Goal: Task Accomplishment & Management: Use online tool/utility

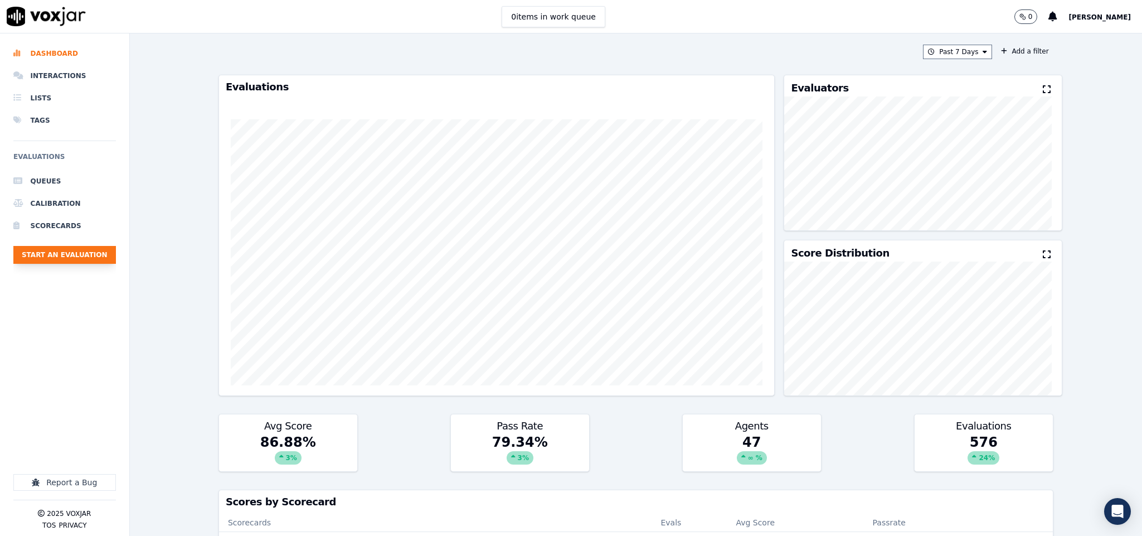
click at [91, 253] on button "Start an Evaluation" at bounding box center [64, 255] width 103 height 18
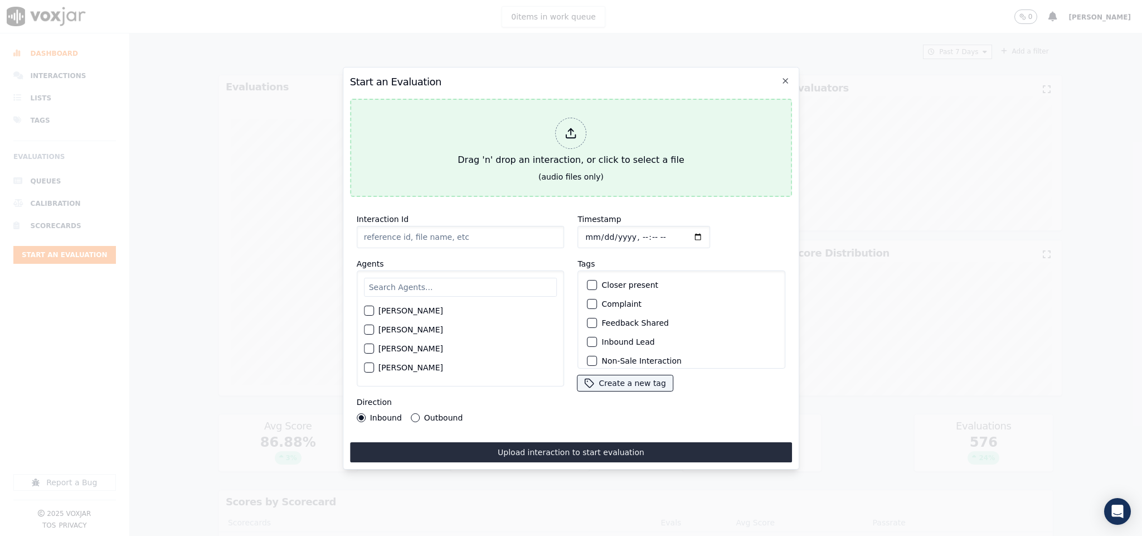
click at [584, 134] on div at bounding box center [571, 133] width 31 height 31
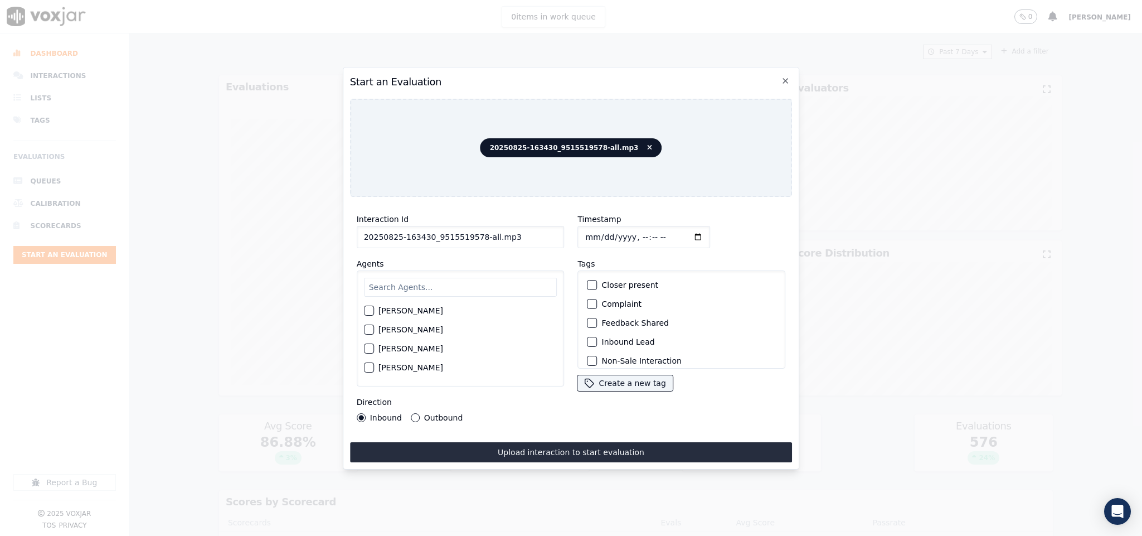
drag, startPoint x: 477, startPoint y: 234, endPoint x: 569, endPoint y: 234, distance: 92.5
click at [569, 234] on div "Interaction Id 20250825-163430_9515519578-all.mp3 Agents [PERSON_NAME] [PERSON_…" at bounding box center [571, 317] width 443 height 223
type input "20250825-163430_9515519578-C1"
click at [584, 229] on input "Timestamp" at bounding box center [644, 237] width 133 height 22
type input "[DATE]T17:07"
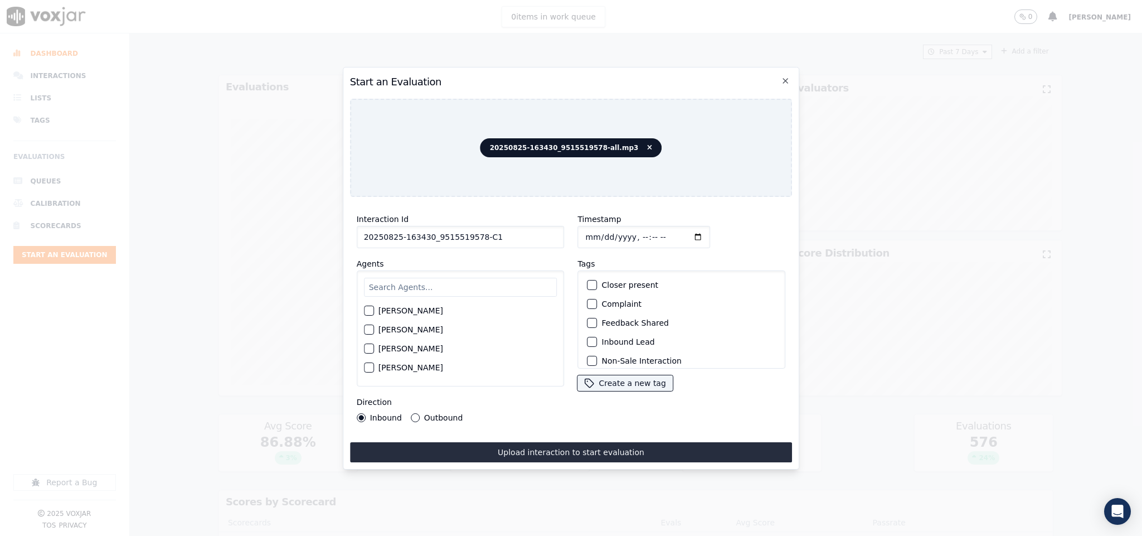
click at [486, 278] on input "text" at bounding box center [460, 287] width 193 height 19
type input "a"
type input "vin"
click at [372, 329] on div "button" at bounding box center [369, 333] width 8 height 8
click at [418, 413] on div "Outbound" at bounding box center [437, 417] width 52 height 9
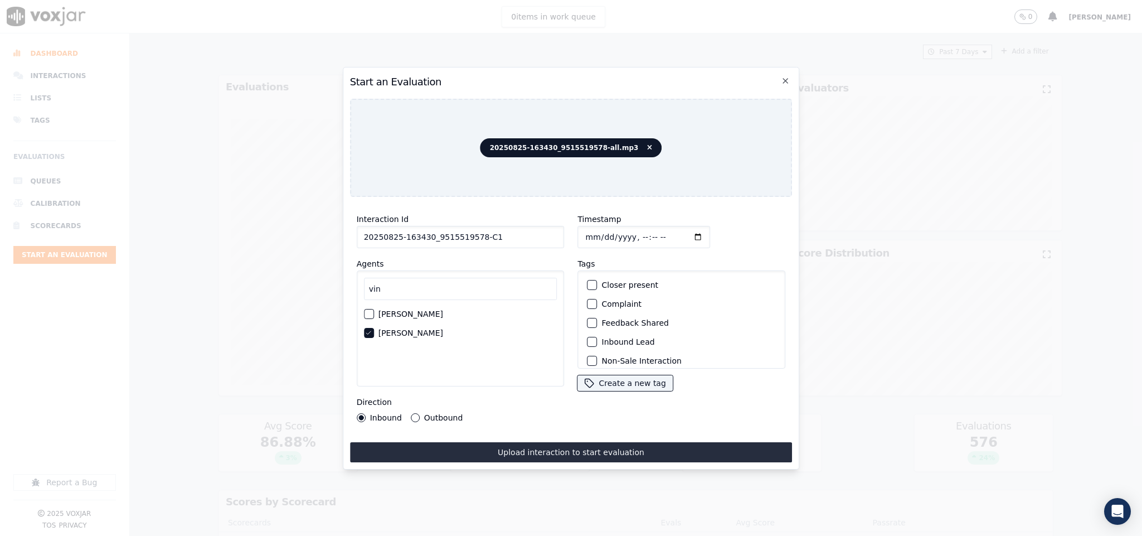
click at [411, 413] on button "Outbound" at bounding box center [415, 417] width 9 height 9
click at [590, 298] on div "Outbound Lead" at bounding box center [682, 297] width 198 height 19
click at [588, 295] on div "button" at bounding box center [592, 297] width 8 height 8
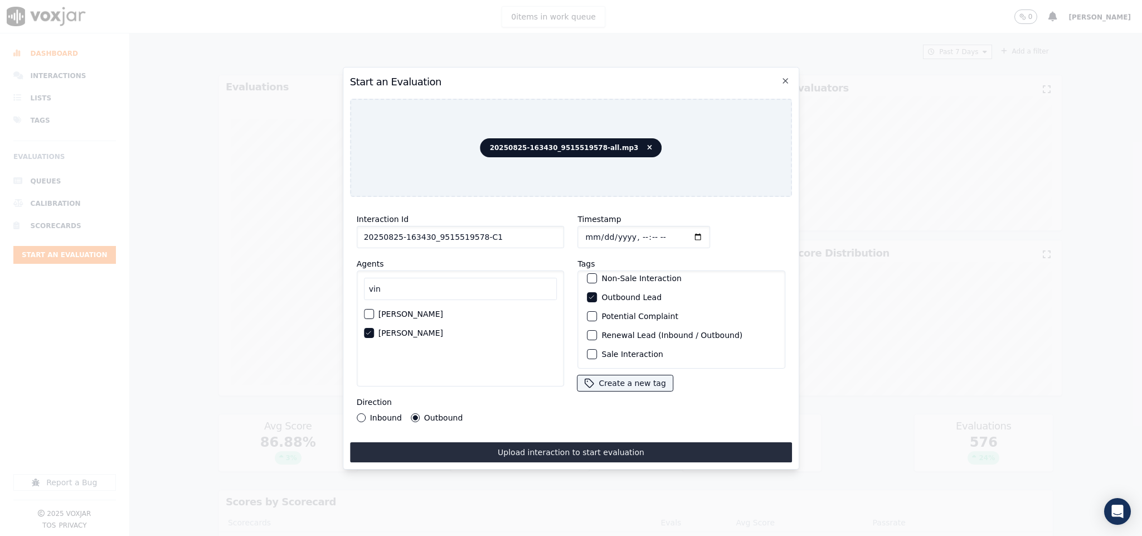
click at [588, 350] on div "button" at bounding box center [592, 354] width 8 height 8
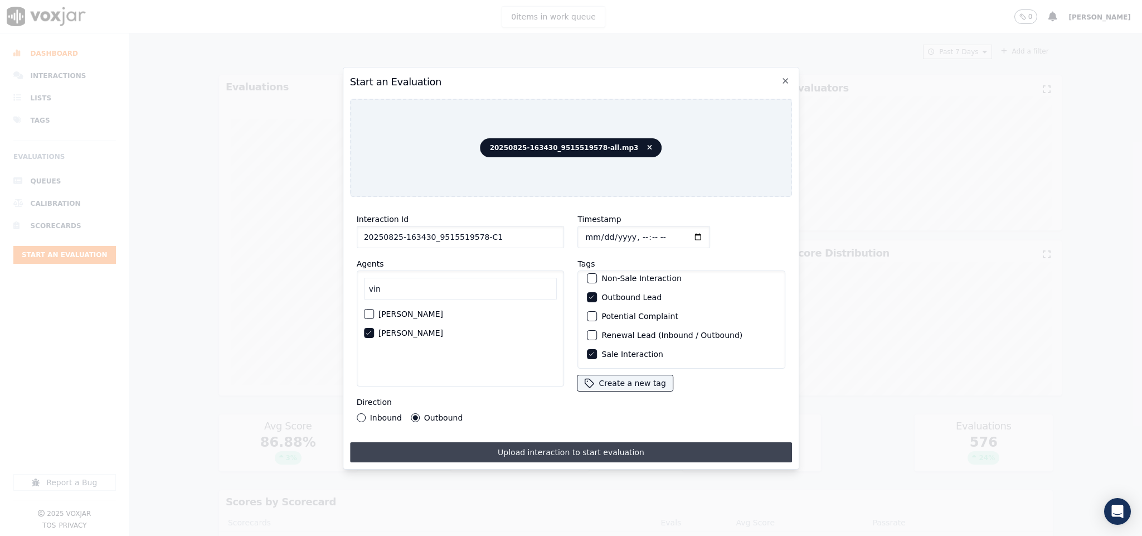
click at [552, 443] on button "Upload interaction to start evaluation" at bounding box center [571, 452] width 443 height 20
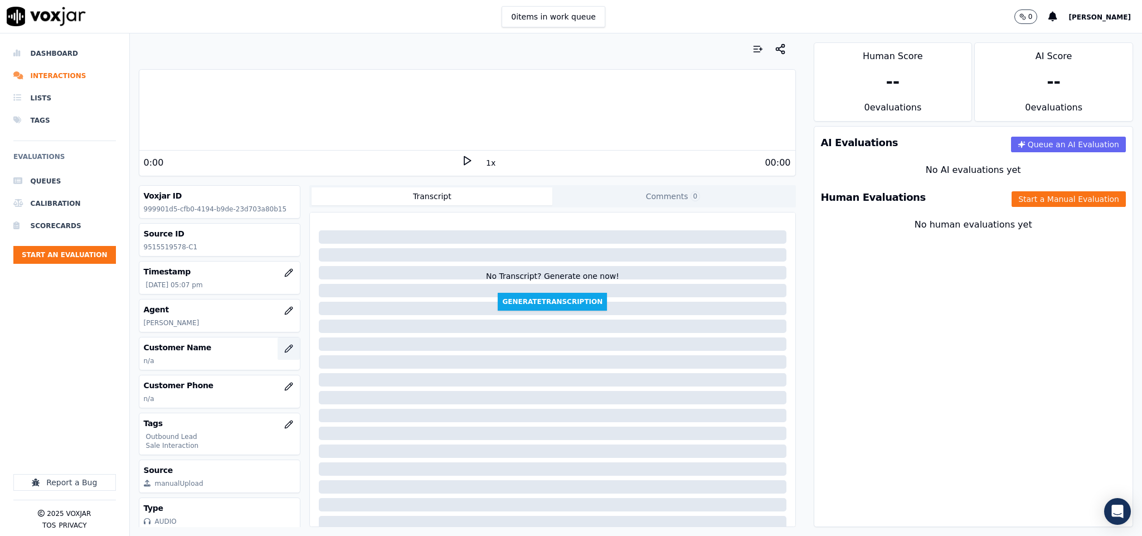
click at [284, 347] on icon "button" at bounding box center [288, 348] width 9 height 9
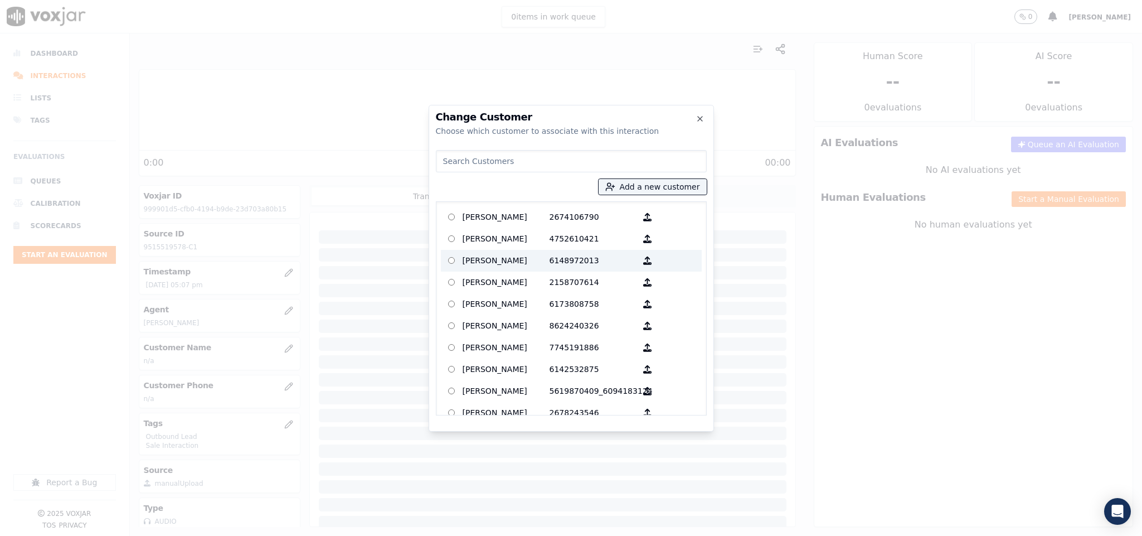
type input "[PERSON_NAME]"
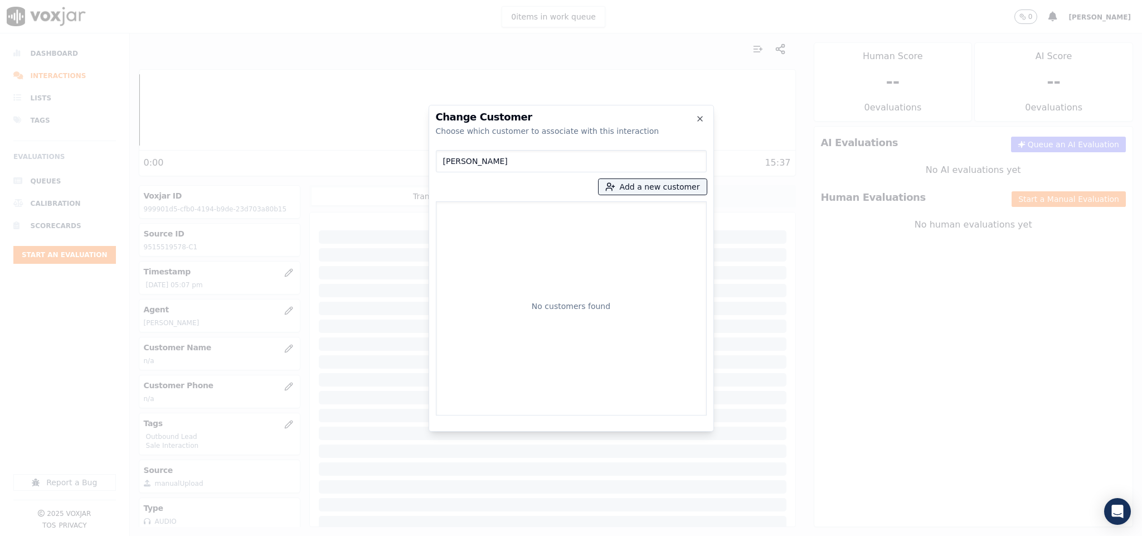
drag, startPoint x: 503, startPoint y: 159, endPoint x: 383, endPoint y: 186, distance: 123.2
click at [383, 535] on div "Change Customer Choose which customer to associate with this interaction [PERSO…" at bounding box center [571, 536] width 1142 height 0
click at [646, 191] on button "Add a new customer" at bounding box center [653, 187] width 108 height 16
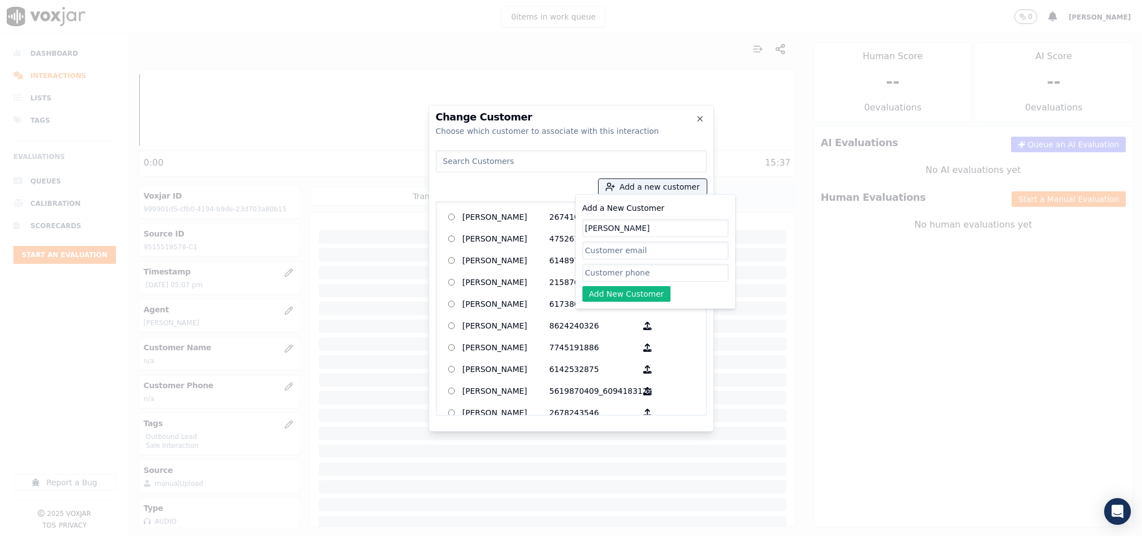
type input "[PERSON_NAME]"
click at [629, 279] on input "Add a New Customer" at bounding box center [656, 273] width 146 height 18
paste input "9515519578"
type input "9515519578"
click at [613, 292] on button "Add New Customer" at bounding box center [627, 294] width 89 height 16
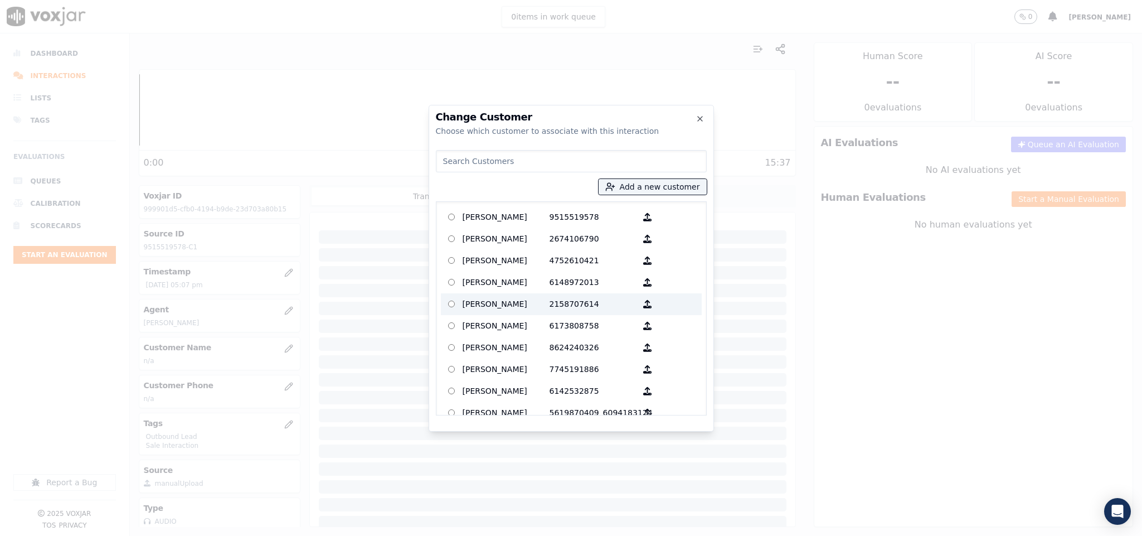
drag, startPoint x: 507, startPoint y: 211, endPoint x: 553, endPoint y: 312, distance: 110.0
click at [508, 211] on p "[PERSON_NAME]" at bounding box center [506, 217] width 87 height 17
click at [517, 223] on p "[PERSON_NAME]" at bounding box center [506, 217] width 87 height 17
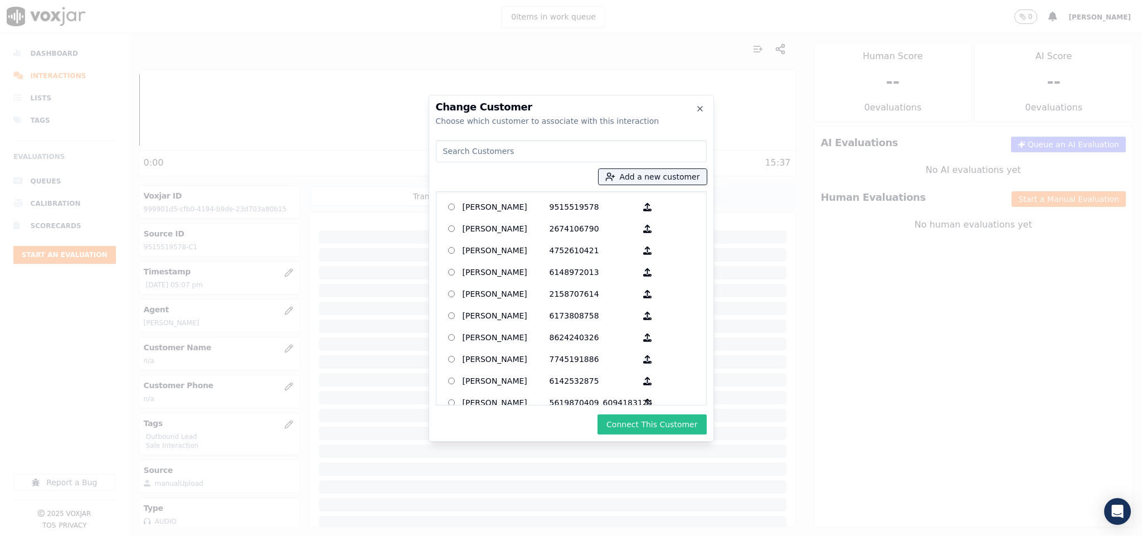
click at [612, 419] on button "Connect This Customer" at bounding box center [652, 424] width 109 height 20
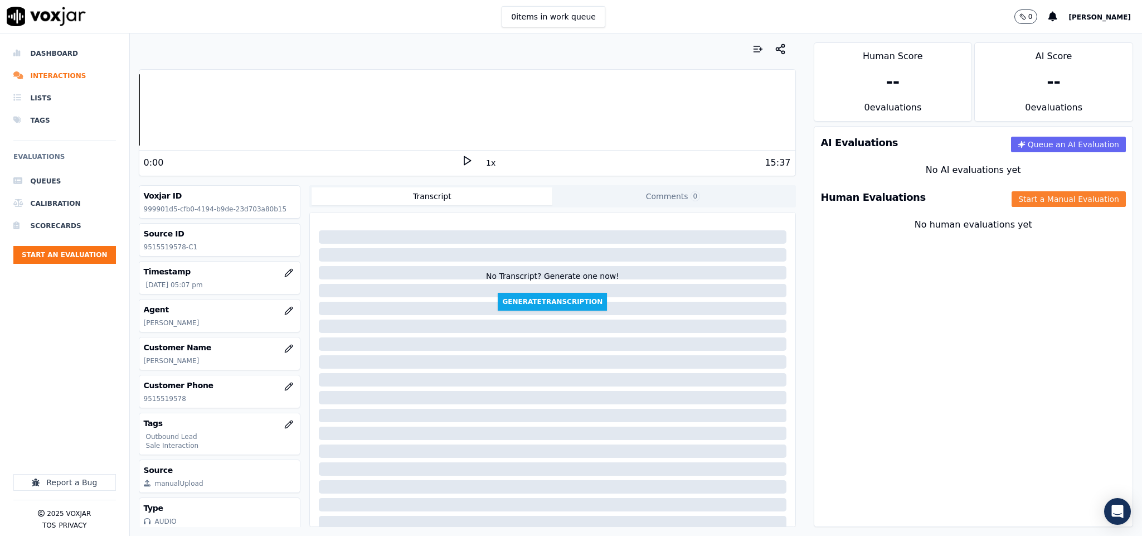
click at [1012, 201] on button "Start a Manual Evaluation" at bounding box center [1069, 199] width 114 height 16
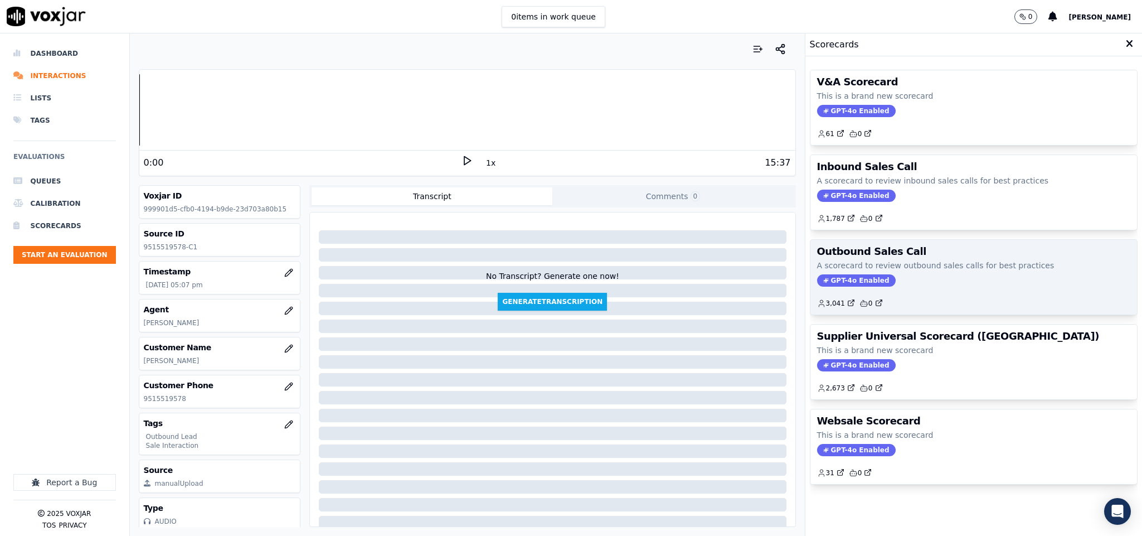
click at [842, 280] on span "GPT-4o Enabled" at bounding box center [856, 280] width 79 height 12
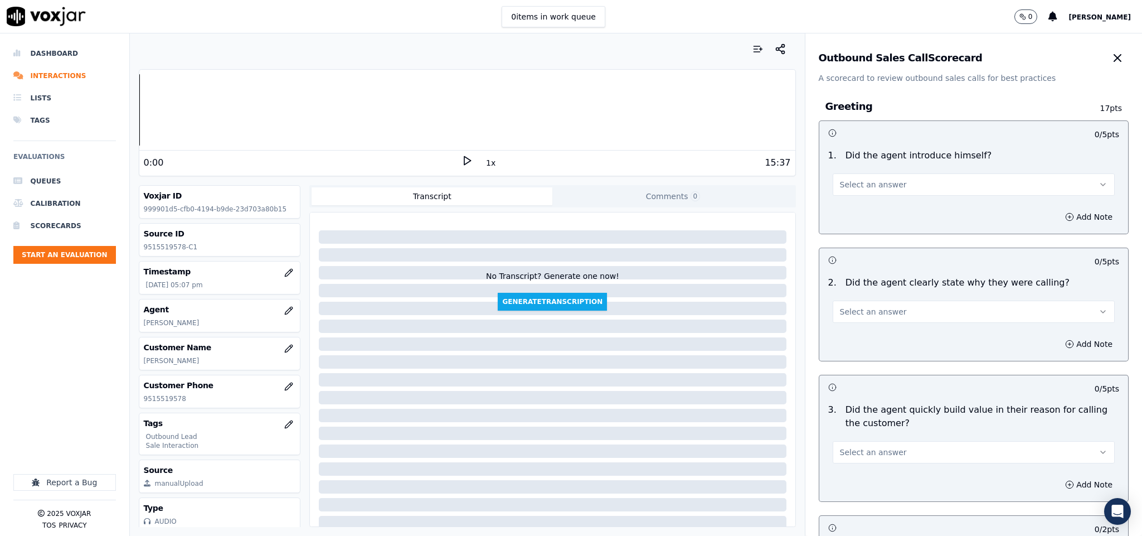
click at [902, 183] on button "Select an answer" at bounding box center [974, 184] width 283 height 22
click at [880, 216] on div "Yes" at bounding box center [946, 210] width 255 height 18
click at [873, 317] on span "Select an answer" at bounding box center [873, 311] width 67 height 11
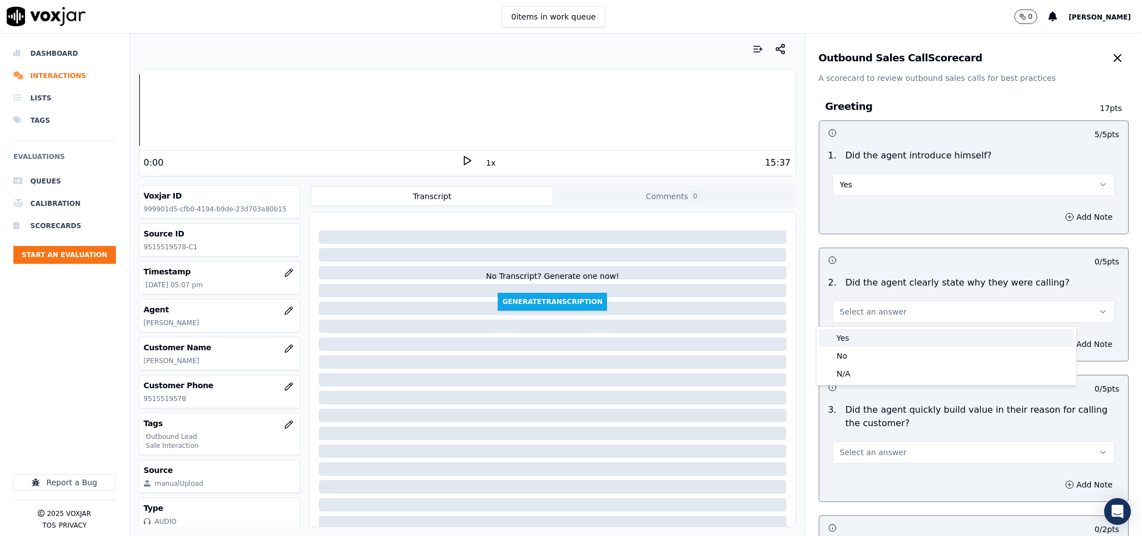
click at [864, 345] on div "Yes" at bounding box center [946, 338] width 255 height 18
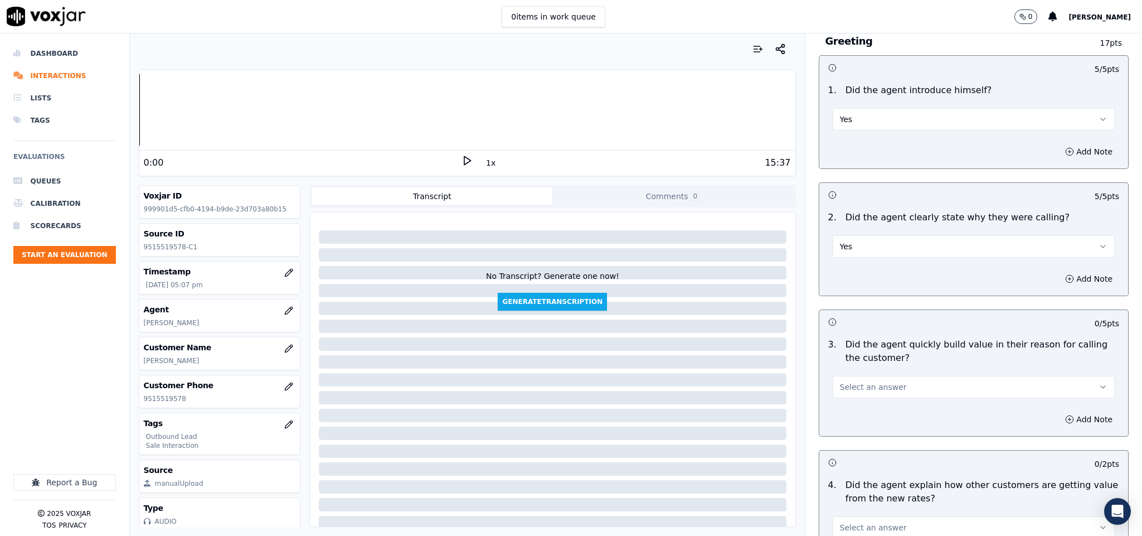
scroll to position [167, 0]
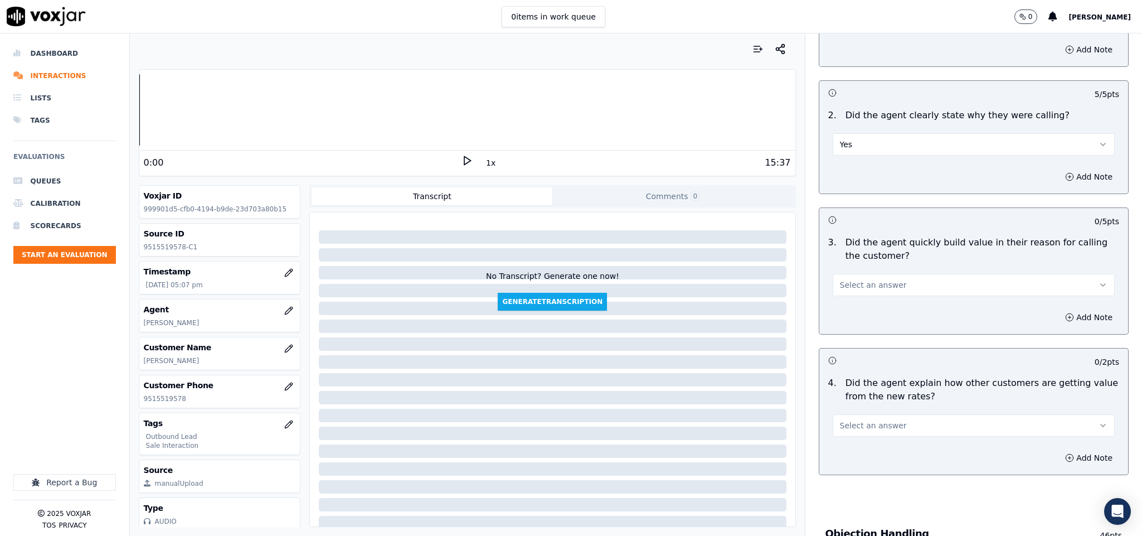
click at [857, 283] on span "Select an answer" at bounding box center [873, 284] width 67 height 11
click at [845, 308] on div "Yes" at bounding box center [946, 312] width 255 height 18
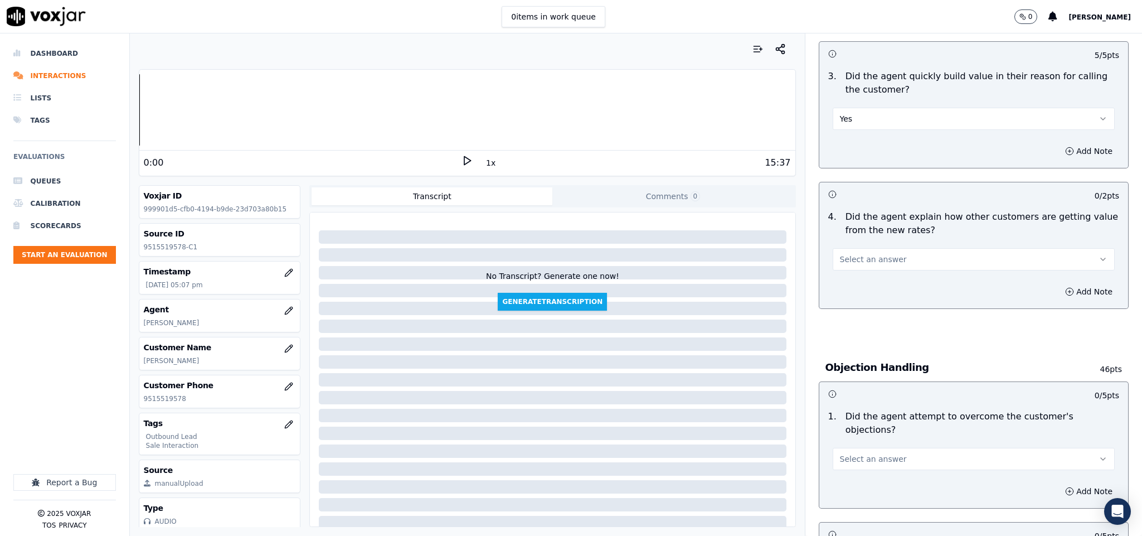
scroll to position [335, 0]
click at [864, 256] on span "Select an answer" at bounding box center [873, 258] width 67 height 11
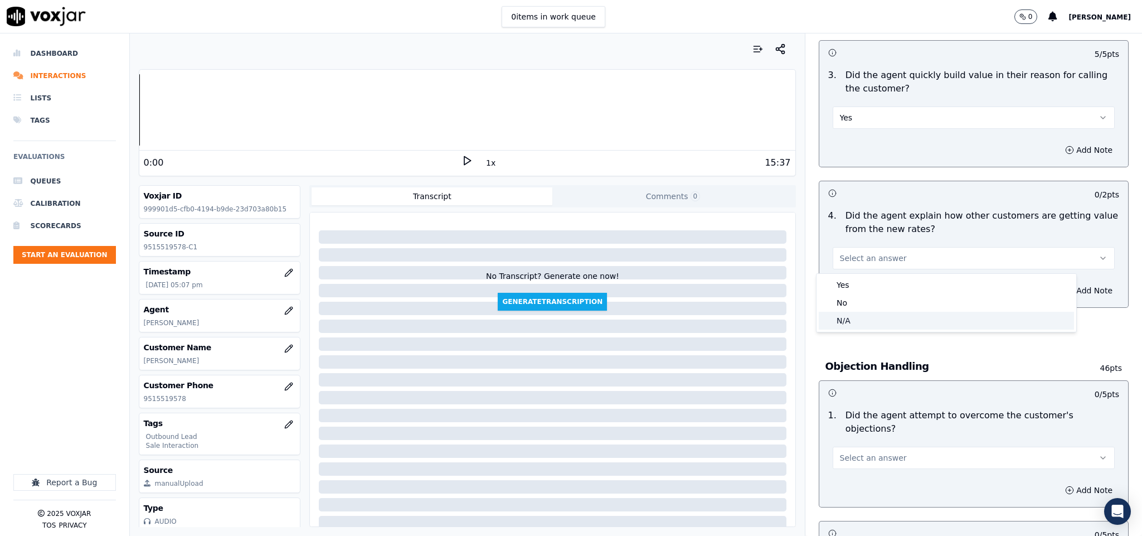
click at [850, 323] on div "N/A" at bounding box center [946, 321] width 255 height 18
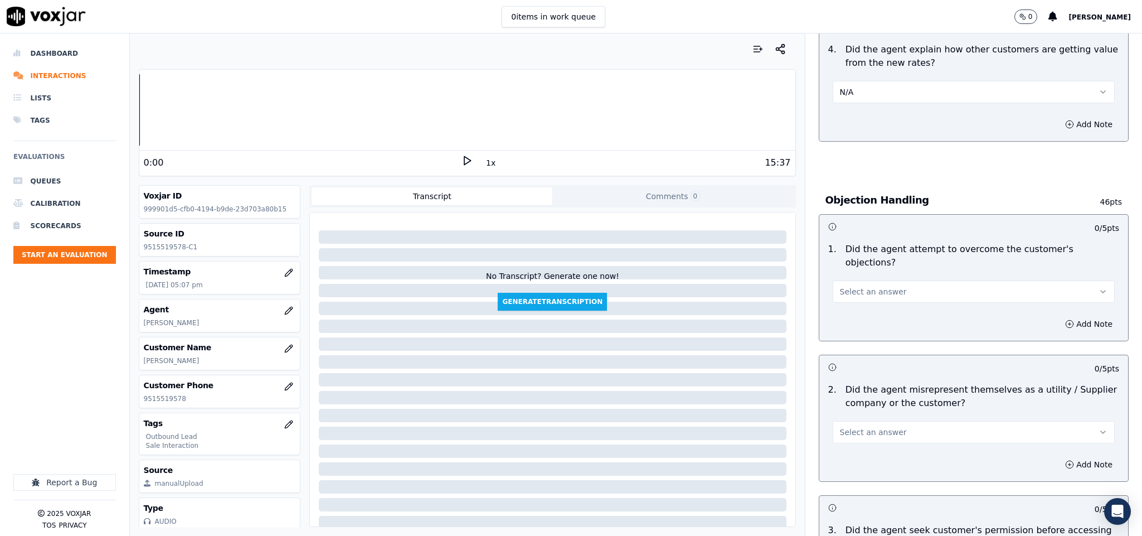
scroll to position [502, 0]
click at [865, 287] on button "Select an answer" at bounding box center [974, 290] width 283 height 22
click at [850, 302] on div "Yes" at bounding box center [946, 304] width 255 height 18
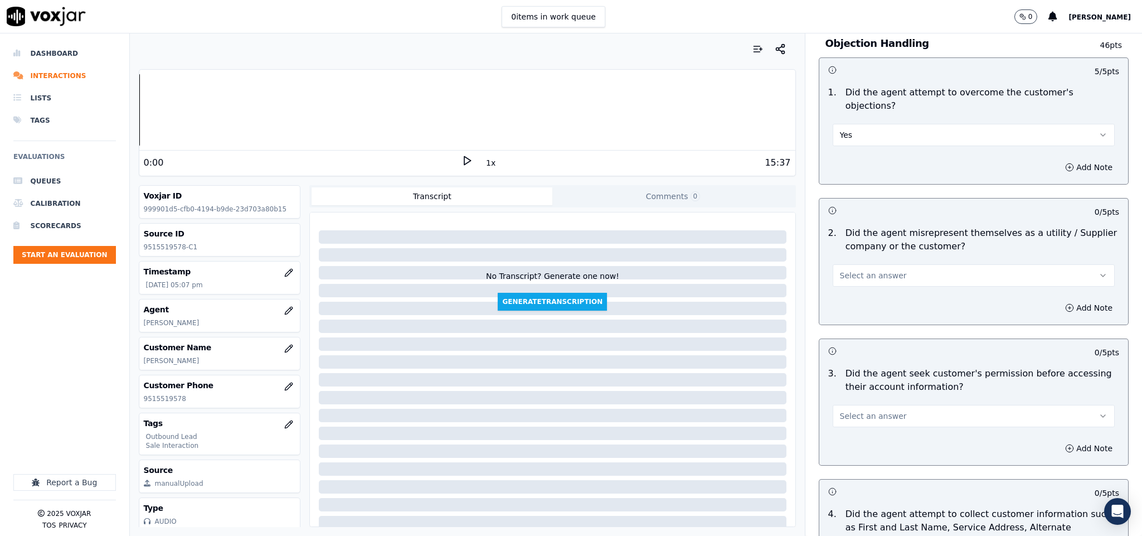
scroll to position [669, 0]
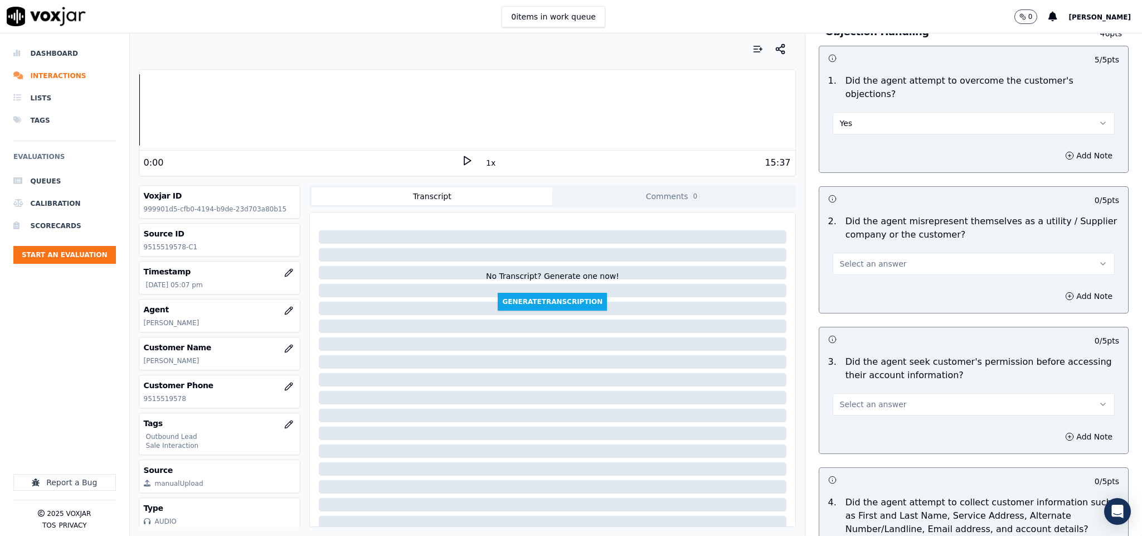
click at [878, 258] on span "Select an answer" at bounding box center [873, 263] width 67 height 11
click at [861, 298] on div "No" at bounding box center [946, 296] width 255 height 18
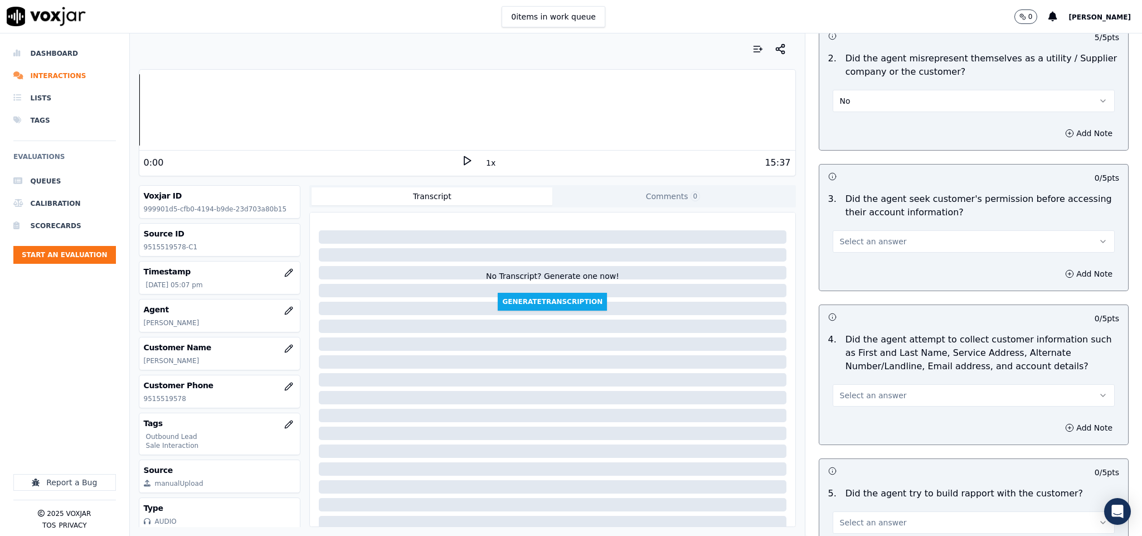
scroll to position [836, 0]
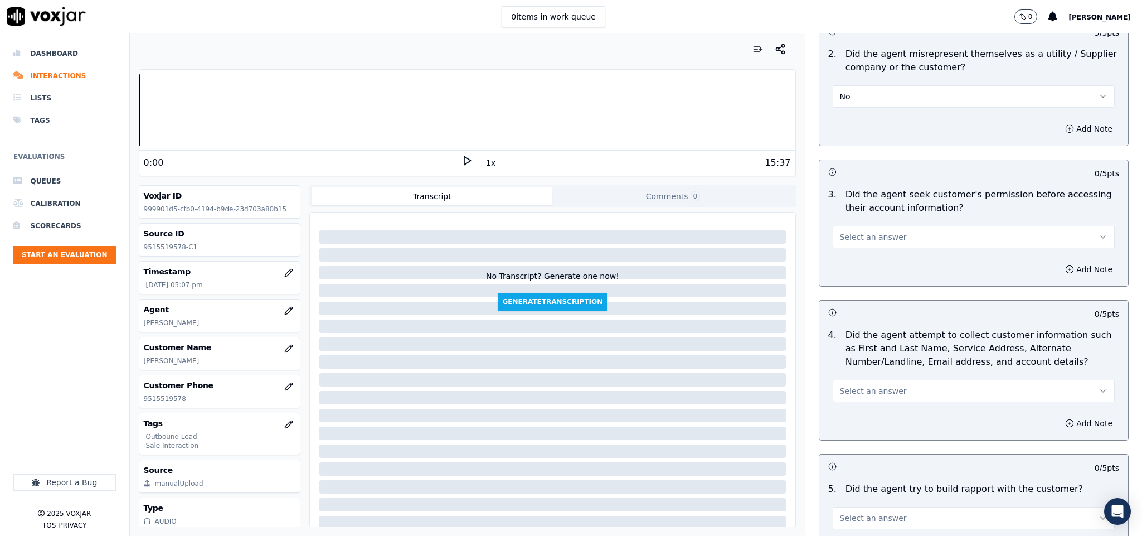
click at [889, 230] on button "Select an answer" at bounding box center [974, 237] width 283 height 22
click at [857, 266] on div "No" at bounding box center [946, 270] width 255 height 18
click at [1059, 261] on button "Add Note" at bounding box center [1089, 269] width 61 height 16
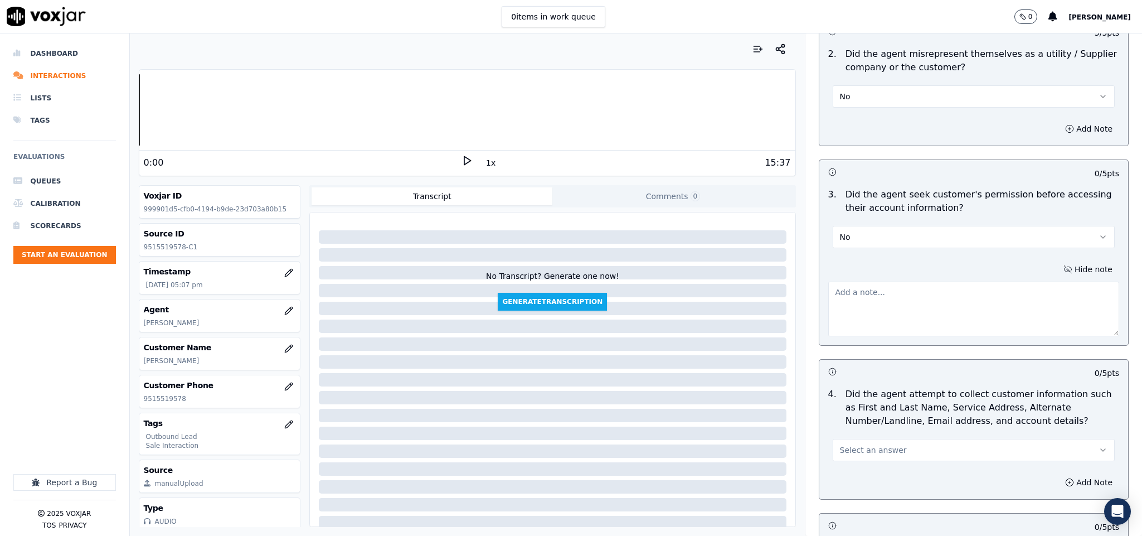
click at [920, 326] on textarea at bounding box center [974, 309] width 292 height 55
paste textarea "@2:07 [PERSON_NAME] - shared the account number - The agent must ask for and ob…"
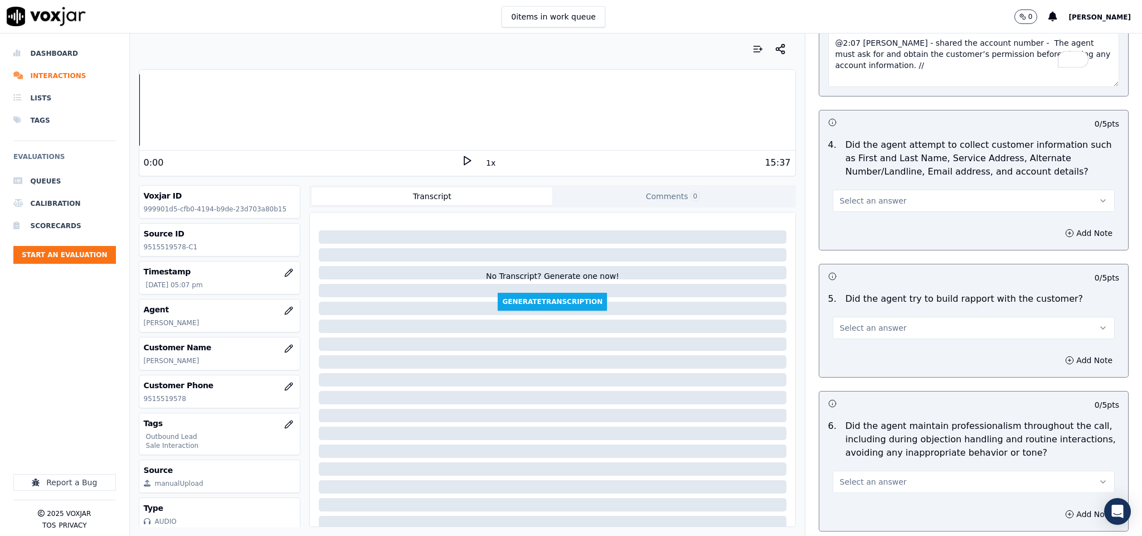
scroll to position [1087, 0]
type textarea "@2:07 [PERSON_NAME] - shared the account number - The agent must ask for and ob…"
click at [894, 195] on button "Select an answer" at bounding box center [974, 199] width 283 height 22
click at [865, 242] on div "N/A" at bounding box center [946, 251] width 255 height 18
click at [880, 321] on span "Select an answer" at bounding box center [873, 326] width 67 height 11
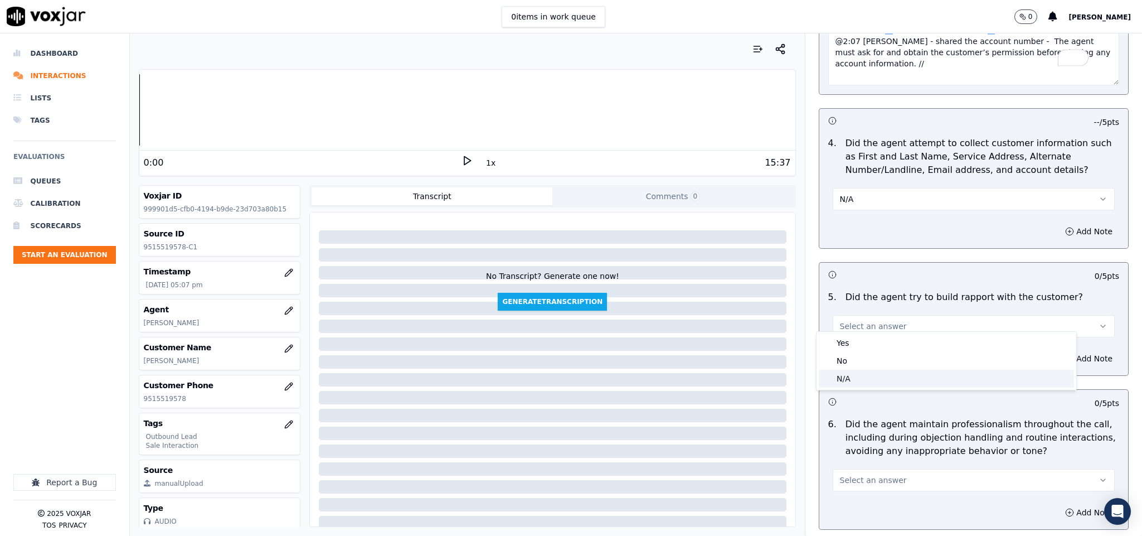
click at [861, 380] on div "N/A" at bounding box center [946, 379] width 255 height 18
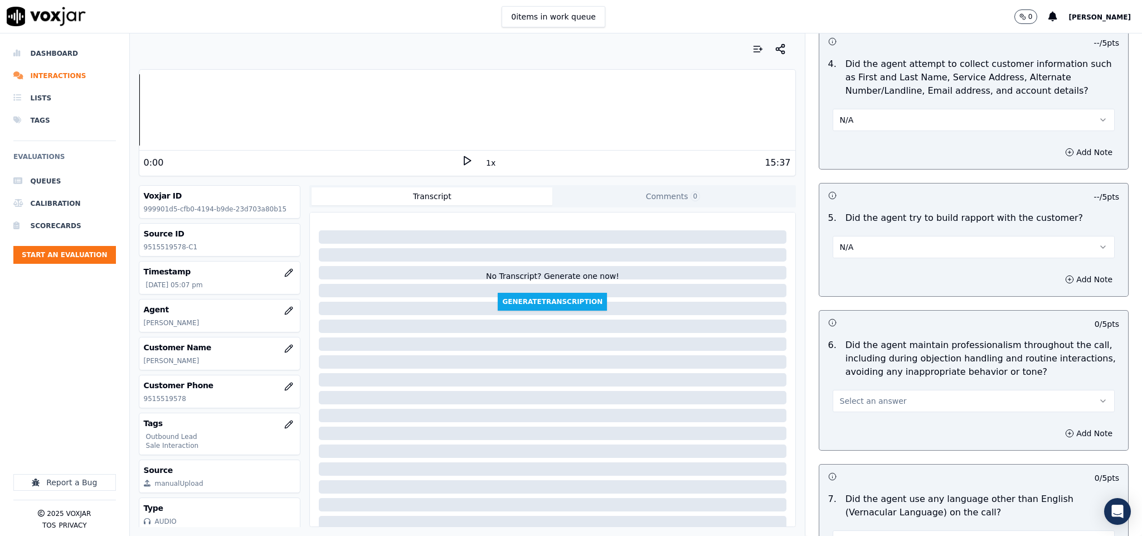
scroll to position [1254, 0]
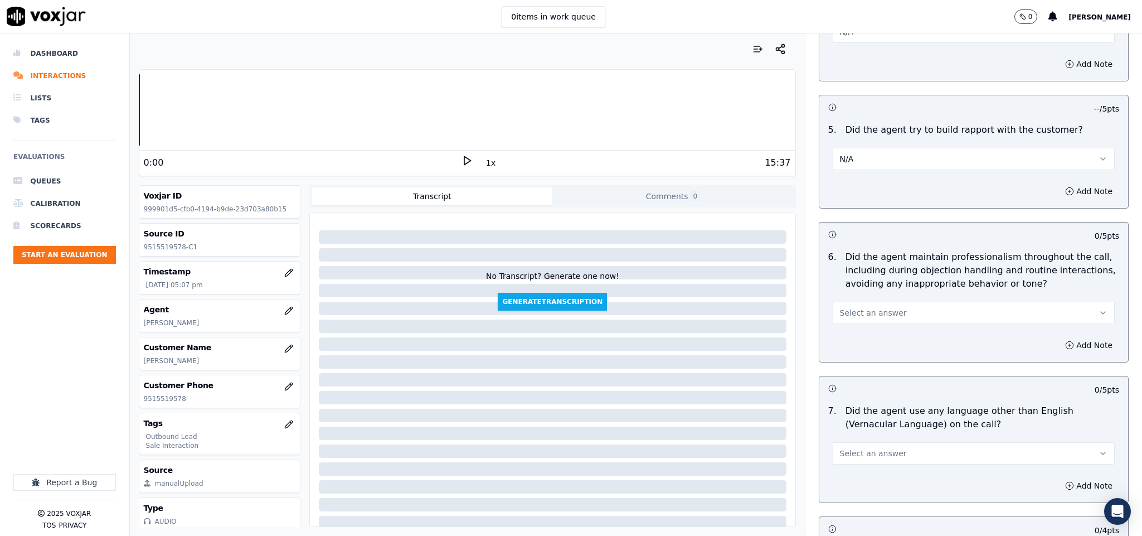
click at [890, 303] on button "Select an answer" at bounding box center [974, 313] width 283 height 22
click at [853, 336] on div "Yes" at bounding box center [946, 330] width 255 height 18
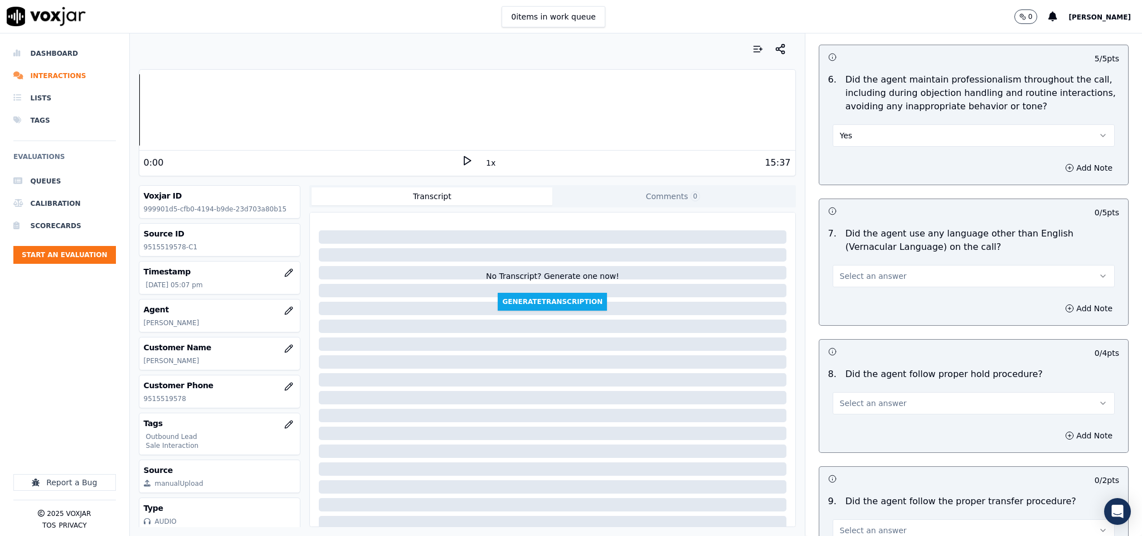
scroll to position [1505, 0]
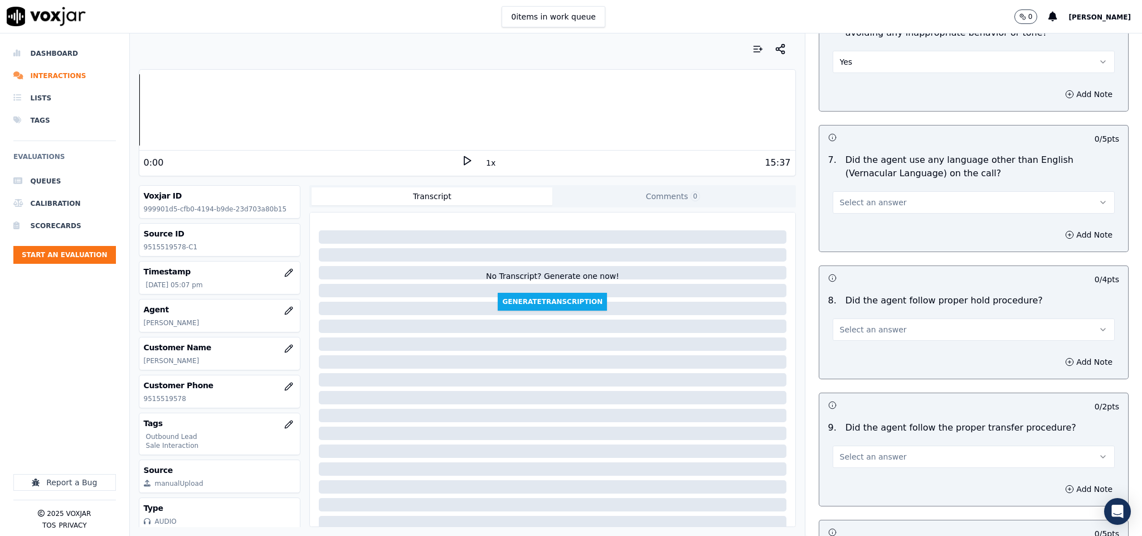
click at [877, 200] on span "Select an answer" at bounding box center [873, 202] width 67 height 11
click at [860, 235] on div "No" at bounding box center [946, 238] width 255 height 18
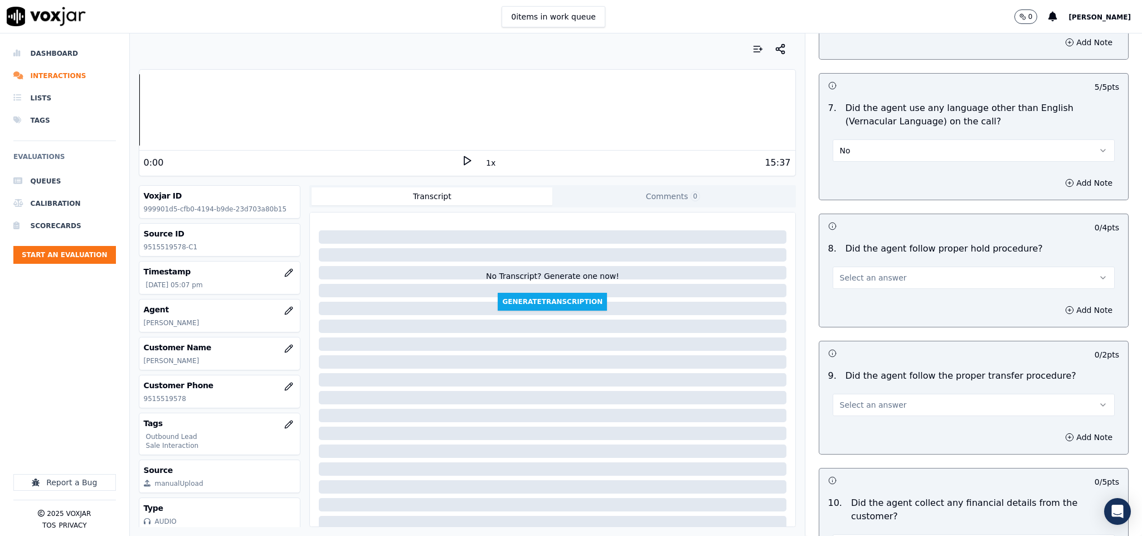
scroll to position [1589, 0]
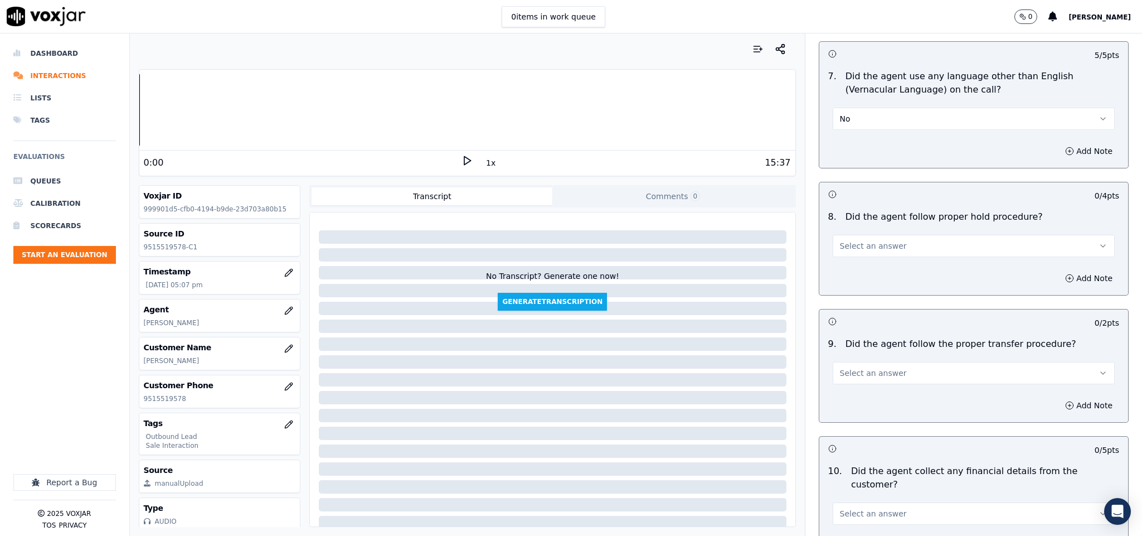
click at [887, 238] on button "Select an answer" at bounding box center [974, 246] width 283 height 22
click at [878, 265] on div "Yes" at bounding box center [946, 264] width 255 height 18
click at [864, 368] on span "Select an answer" at bounding box center [873, 372] width 67 height 11
click at [857, 390] on div "Yes" at bounding box center [946, 391] width 255 height 18
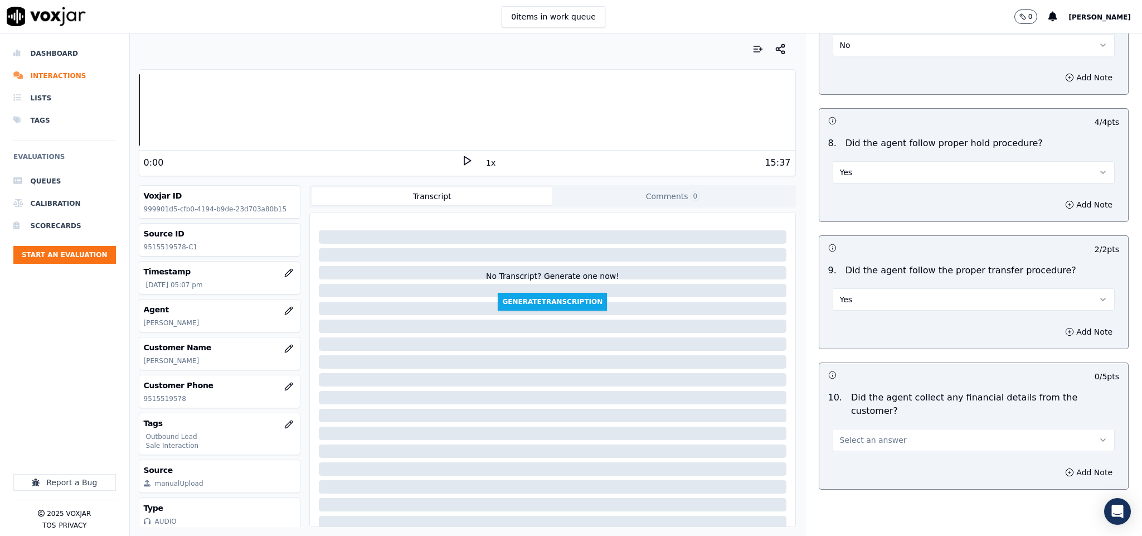
scroll to position [1840, 0]
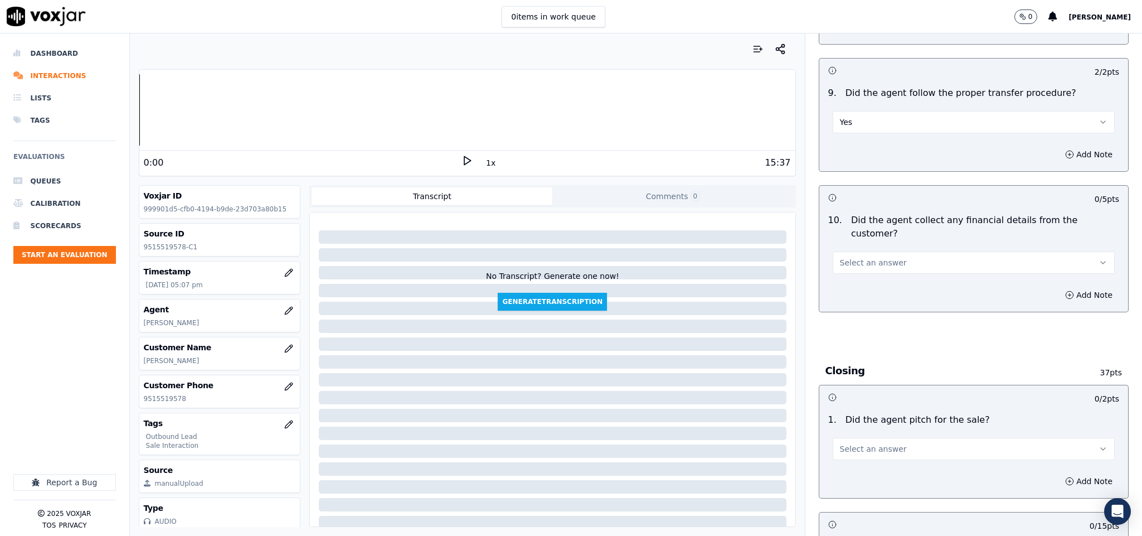
click at [875, 251] on button "Select an answer" at bounding box center [974, 262] width 283 height 22
click at [850, 287] on div "No" at bounding box center [946, 286] width 255 height 18
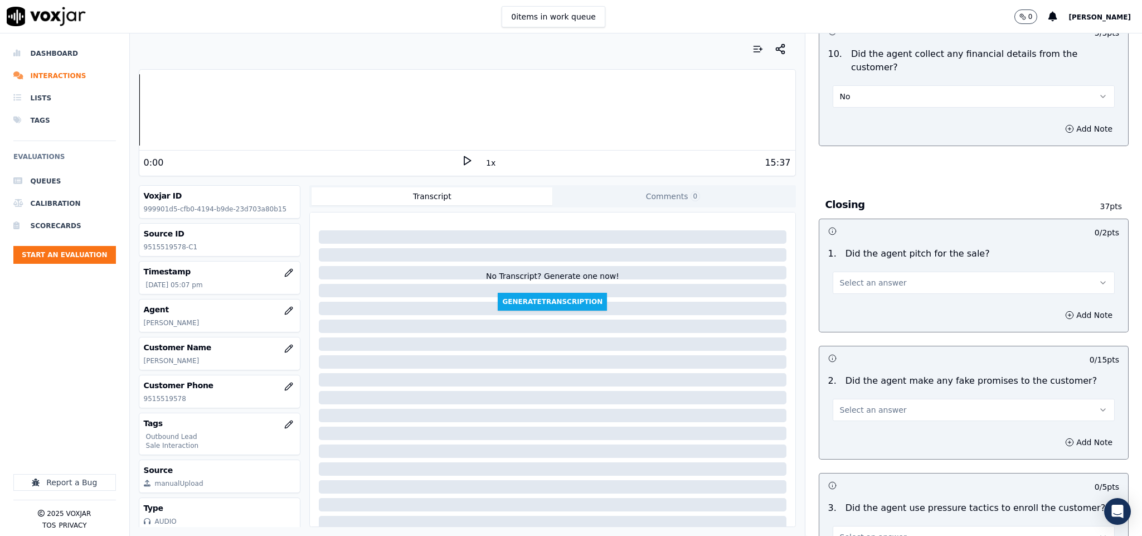
scroll to position [2007, 0]
click at [850, 276] on span "Select an answer" at bounding box center [873, 281] width 67 height 11
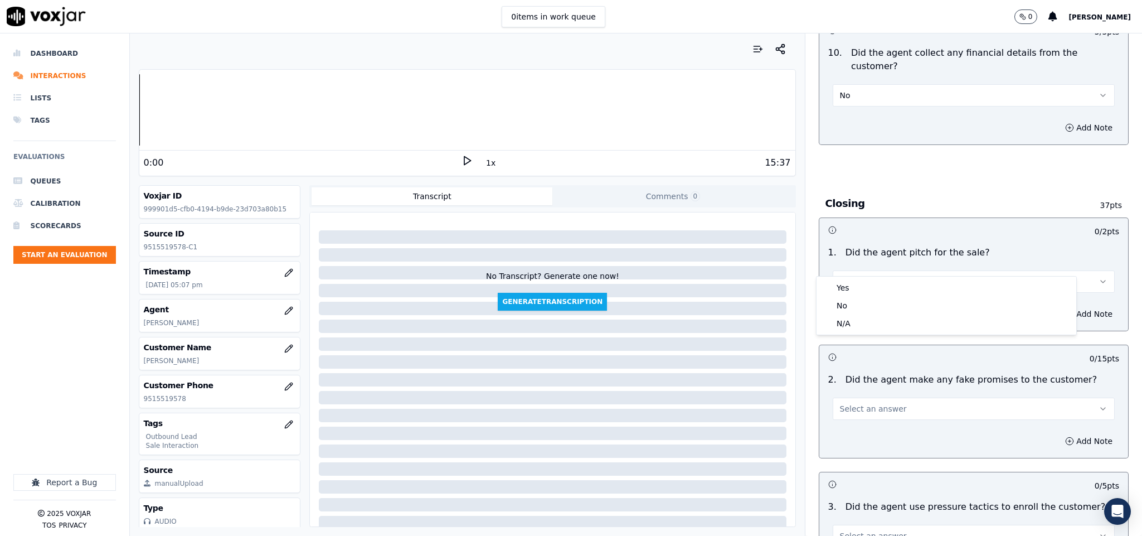
click at [845, 288] on div "Yes" at bounding box center [946, 288] width 255 height 18
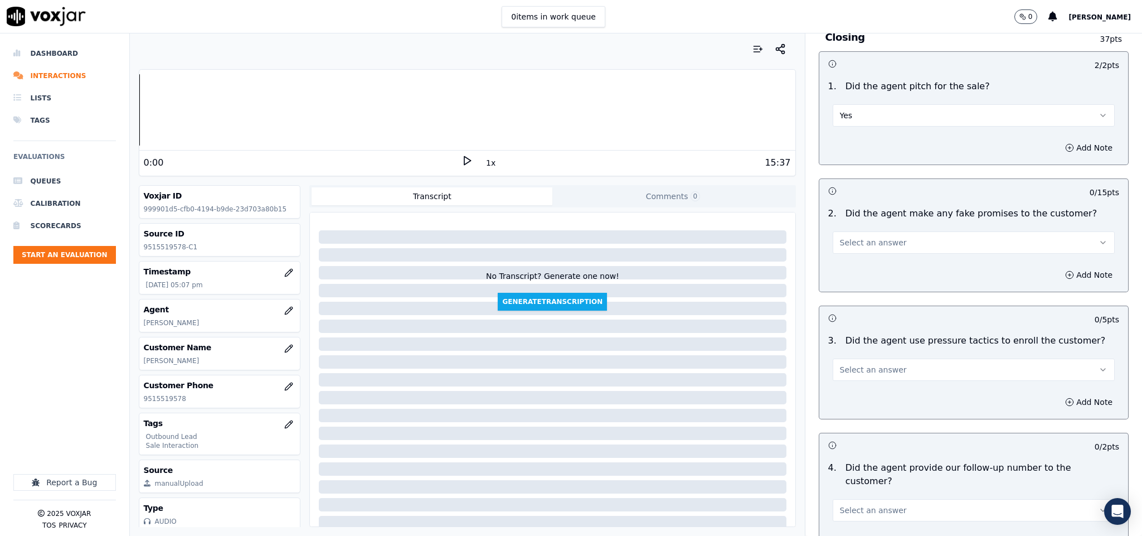
scroll to position [2174, 0]
click at [850, 236] on span "Select an answer" at bounding box center [873, 241] width 67 height 11
click at [840, 268] on div "No" at bounding box center [946, 265] width 255 height 18
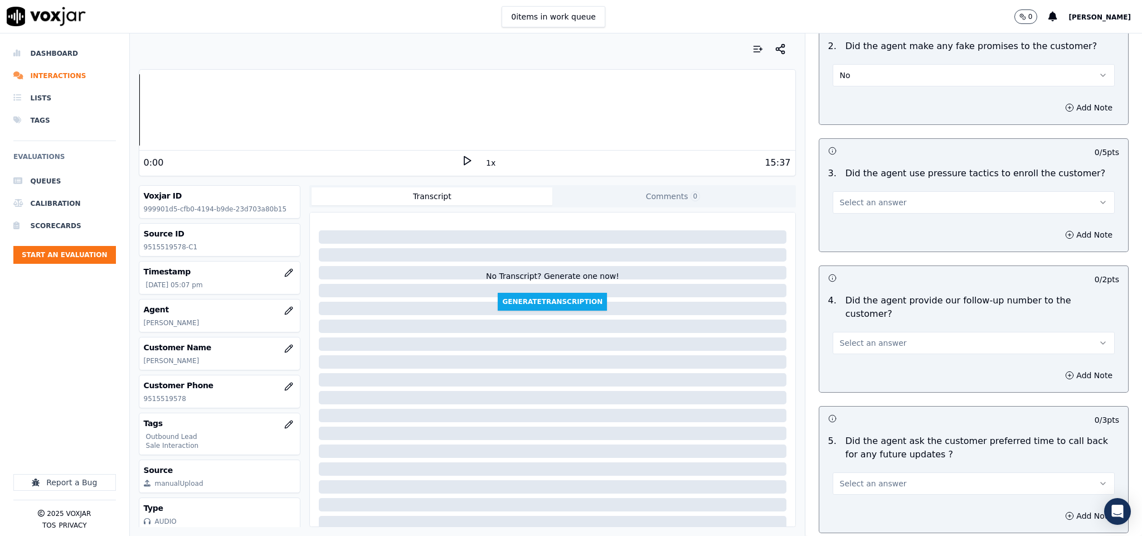
scroll to position [2342, 0]
click at [870, 196] on span "Select an answer" at bounding box center [873, 201] width 67 height 11
click at [859, 228] on div "No" at bounding box center [946, 226] width 255 height 18
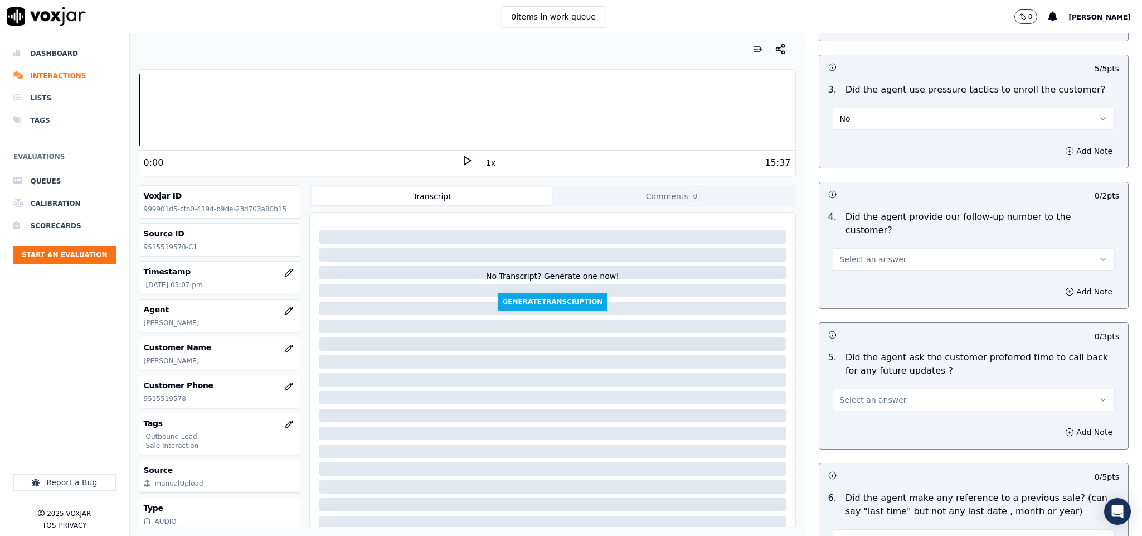
scroll to position [2425, 0]
click at [862, 253] on span "Select an answer" at bounding box center [873, 258] width 67 height 11
click at [856, 256] on div "Yes" at bounding box center [946, 252] width 255 height 18
click at [854, 387] on button "Select an answer" at bounding box center [974, 398] width 283 height 22
click at [852, 427] on div "N/A" at bounding box center [946, 429] width 255 height 18
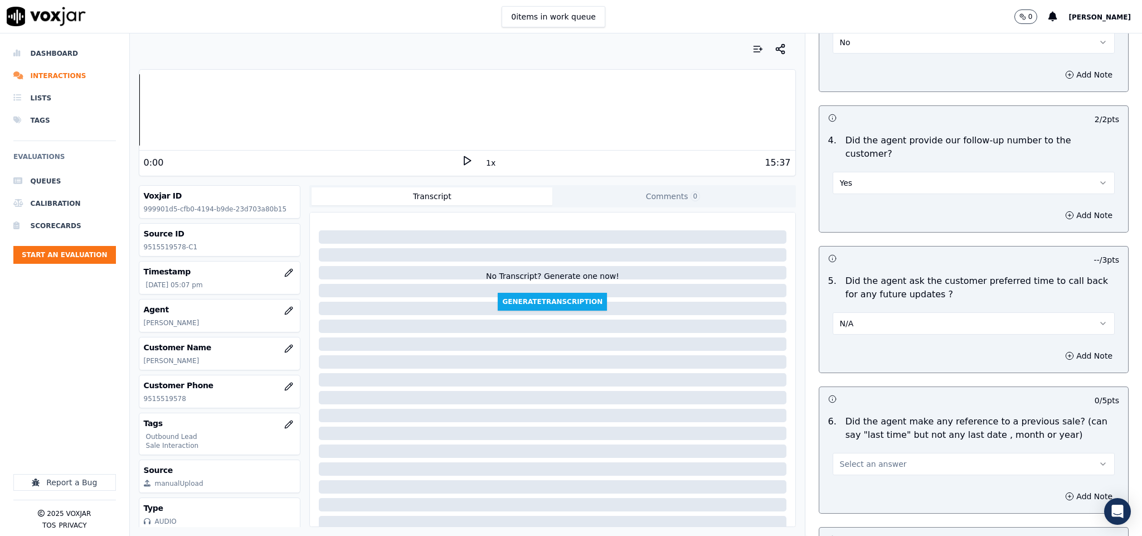
scroll to position [2676, 0]
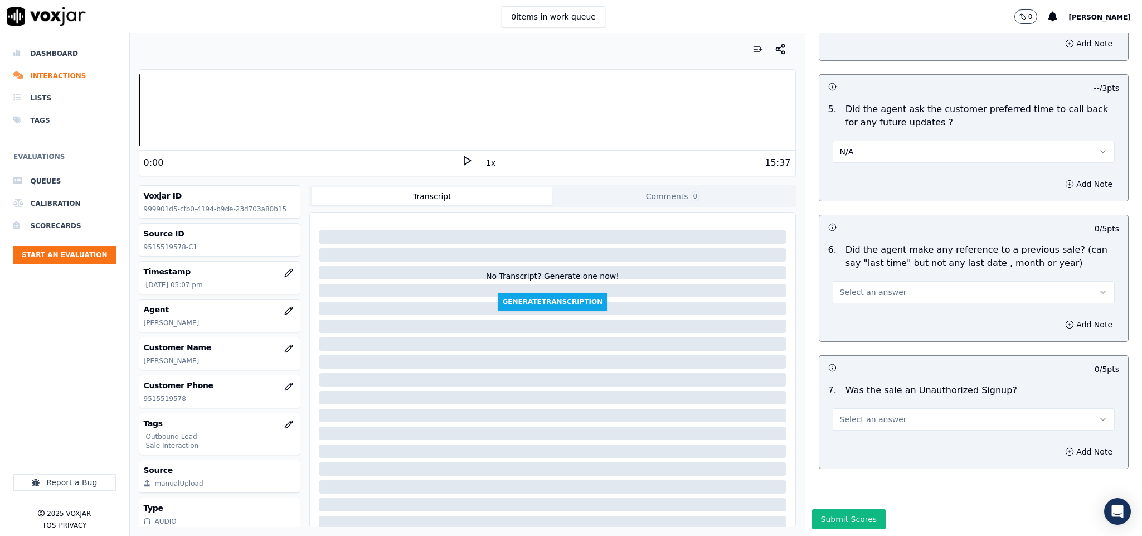
click at [890, 281] on button "Select an answer" at bounding box center [974, 292] width 283 height 22
click at [861, 301] on div "No" at bounding box center [946, 301] width 255 height 18
click at [875, 414] on span "Select an answer" at bounding box center [873, 419] width 67 height 11
click at [864, 427] on div "No" at bounding box center [946, 429] width 255 height 18
drag, startPoint x: 834, startPoint y: 487, endPoint x: 830, endPoint y: 482, distance: 6.0
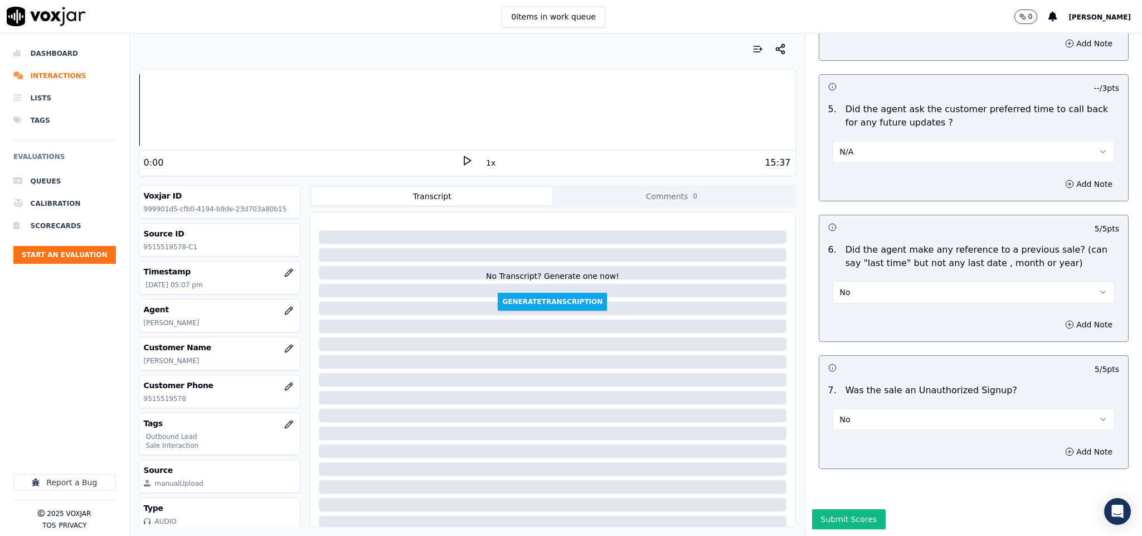
click at [833, 509] on button "Submit Scores" at bounding box center [849, 519] width 74 height 20
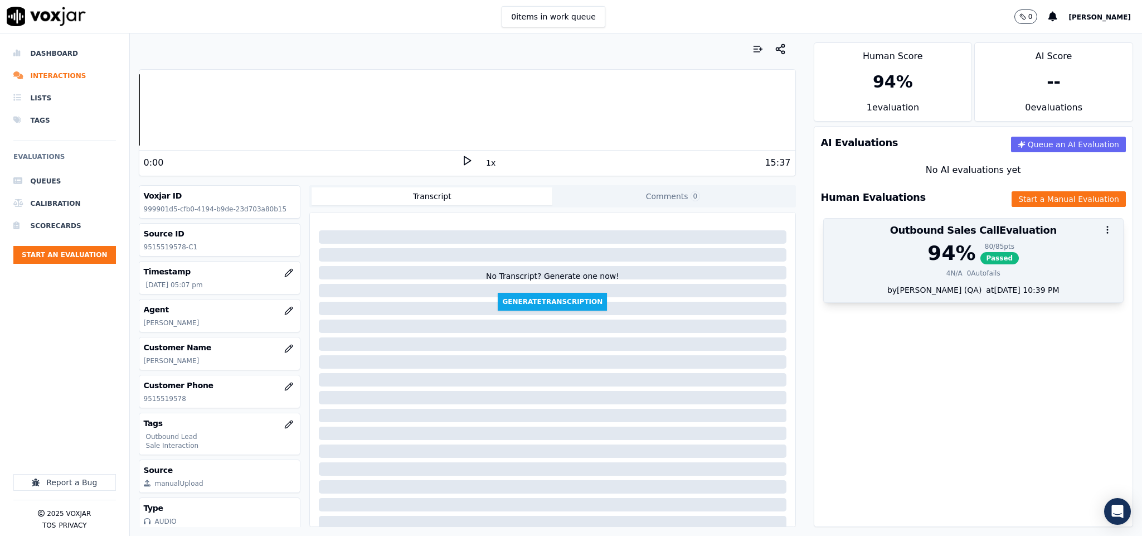
click at [928, 244] on div "94 %" at bounding box center [952, 253] width 48 height 22
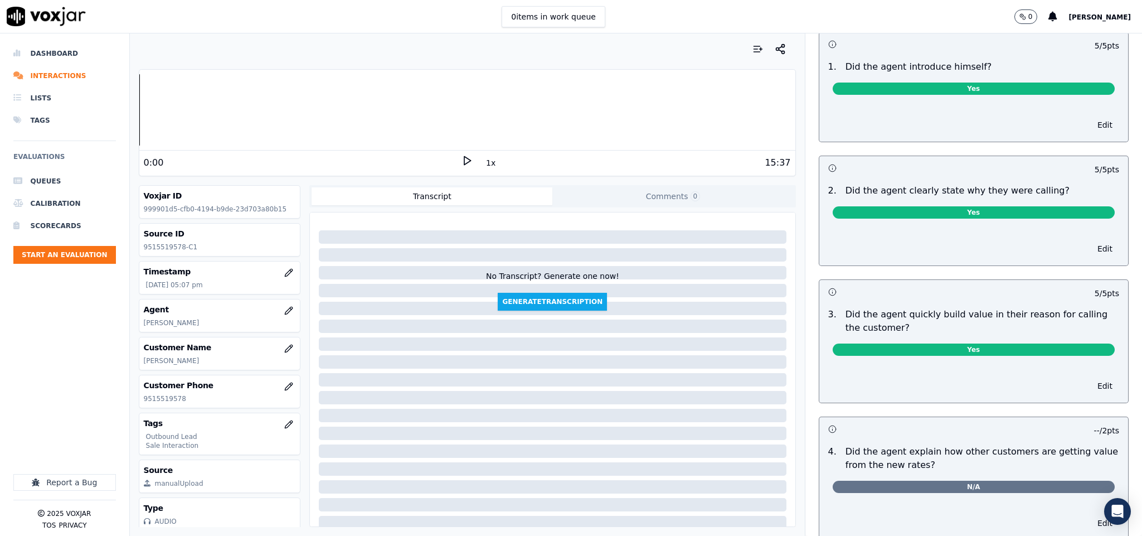
scroll to position [0, 0]
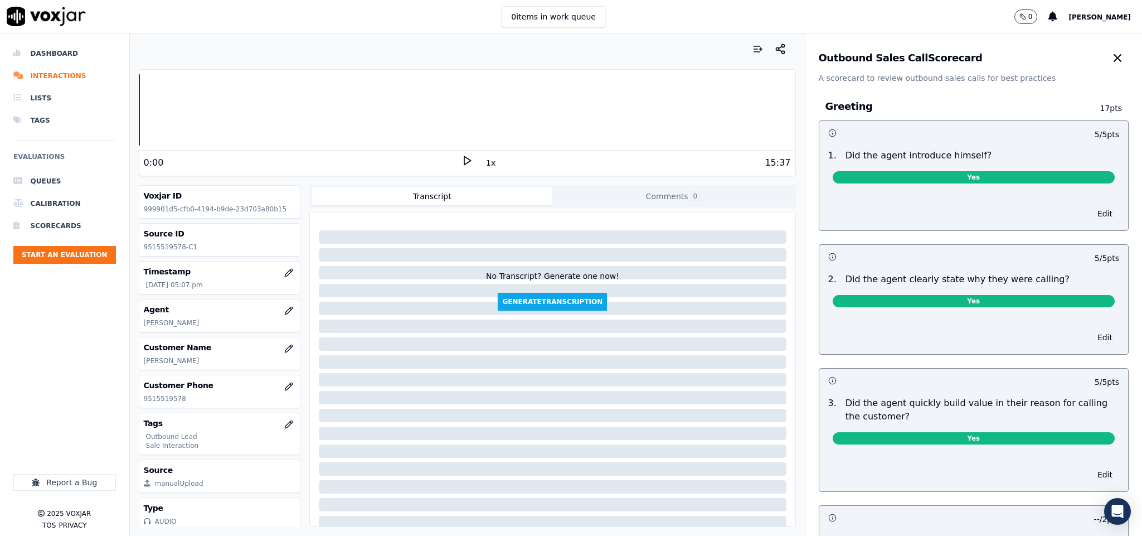
click at [1111, 52] on icon "button" at bounding box center [1117, 57] width 13 height 13
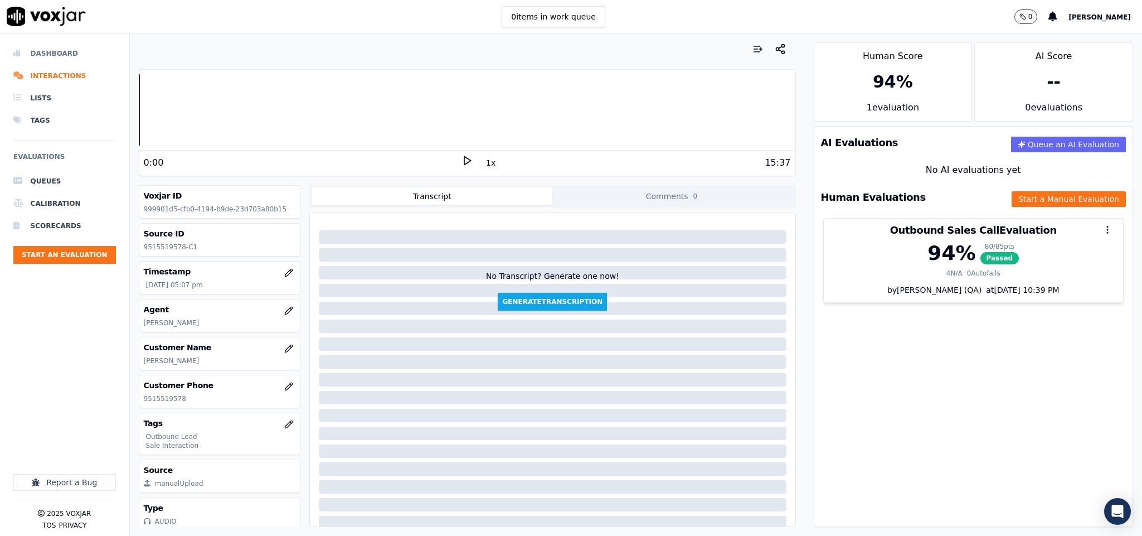
click at [47, 46] on li "Dashboard" at bounding box center [64, 53] width 103 height 22
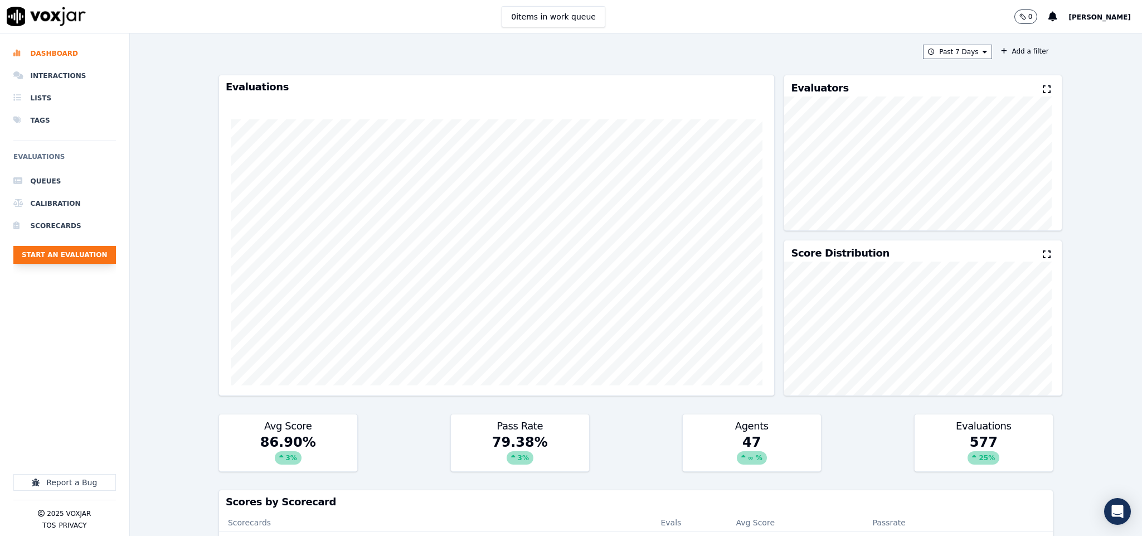
click at [103, 256] on button "Start an Evaluation" at bounding box center [64, 255] width 103 height 18
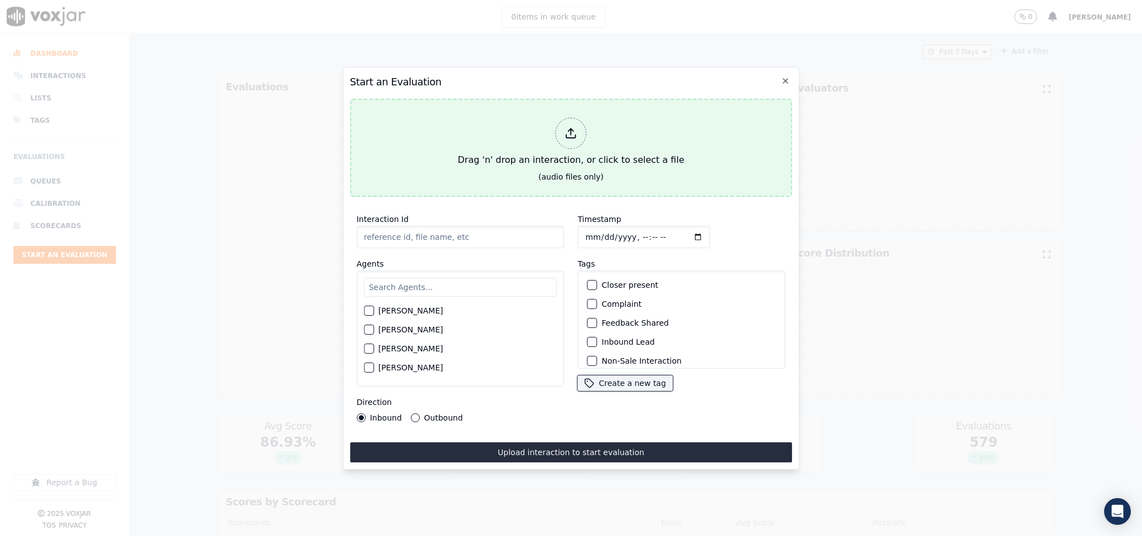
click at [575, 134] on icon at bounding box center [570, 135] width 9 height 3
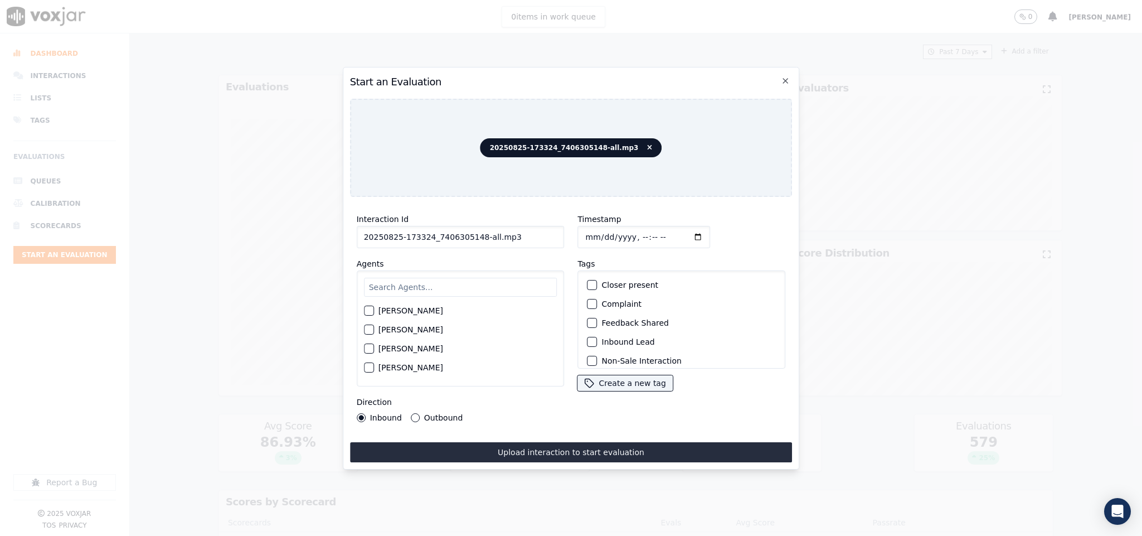
drag, startPoint x: 473, startPoint y: 232, endPoint x: 565, endPoint y: 234, distance: 92.0
click at [565, 234] on div "Interaction Id 20250825-173324_7406305148-all.mp3 Agents [PERSON_NAME] [PERSON_…" at bounding box center [571, 317] width 443 height 223
type input "20250825-173324_7406305148-C1"
click at [579, 231] on input "Timestamp" at bounding box center [644, 237] width 133 height 22
type input "[DATE]T17:17"
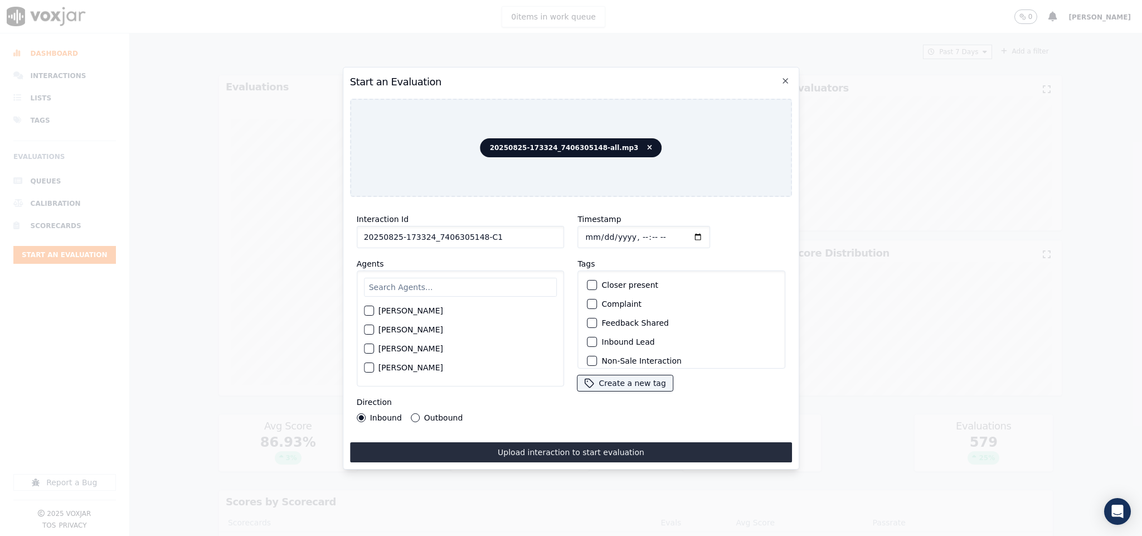
click at [439, 285] on input "text" at bounding box center [460, 287] width 193 height 19
type input "ge"
click at [371, 312] on button "[PERSON_NAME]" at bounding box center [369, 314] width 10 height 10
click at [411, 413] on button "Outbound" at bounding box center [415, 417] width 9 height 9
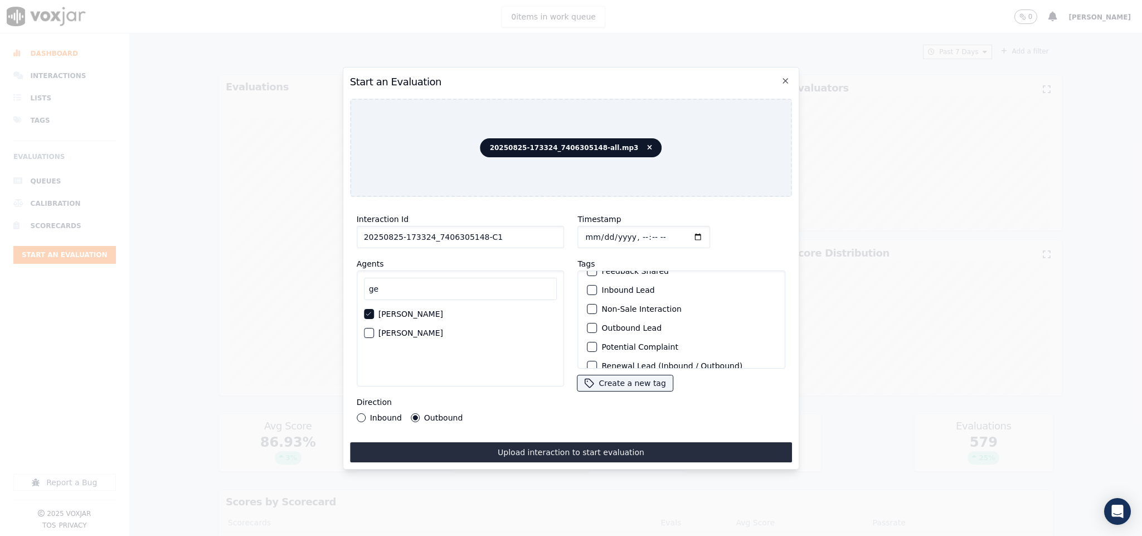
scroll to position [84, 0]
click at [589, 293] on div "button" at bounding box center [592, 297] width 8 height 8
click at [588, 349] on button "Sale Interaction" at bounding box center [593, 354] width 10 height 10
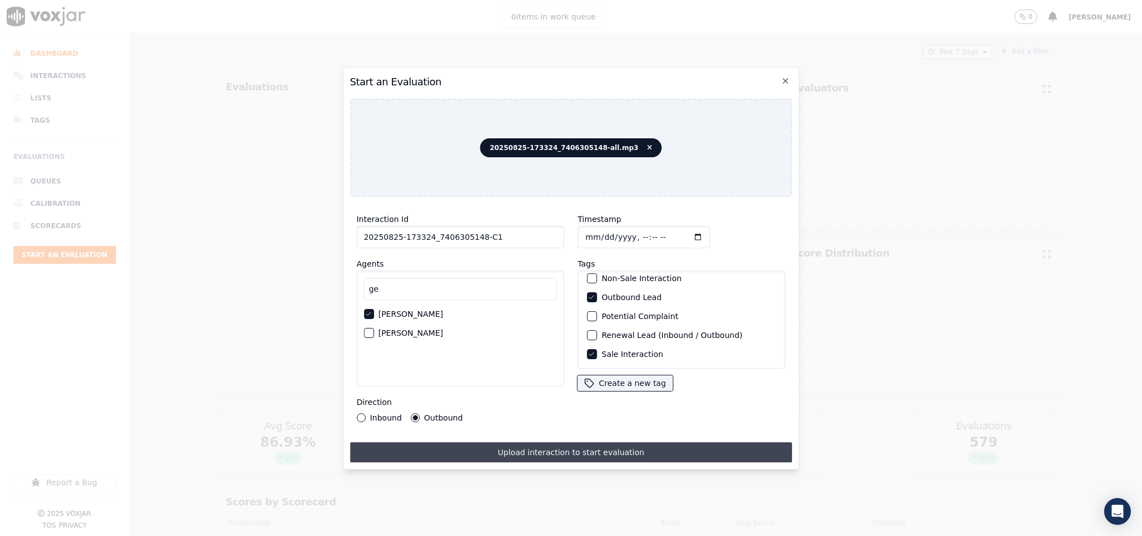
click at [584, 447] on button "Upload interaction to start evaluation" at bounding box center [571, 452] width 443 height 20
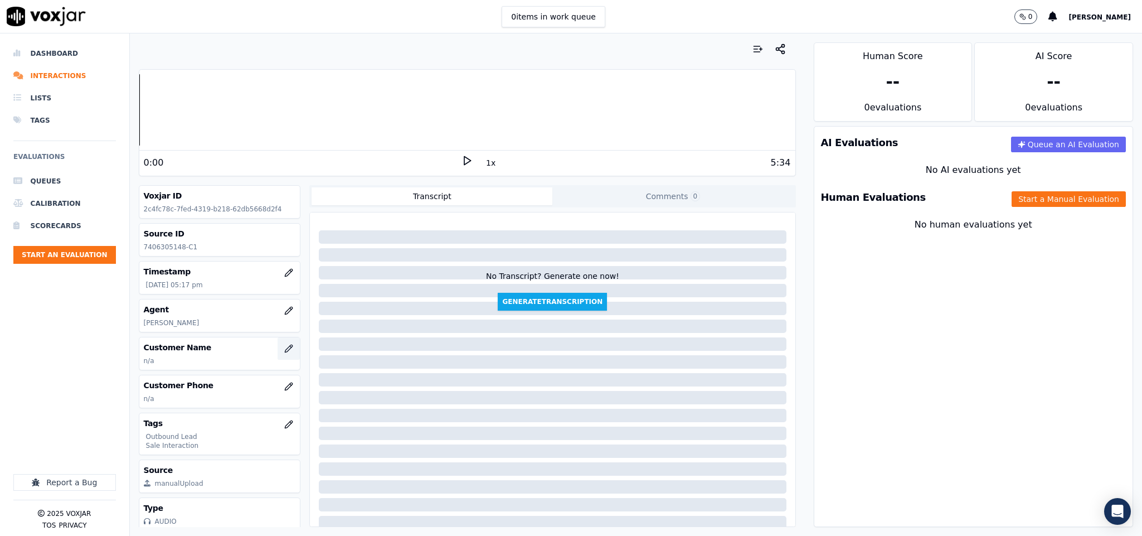
click at [284, 350] on icon "button" at bounding box center [288, 348] width 9 height 9
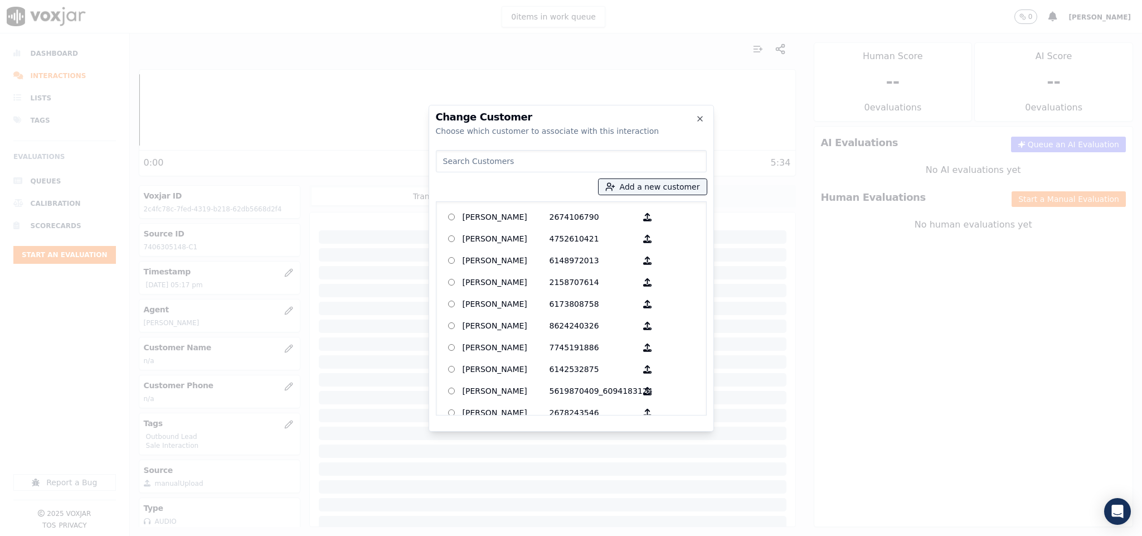
type input "[PERSON_NAME]"
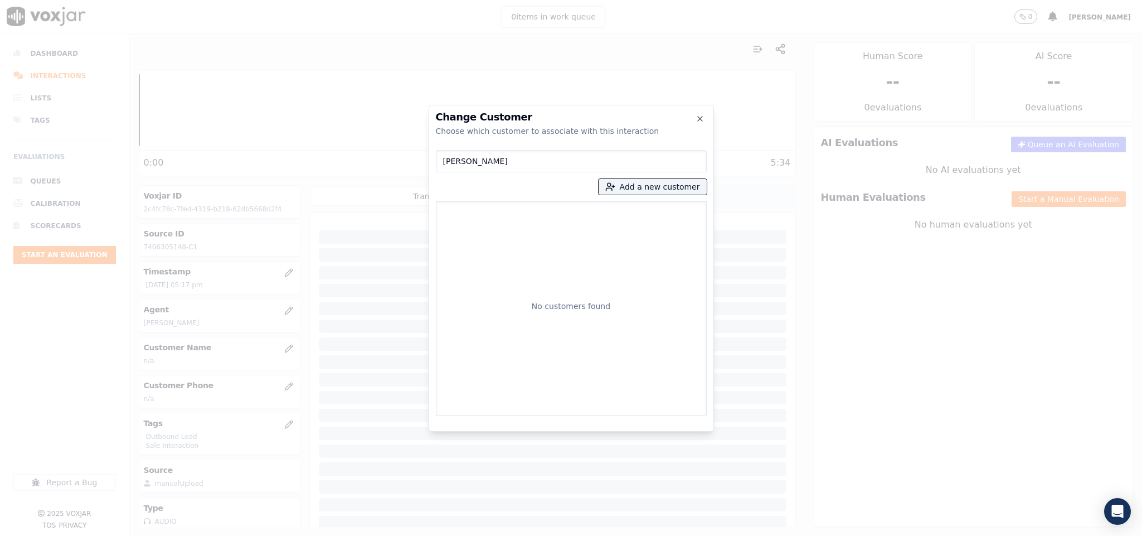
drag, startPoint x: 522, startPoint y: 162, endPoint x: 350, endPoint y: 159, distance: 172.3
click at [350, 535] on div "Change Customer Choose which customer to associate with this interaction [PERSO…" at bounding box center [571, 536] width 1142 height 0
click at [639, 187] on button "Add a new customer" at bounding box center [653, 187] width 108 height 16
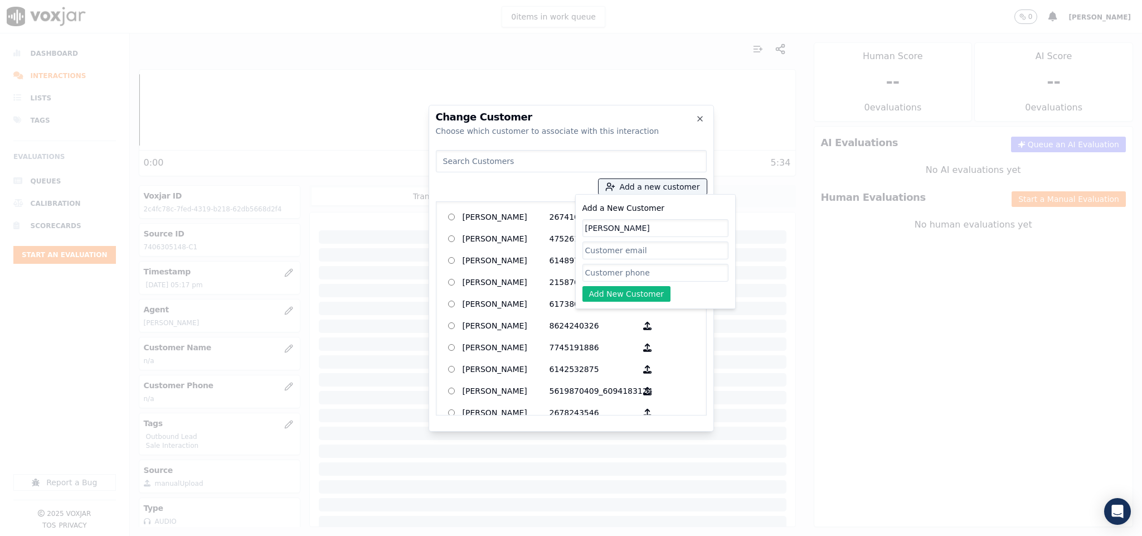
type input "[PERSON_NAME]"
click at [602, 283] on div "Add a New Customer [PERSON_NAME] Add New Customer" at bounding box center [656, 251] width 146 height 100
click at [608, 278] on input "Add a New Customer" at bounding box center [656, 273] width 146 height 18
paste input "7406305148"
paste input "7405096705"
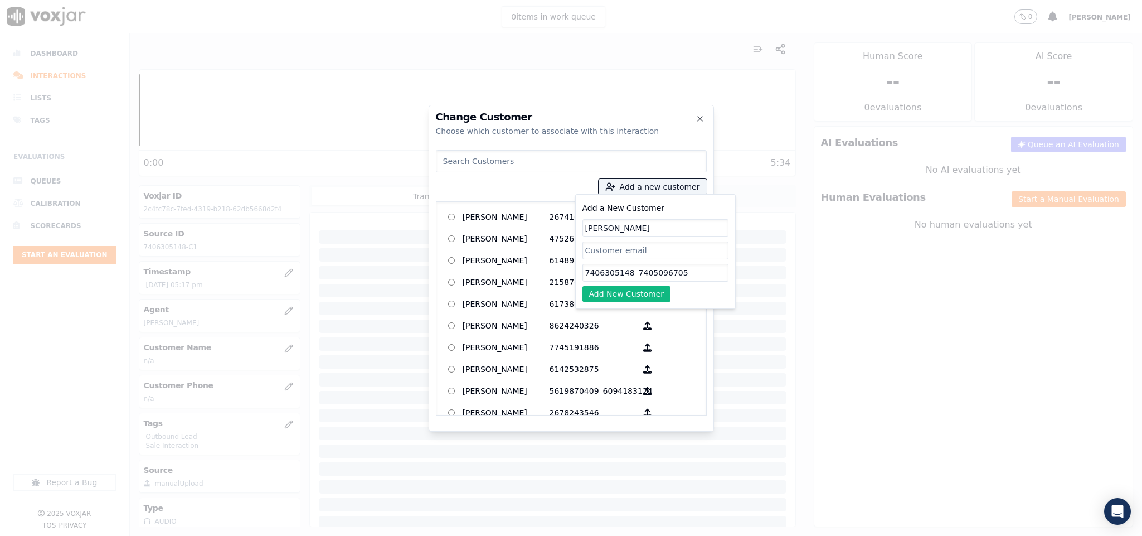
type input "7406305148_7405096705"
click at [632, 291] on button "Add New Customer" at bounding box center [627, 294] width 89 height 16
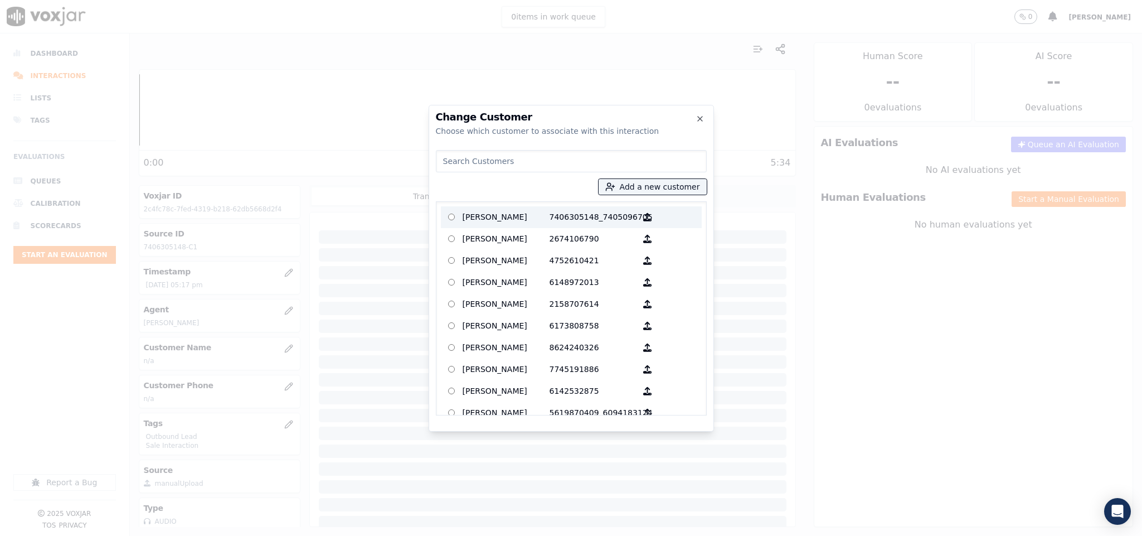
click at [540, 220] on p "[PERSON_NAME]" at bounding box center [506, 217] width 87 height 17
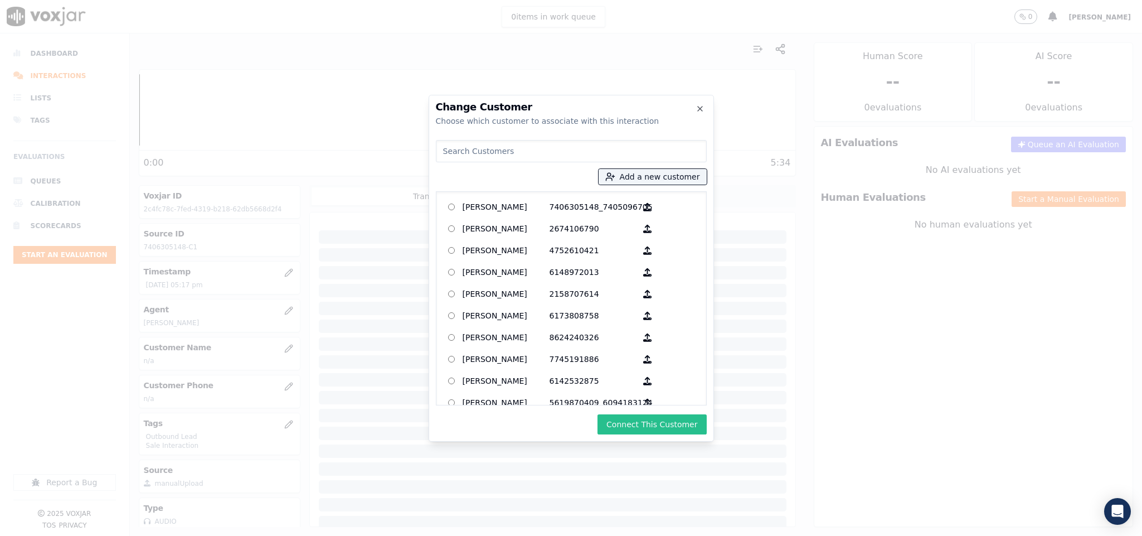
click at [636, 425] on button "Connect This Customer" at bounding box center [652, 424] width 109 height 20
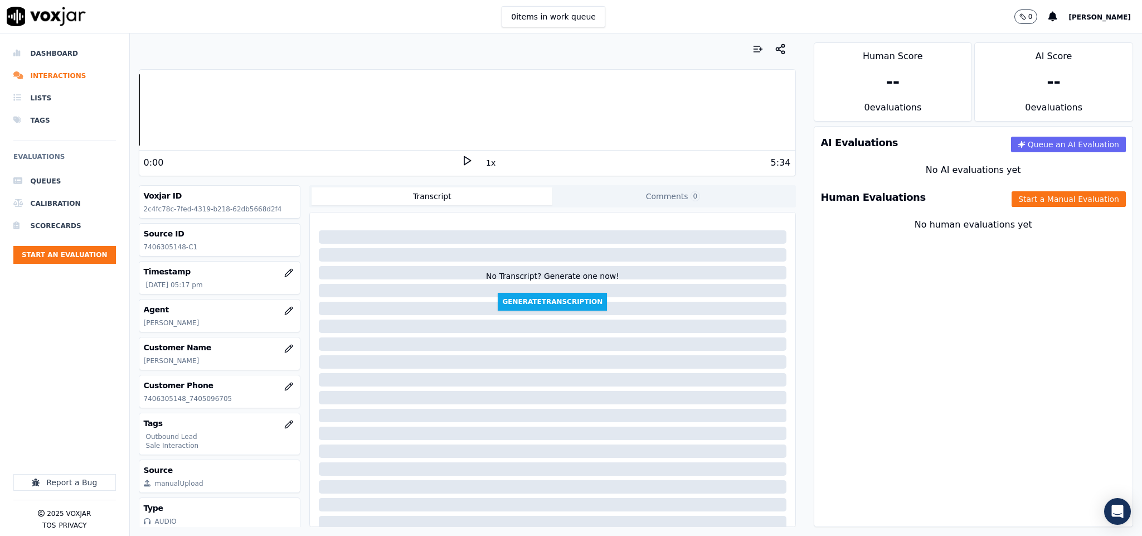
click at [1020, 189] on div "Human Evaluations Start a Manual Evaluation" at bounding box center [974, 197] width 319 height 32
click at [1012, 206] on button "Start a Manual Evaluation" at bounding box center [1069, 199] width 114 height 16
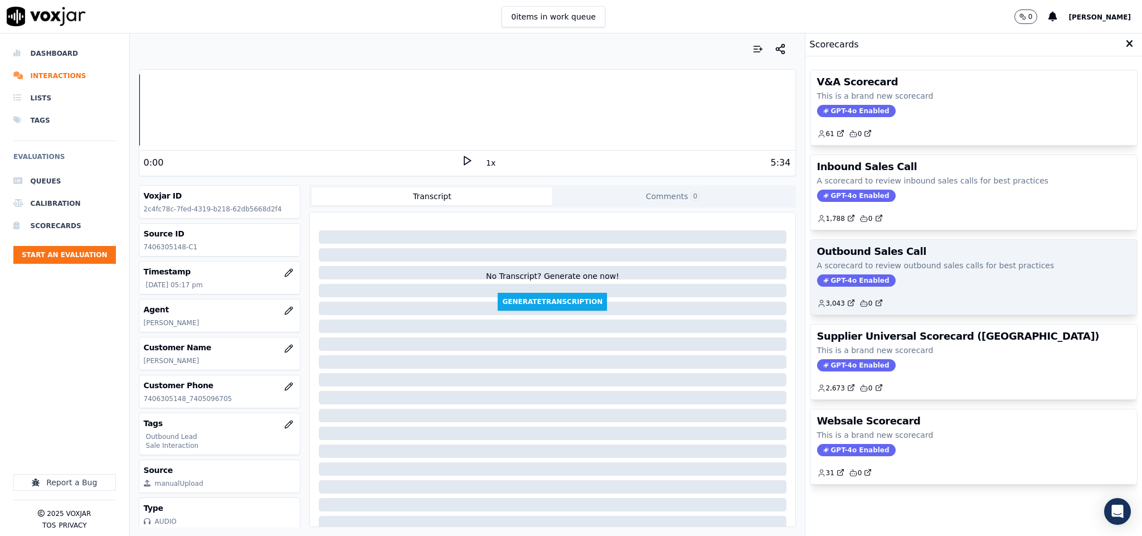
click at [836, 283] on span "GPT-4o Enabled" at bounding box center [856, 280] width 79 height 12
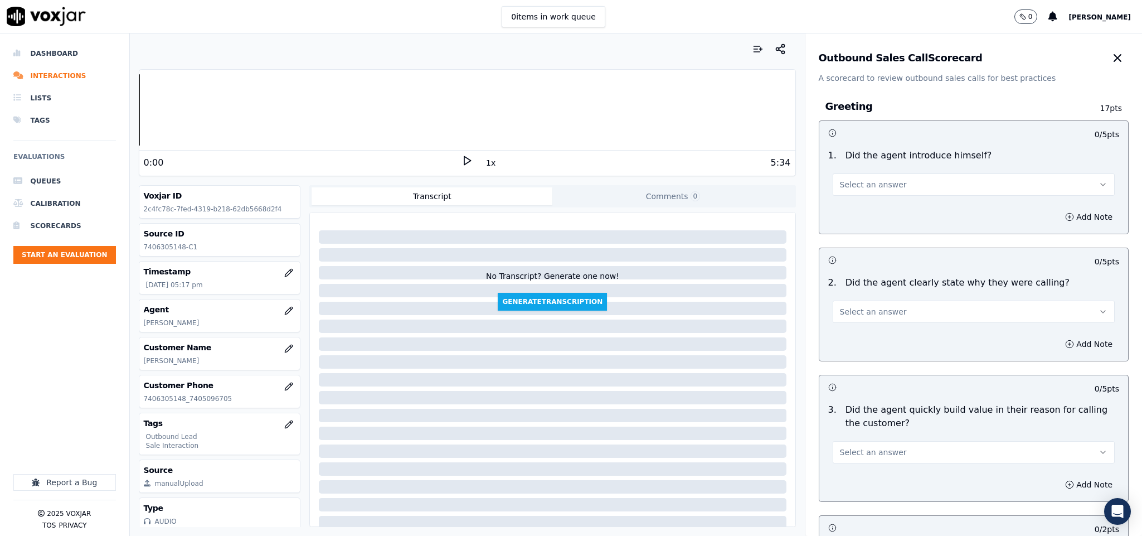
click at [877, 183] on span "Select an answer" at bounding box center [873, 184] width 67 height 11
click at [864, 209] on div "Yes" at bounding box center [946, 210] width 255 height 18
click at [894, 304] on button "Select an answer" at bounding box center [974, 312] width 283 height 22
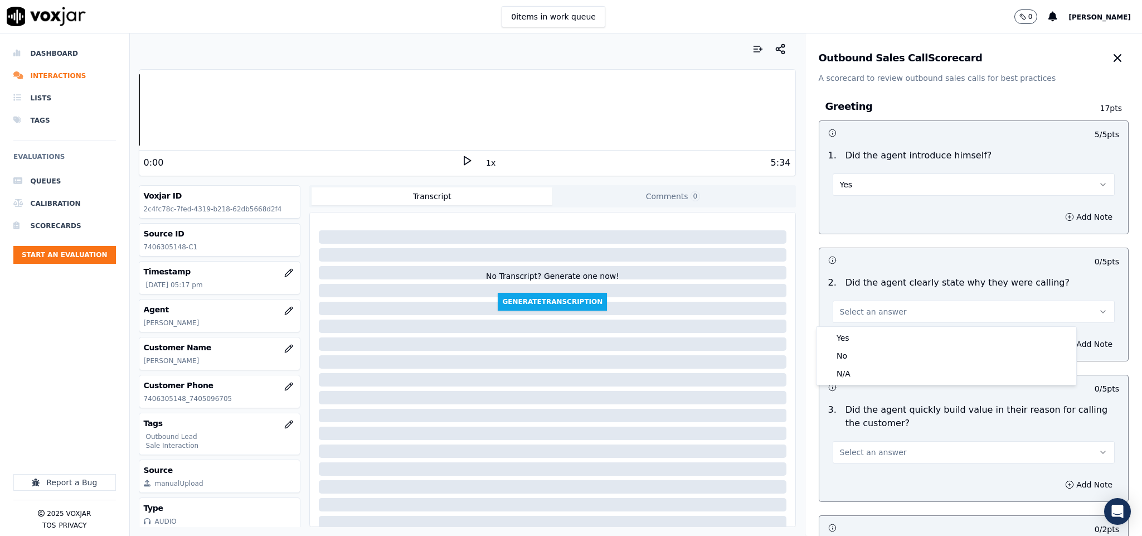
click at [875, 333] on div "Yes" at bounding box center [946, 338] width 255 height 18
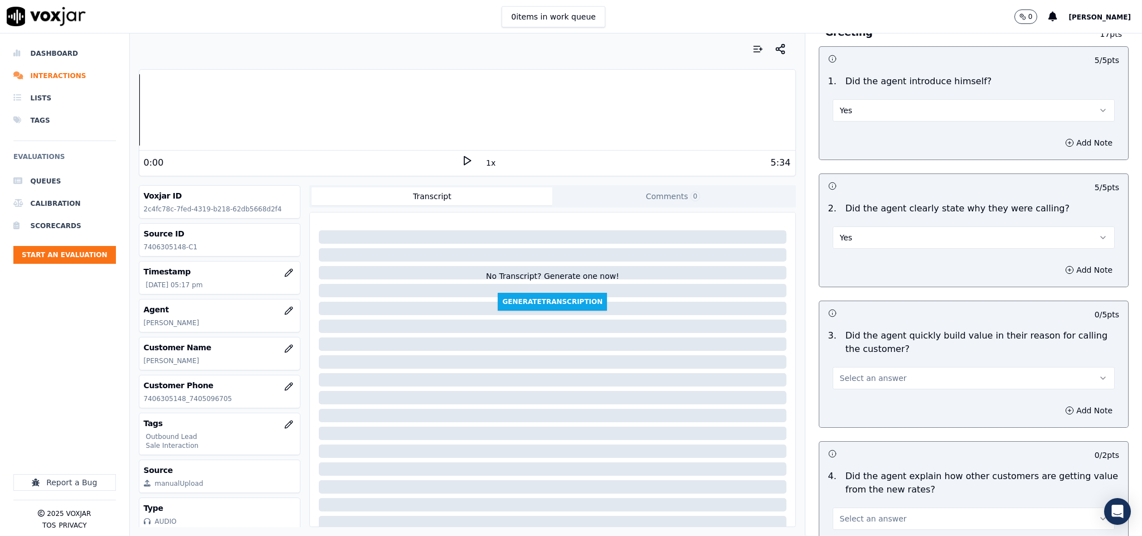
scroll to position [167, 0]
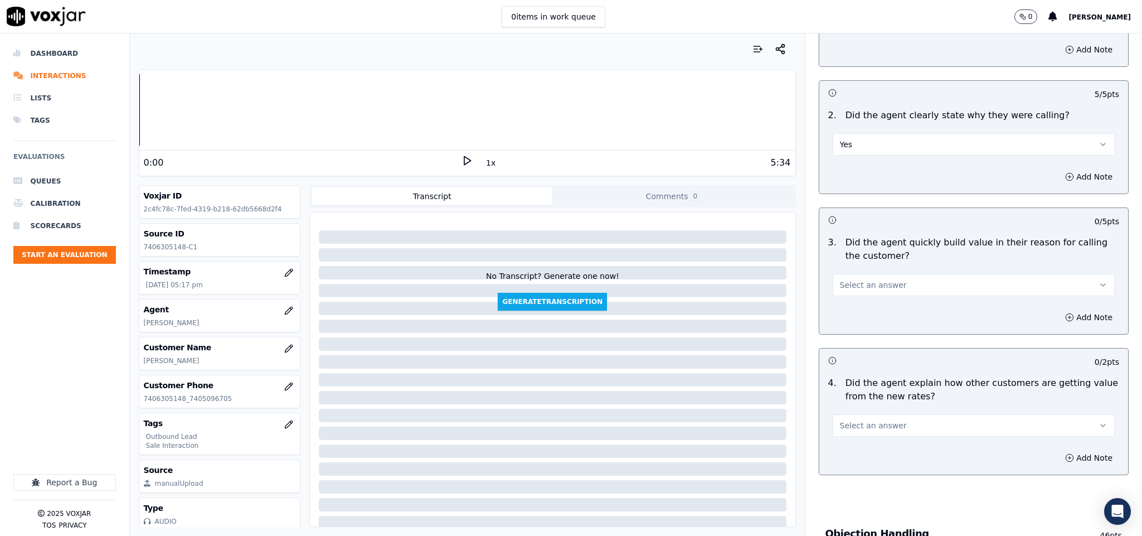
click at [895, 289] on button "Select an answer" at bounding box center [974, 285] width 283 height 22
click at [877, 304] on div "Yes" at bounding box center [946, 312] width 255 height 18
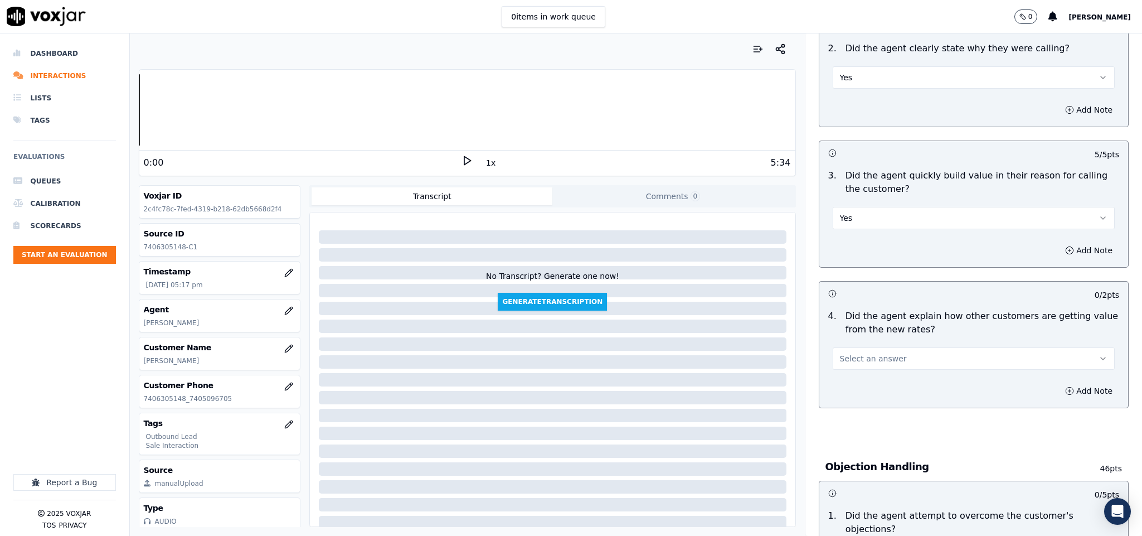
scroll to position [335, 0]
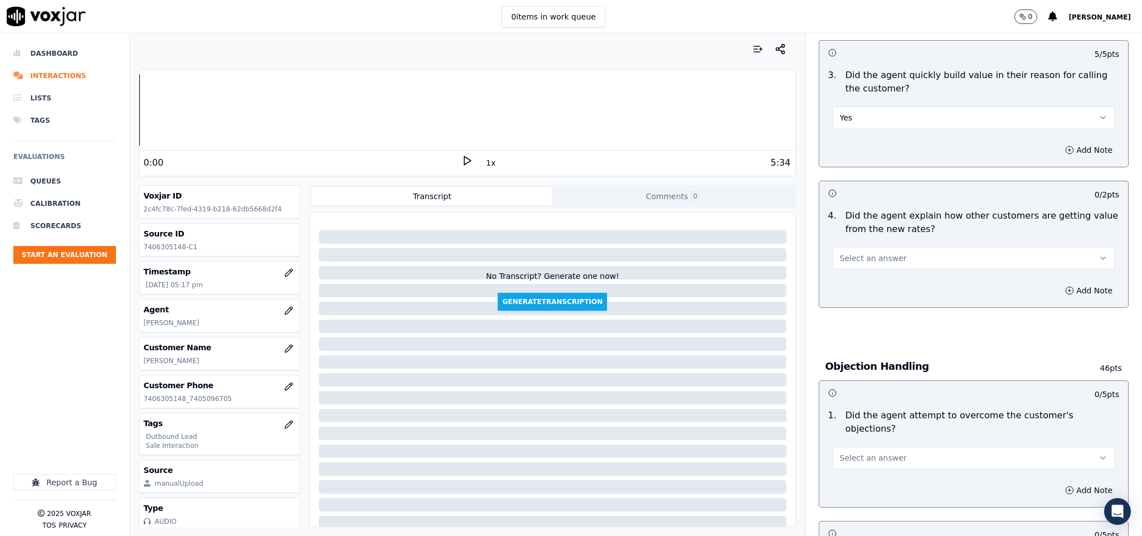
click at [882, 256] on button "Select an answer" at bounding box center [974, 258] width 283 height 22
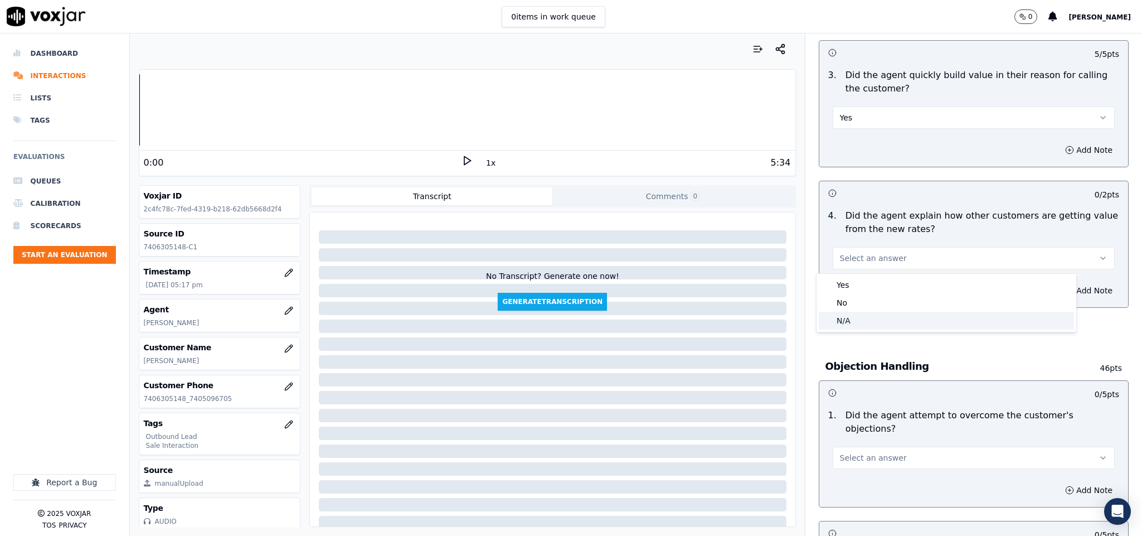
click at [870, 320] on div "N/A" at bounding box center [946, 321] width 255 height 18
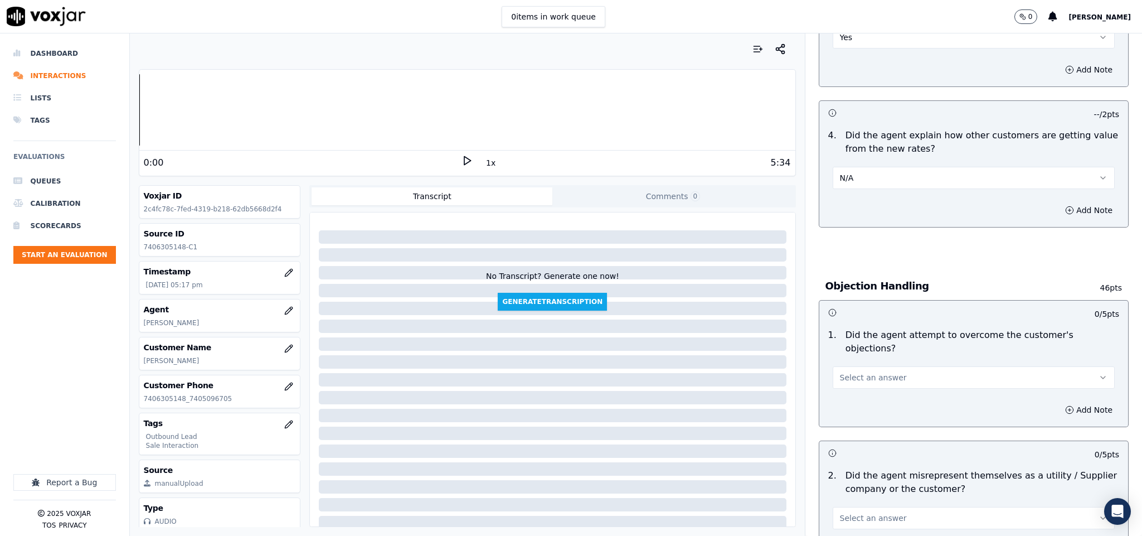
scroll to position [502, 0]
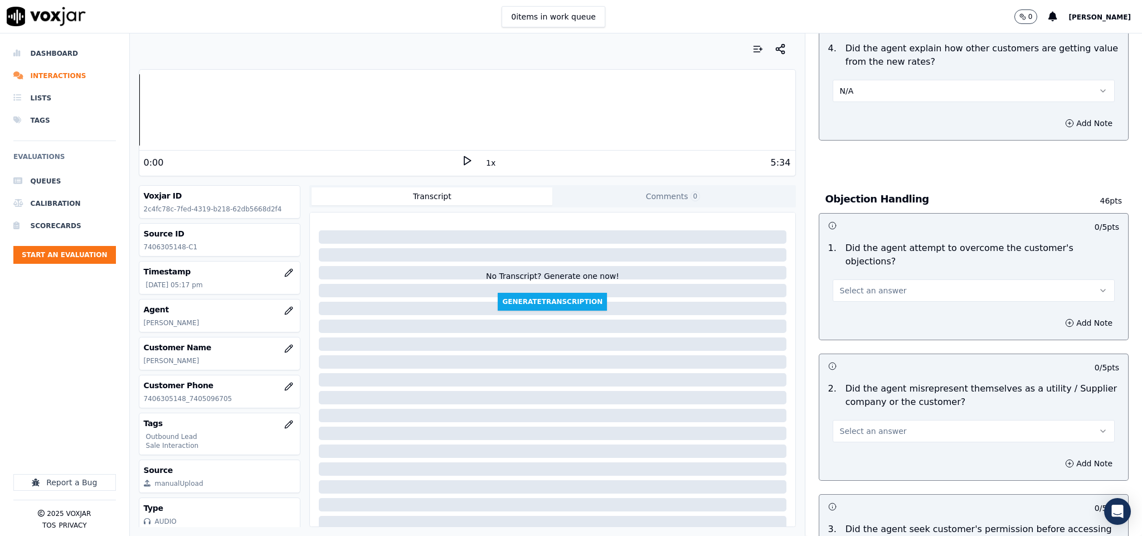
click at [881, 279] on button "Select an answer" at bounding box center [974, 290] width 283 height 22
click at [855, 301] on div "Yes" at bounding box center [946, 304] width 255 height 18
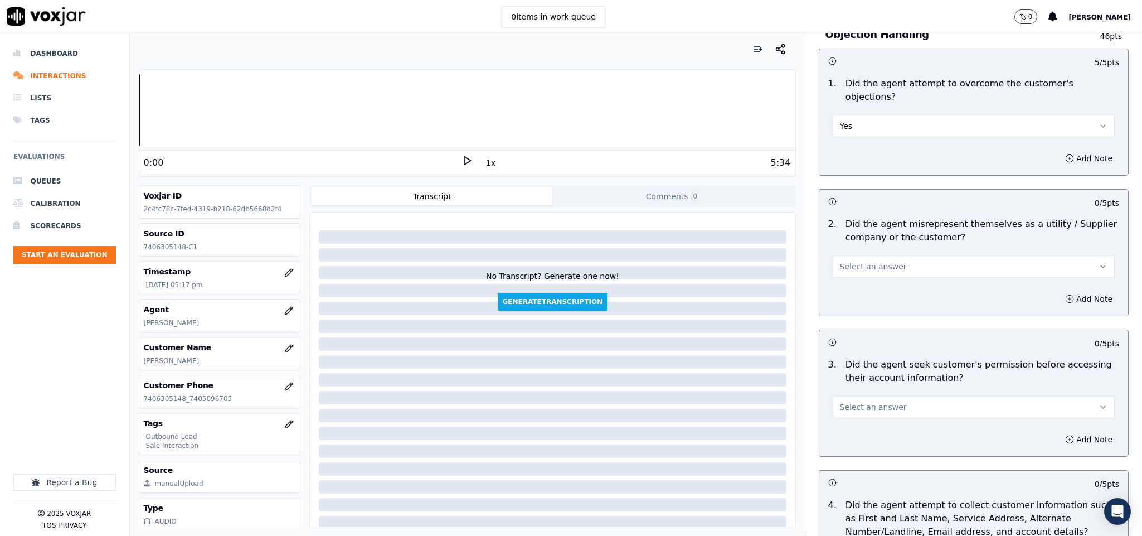
scroll to position [669, 0]
click at [875, 258] on span "Select an answer" at bounding box center [873, 263] width 67 height 11
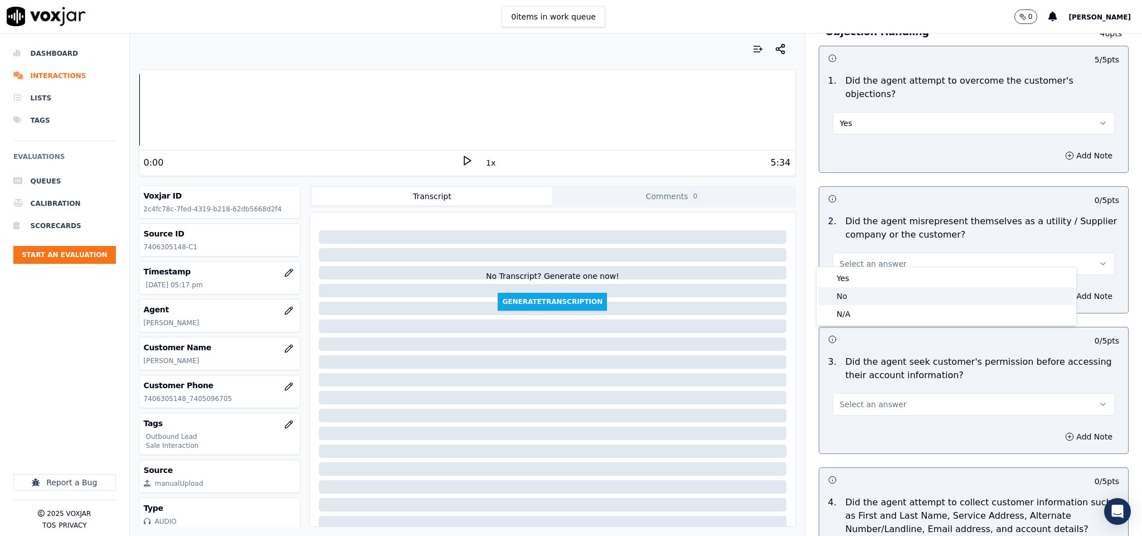
click at [860, 290] on div "No" at bounding box center [946, 296] width 255 height 18
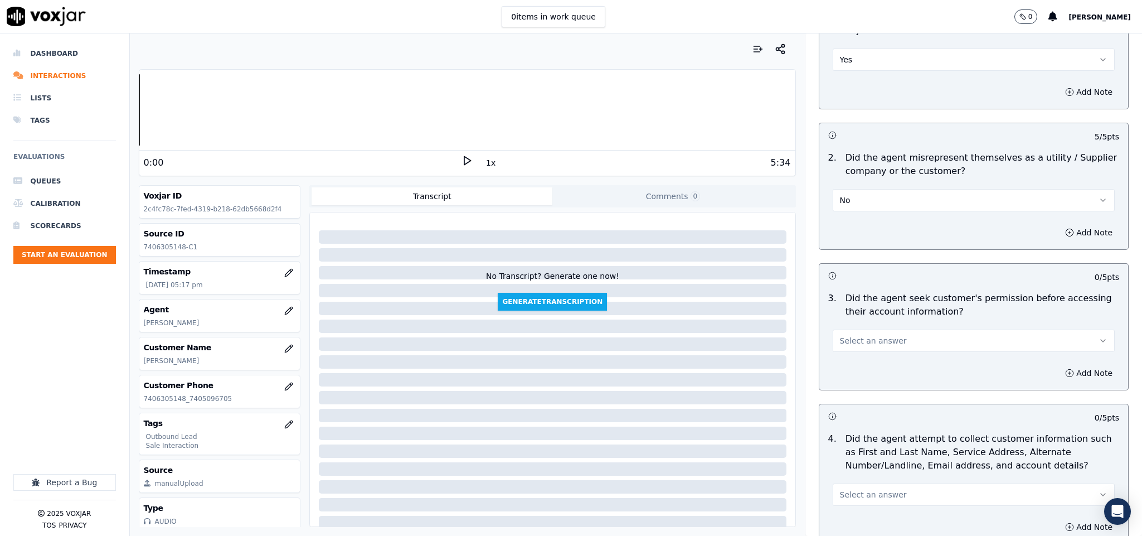
scroll to position [836, 0]
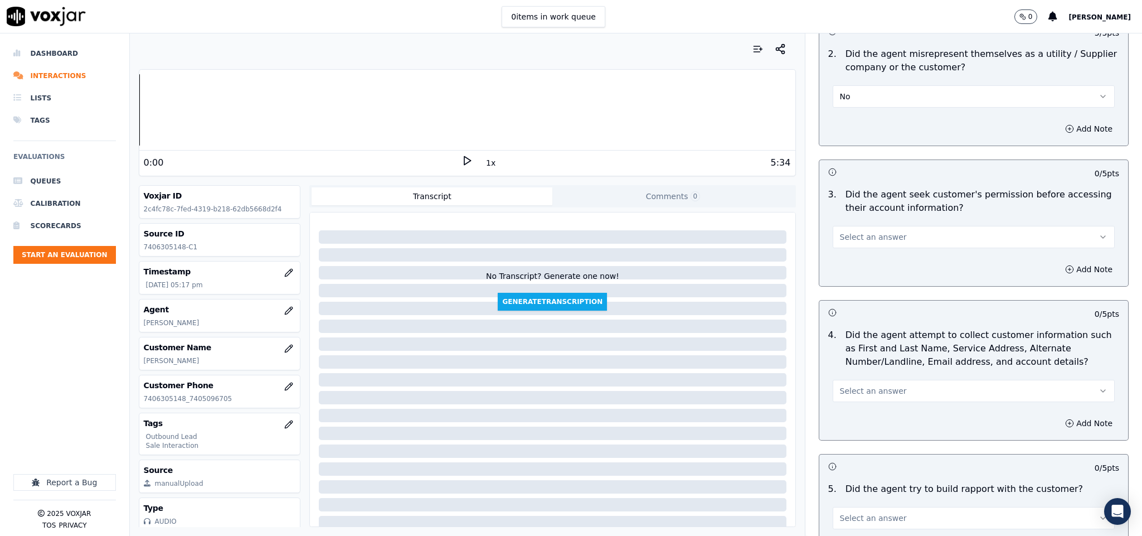
click at [875, 226] on button "Select an answer" at bounding box center [974, 237] width 283 height 22
click at [862, 266] on div "No" at bounding box center [946, 270] width 255 height 18
click at [1069, 261] on button "Add Note" at bounding box center [1089, 269] width 61 height 16
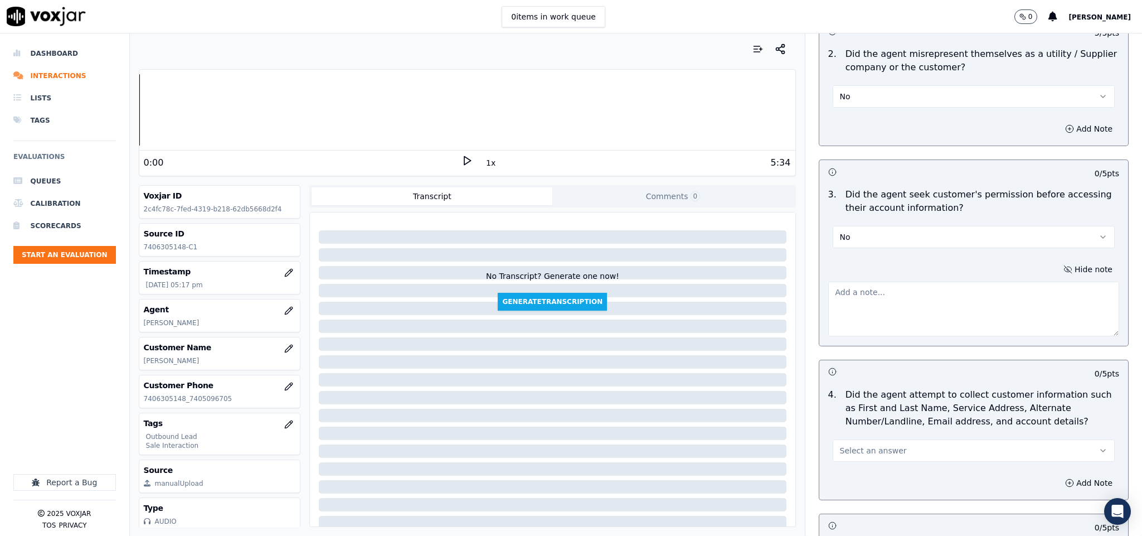
click at [962, 285] on textarea at bounding box center [974, 309] width 292 height 55
paste textarea "@1:39 [PERSON_NAME] shared the account number - The agent must ask for and obta…"
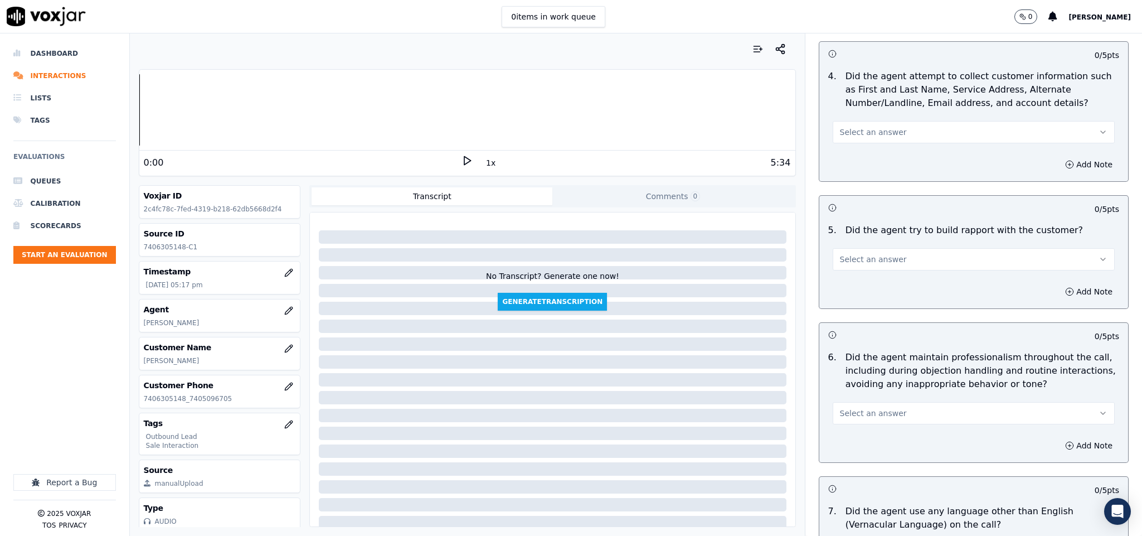
scroll to position [1171, 0]
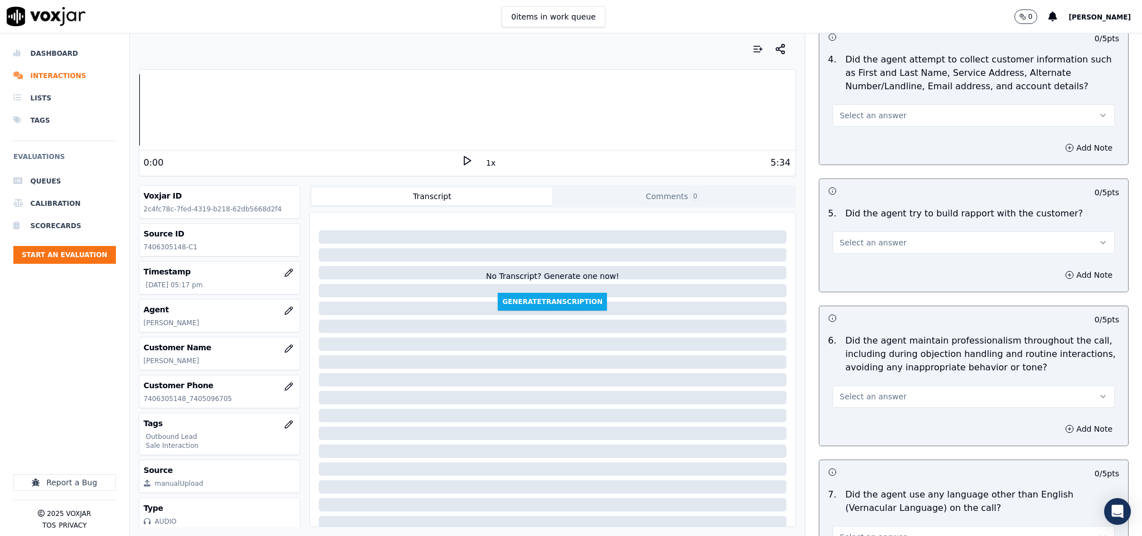
type textarea "@1:39 [PERSON_NAME] shared the account number - The agent must ask for and obta…"
click at [885, 110] on button "Select an answer" at bounding box center [974, 115] width 283 height 22
click at [872, 171] on div "N/A" at bounding box center [946, 167] width 255 height 18
click at [880, 237] on span "Select an answer" at bounding box center [873, 242] width 67 height 11
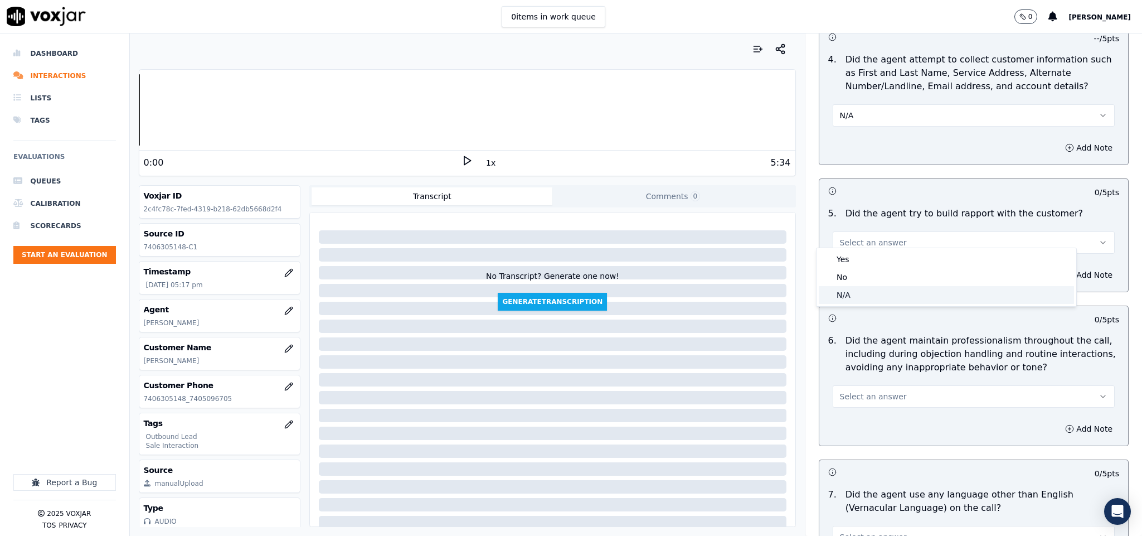
click at [858, 288] on div "N/A" at bounding box center [946, 295] width 255 height 18
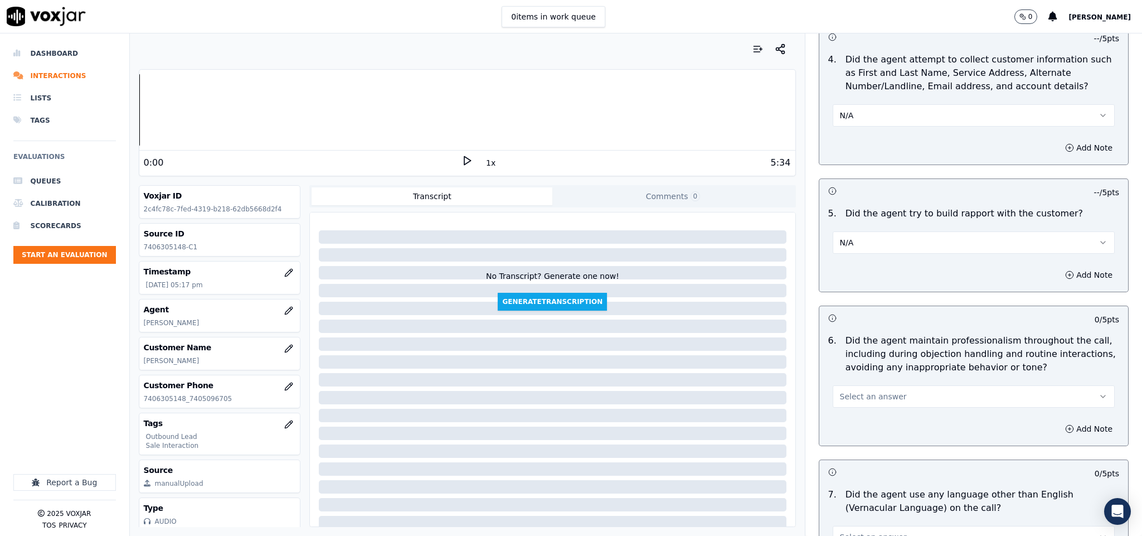
scroll to position [1254, 0]
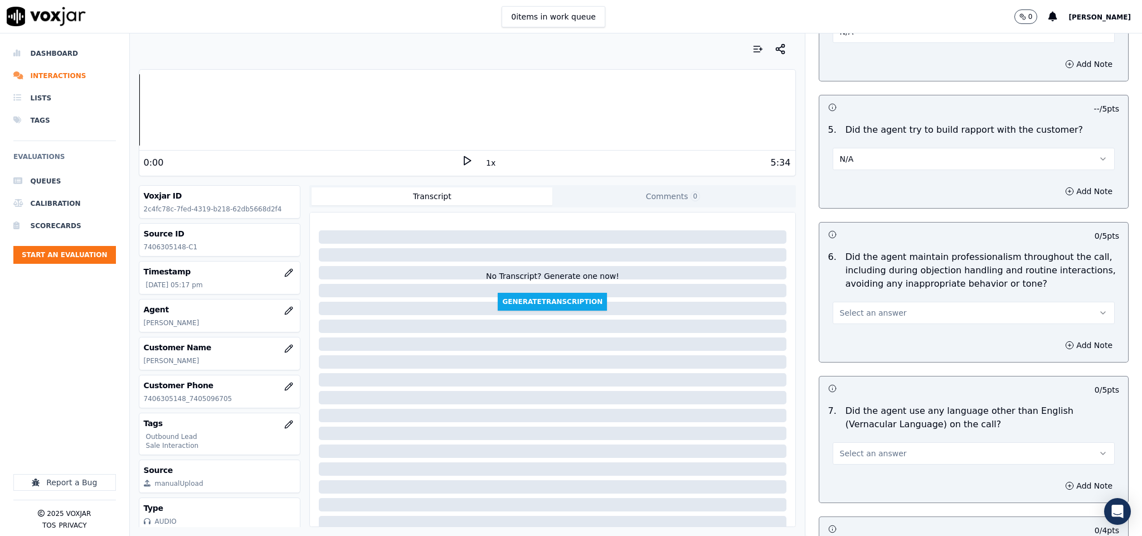
drag, startPoint x: 877, startPoint y: 294, endPoint x: 873, endPoint y: 303, distance: 9.2
click at [878, 302] on button "Select an answer" at bounding box center [974, 313] width 283 height 22
drag, startPoint x: 855, startPoint y: 323, endPoint x: 864, endPoint y: 298, distance: 27.0
click at [855, 324] on div "Yes" at bounding box center [946, 330] width 255 height 18
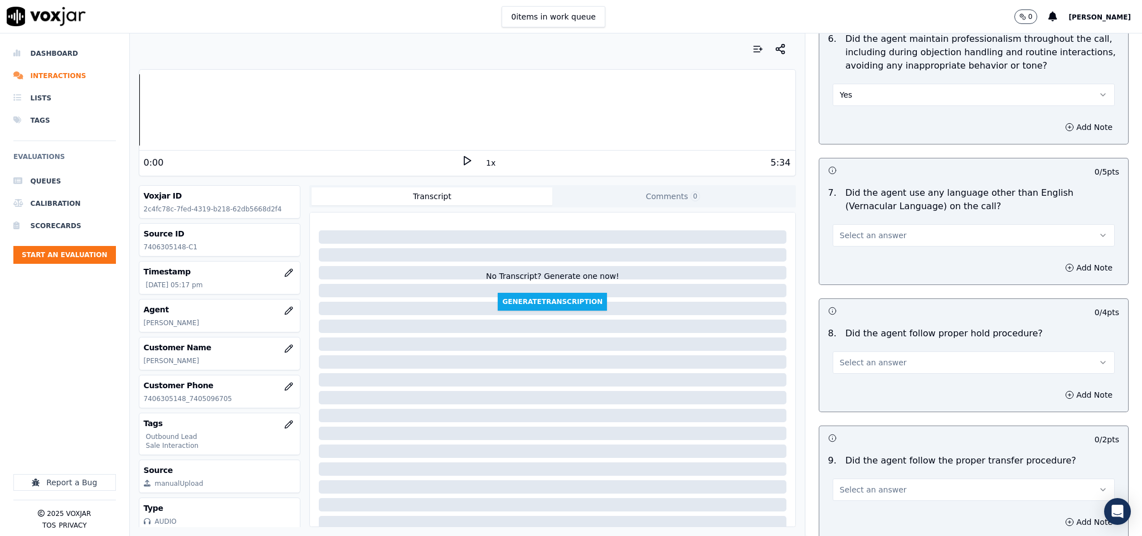
scroll to position [1505, 0]
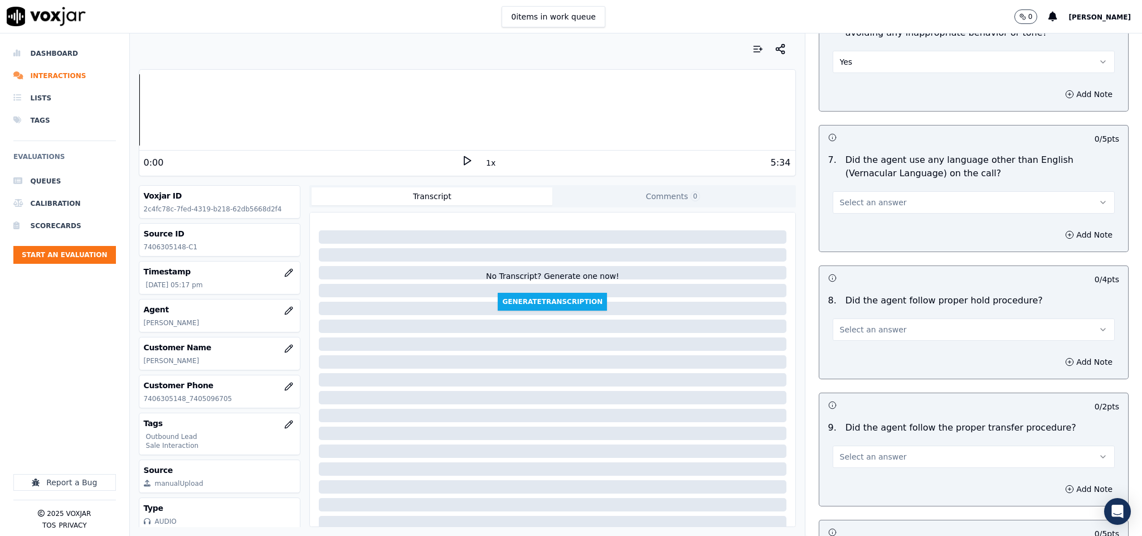
click at [904, 193] on button "Select an answer" at bounding box center [974, 202] width 283 height 22
click at [869, 239] on div "No" at bounding box center [946, 238] width 255 height 18
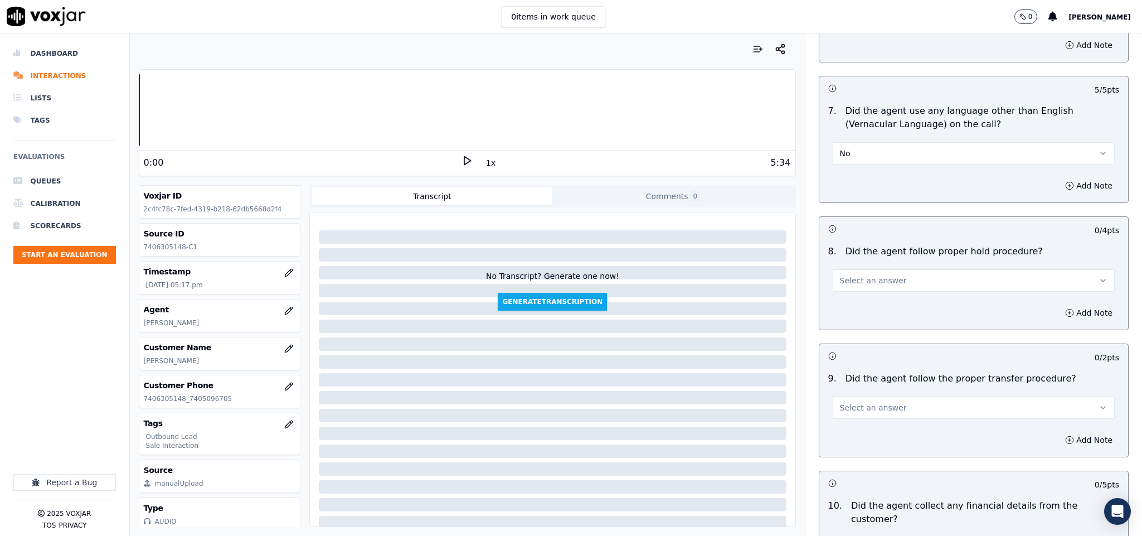
scroll to position [1589, 0]
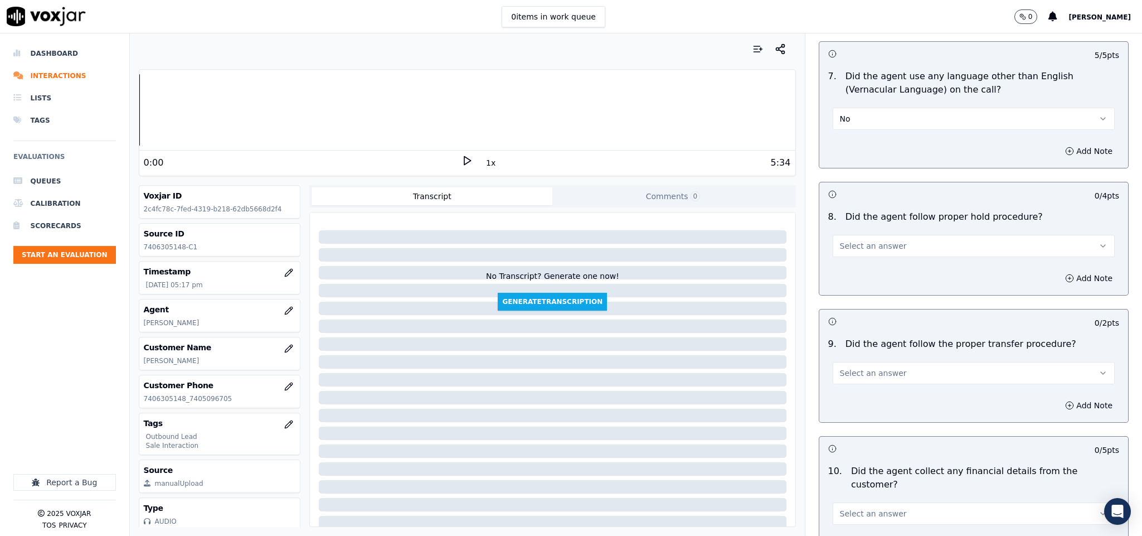
click at [893, 245] on button "Select an answer" at bounding box center [974, 246] width 283 height 22
click at [883, 263] on div "Yes" at bounding box center [946, 264] width 255 height 18
click at [887, 368] on button "Select an answer" at bounding box center [974, 373] width 283 height 22
click at [876, 393] on div "Yes" at bounding box center [946, 391] width 255 height 18
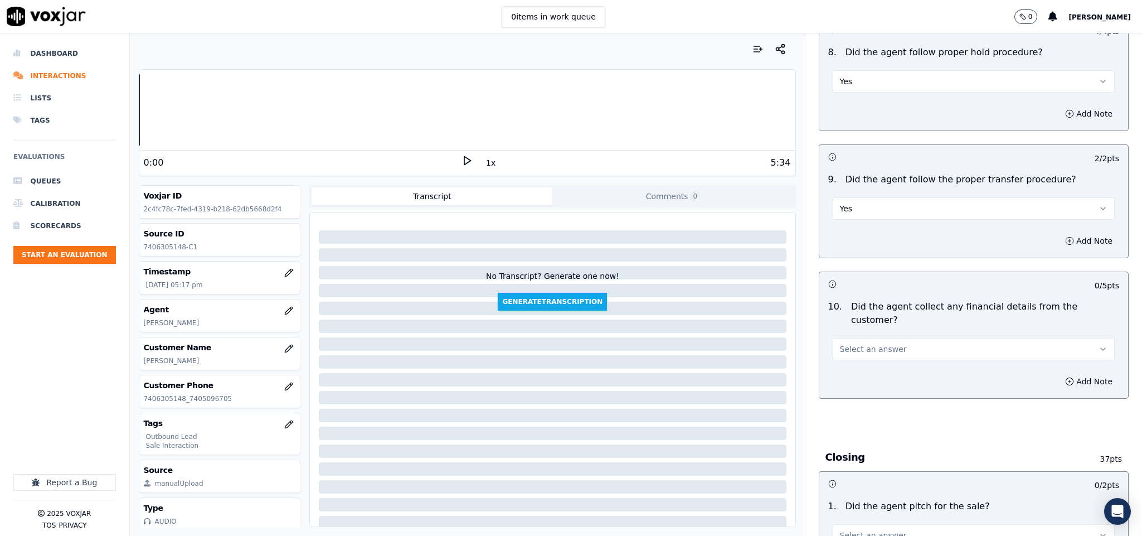
scroll to position [1756, 0]
click at [860, 335] on button "Select an answer" at bounding box center [974, 346] width 283 height 22
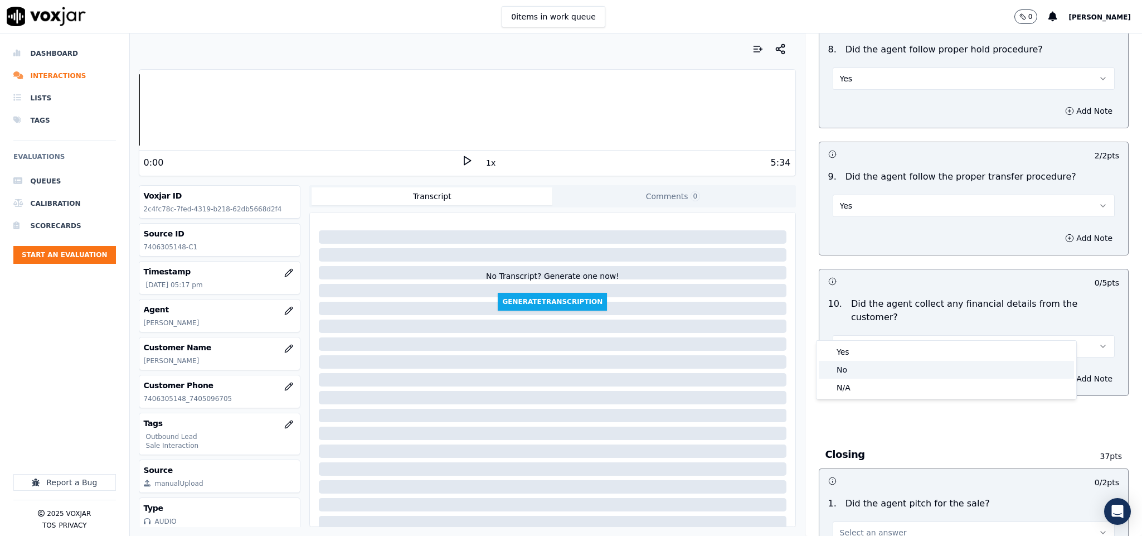
click at [850, 374] on div "No" at bounding box center [946, 370] width 255 height 18
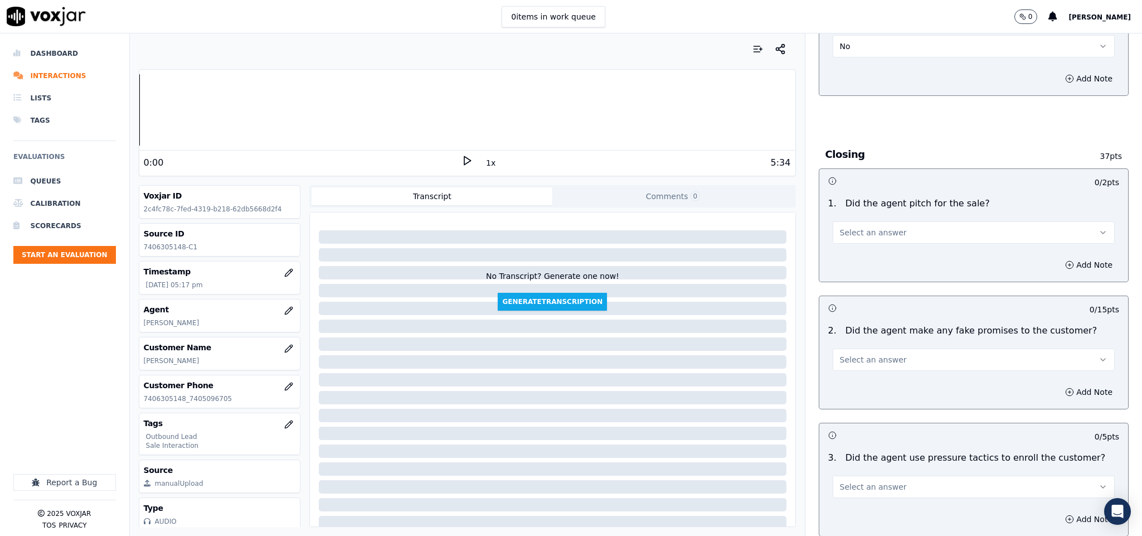
scroll to position [2091, 0]
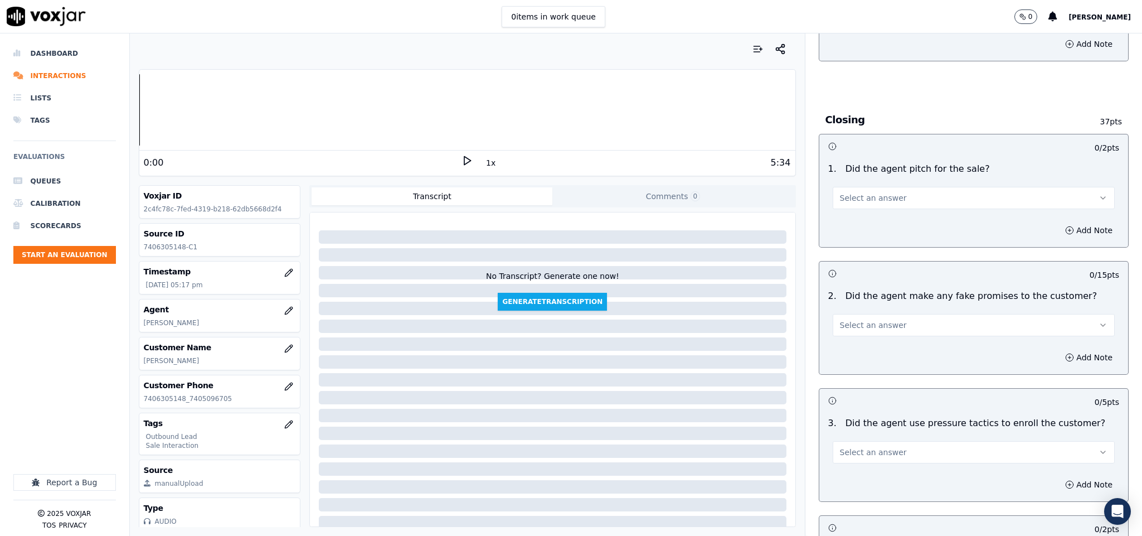
click at [877, 187] on button "Select an answer" at bounding box center [974, 198] width 283 height 22
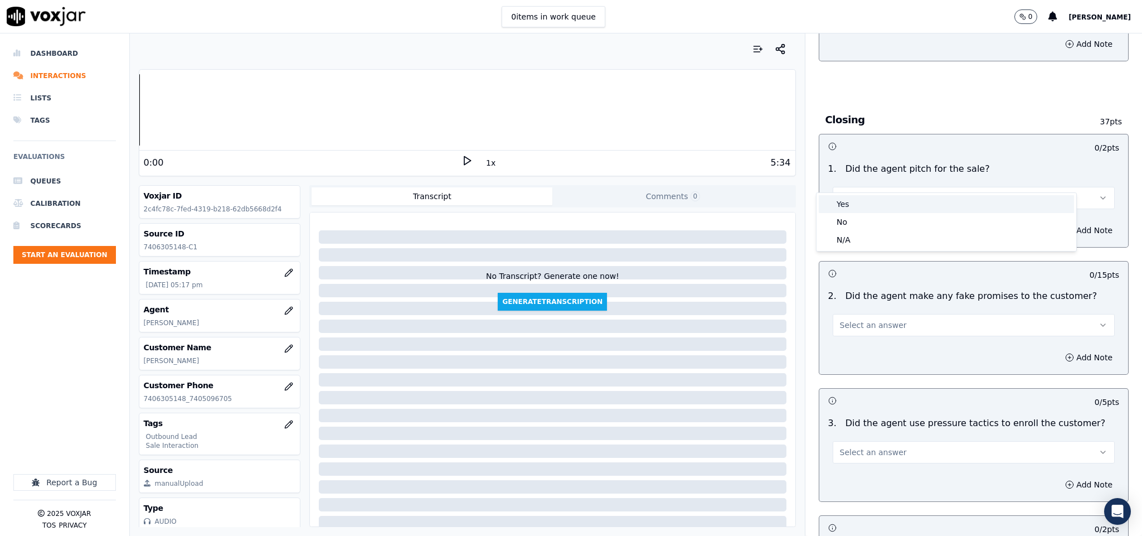
click at [873, 196] on div "Yes" at bounding box center [946, 204] width 255 height 18
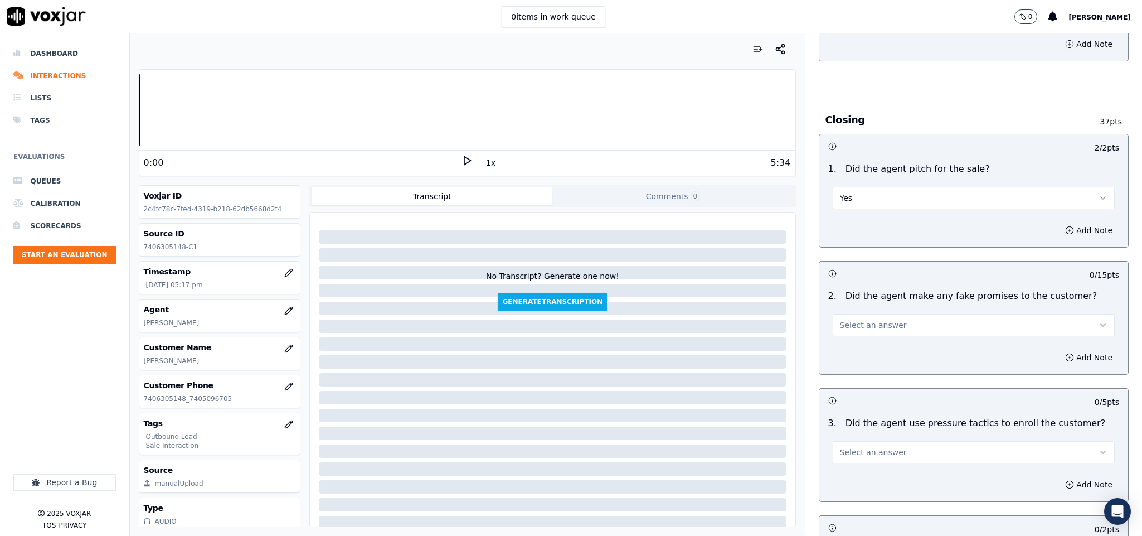
click at [884, 314] on button "Select an answer" at bounding box center [974, 325] width 283 height 22
click at [866, 338] on div "Yes" at bounding box center [946, 331] width 255 height 18
click at [849, 314] on button "Yes" at bounding box center [974, 325] width 283 height 22
click at [846, 348] on div "No" at bounding box center [946, 349] width 255 height 18
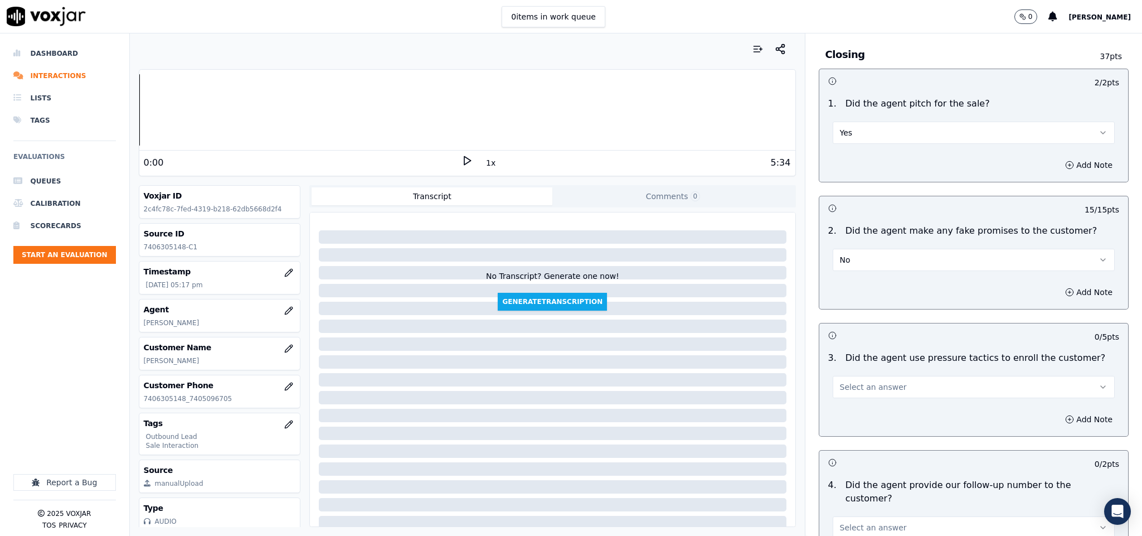
scroll to position [2258, 0]
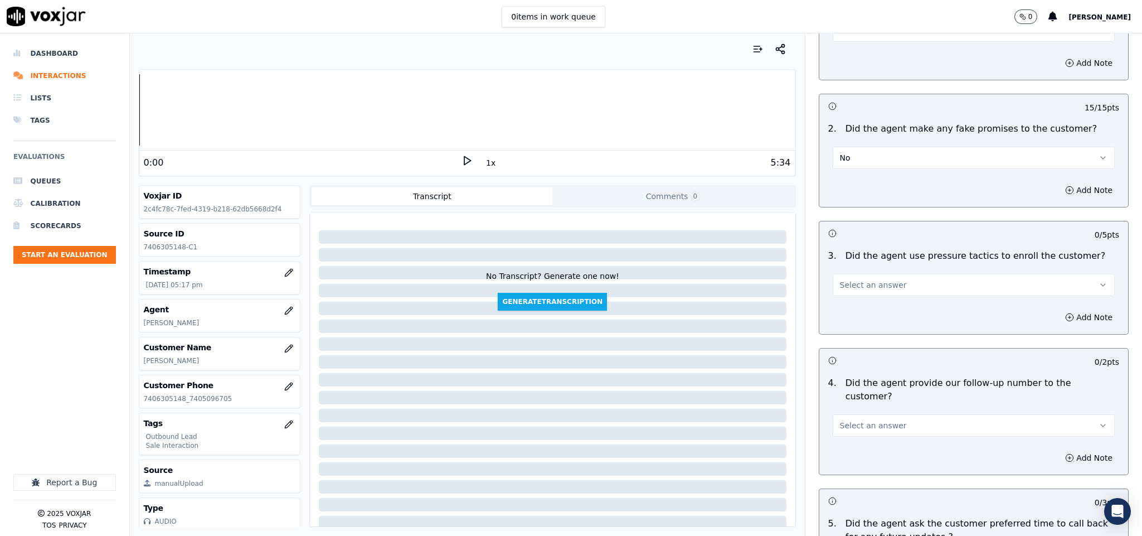
click at [875, 279] on span "Select an answer" at bounding box center [873, 284] width 67 height 11
click at [863, 313] on div "No" at bounding box center [946, 310] width 255 height 18
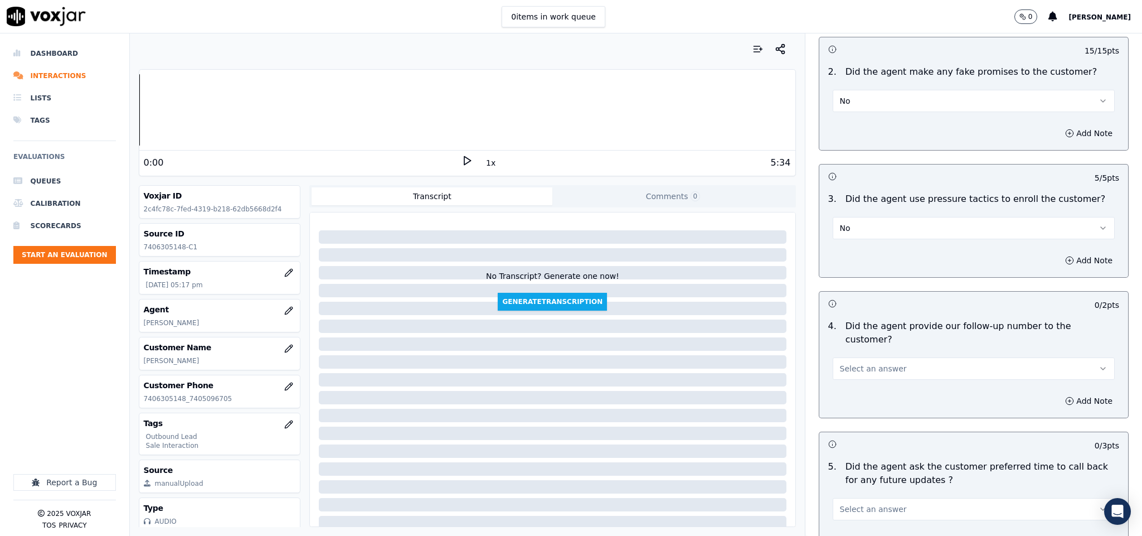
scroll to position [2425, 0]
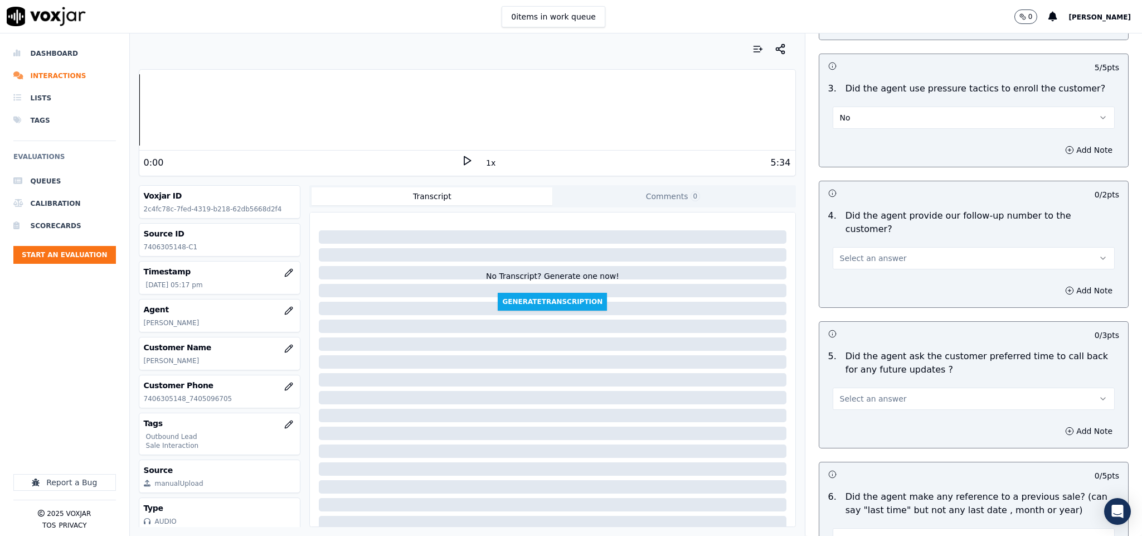
click at [870, 247] on button "Select an answer" at bounding box center [974, 258] width 283 height 22
click at [864, 256] on div "Yes" at bounding box center [946, 252] width 255 height 18
click at [862, 393] on span "Select an answer" at bounding box center [873, 398] width 67 height 11
click at [854, 428] on div "N/A" at bounding box center [946, 429] width 255 height 18
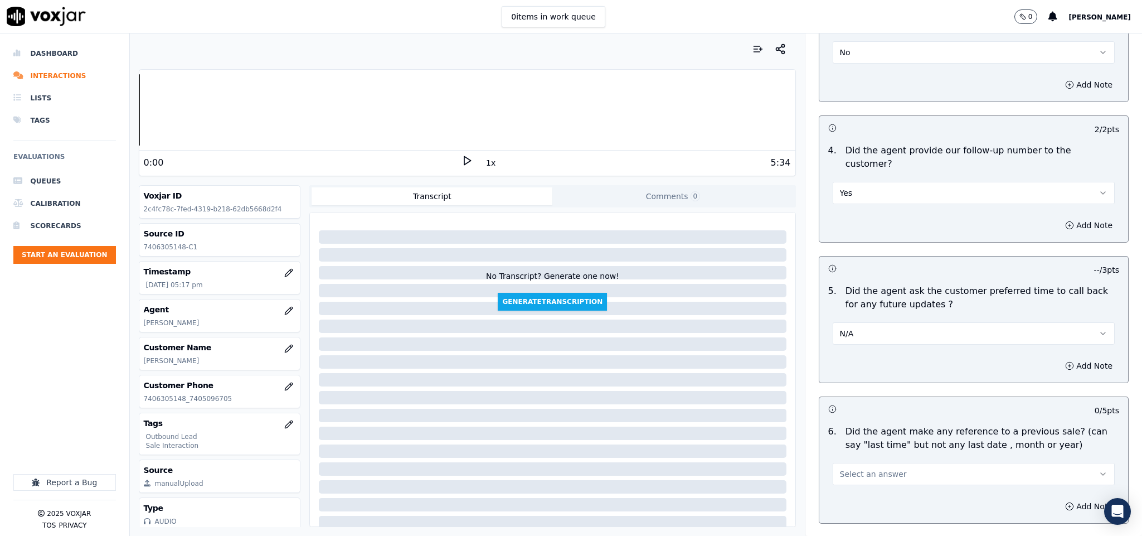
scroll to position [2676, 0]
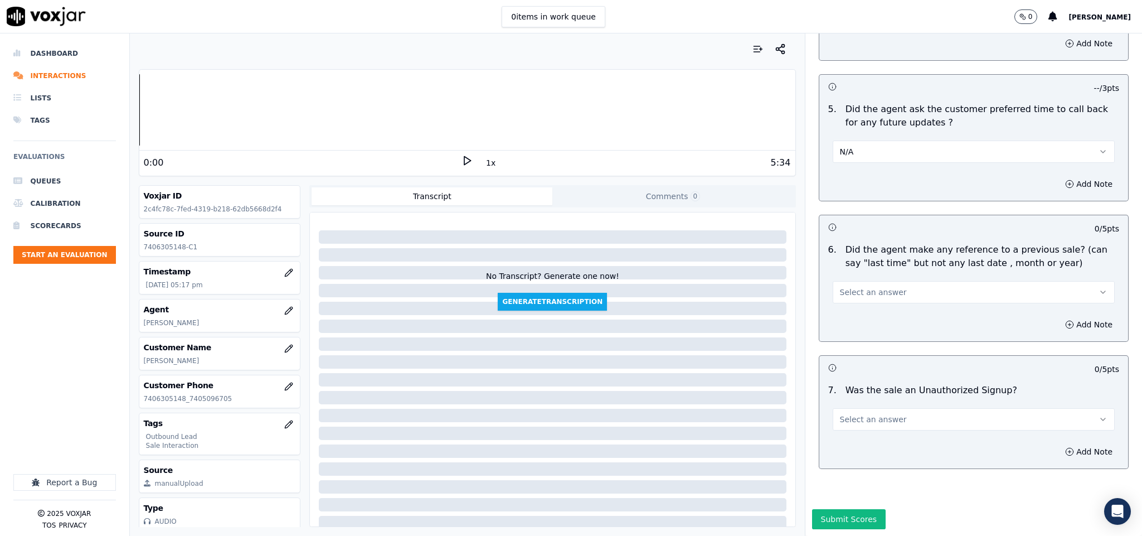
click at [888, 281] on button "Select an answer" at bounding box center [974, 292] width 283 height 22
click at [860, 305] on div "No" at bounding box center [946, 301] width 255 height 18
click at [878, 414] on span "Select an answer" at bounding box center [873, 419] width 67 height 11
click at [853, 410] on div "Yes" at bounding box center [946, 411] width 255 height 18
drag, startPoint x: 856, startPoint y: 385, endPoint x: 860, endPoint y: 394, distance: 9.5
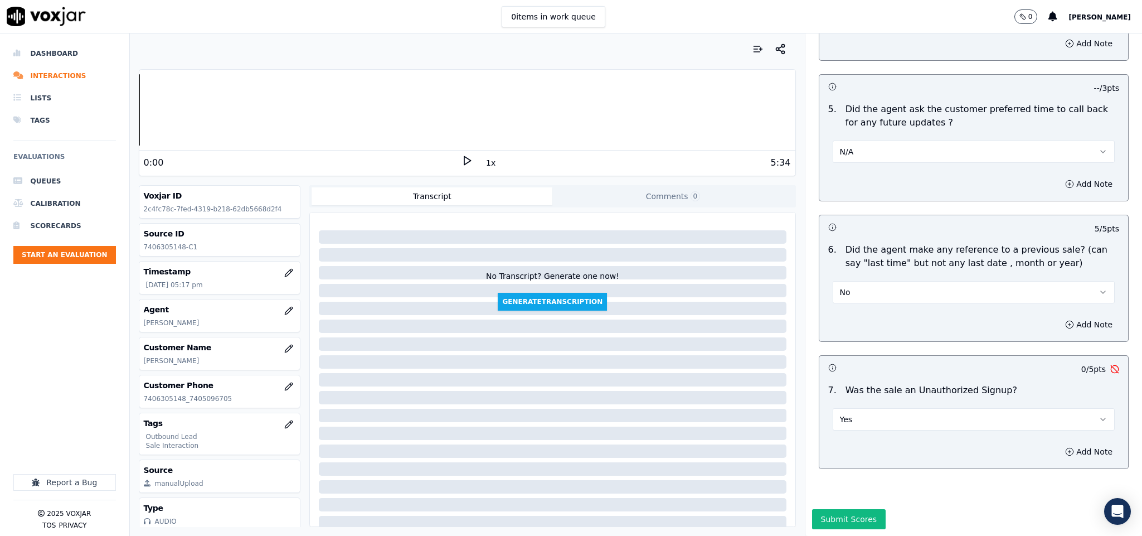
click at [857, 408] on button "Yes" at bounding box center [974, 419] width 283 height 22
click at [850, 425] on div "No" at bounding box center [946, 429] width 255 height 18
click at [835, 509] on button "Submit Scores" at bounding box center [849, 519] width 74 height 20
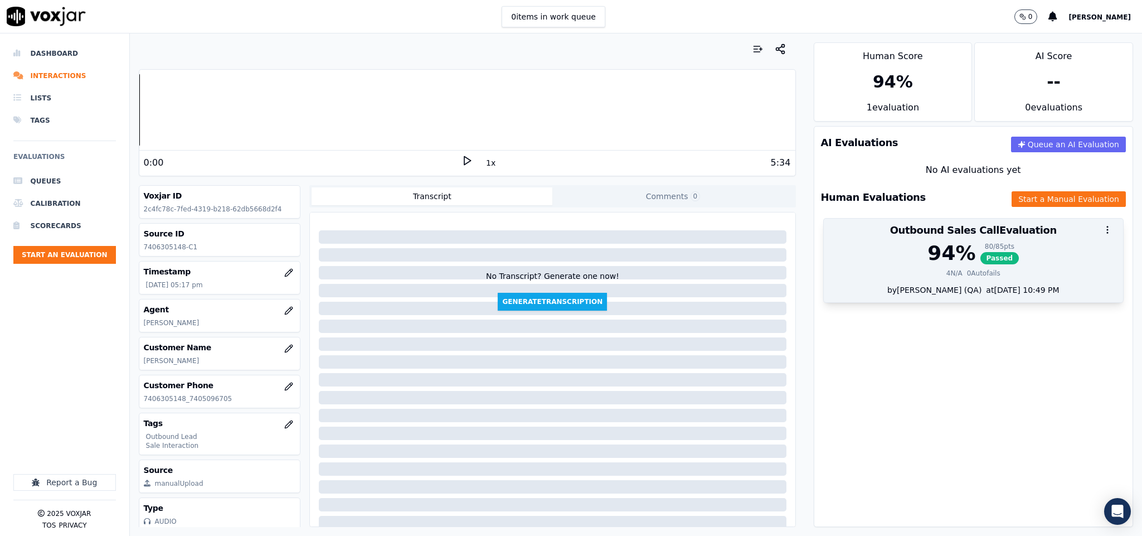
click at [951, 263] on div "94 % 80 / 85 pts Passed" at bounding box center [974, 253] width 287 height 22
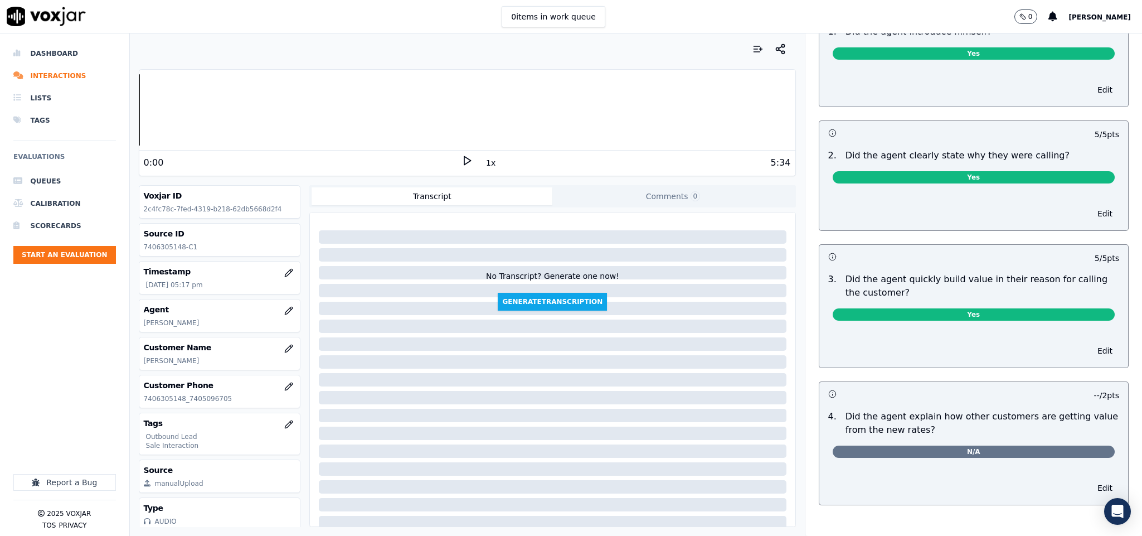
scroll to position [0, 0]
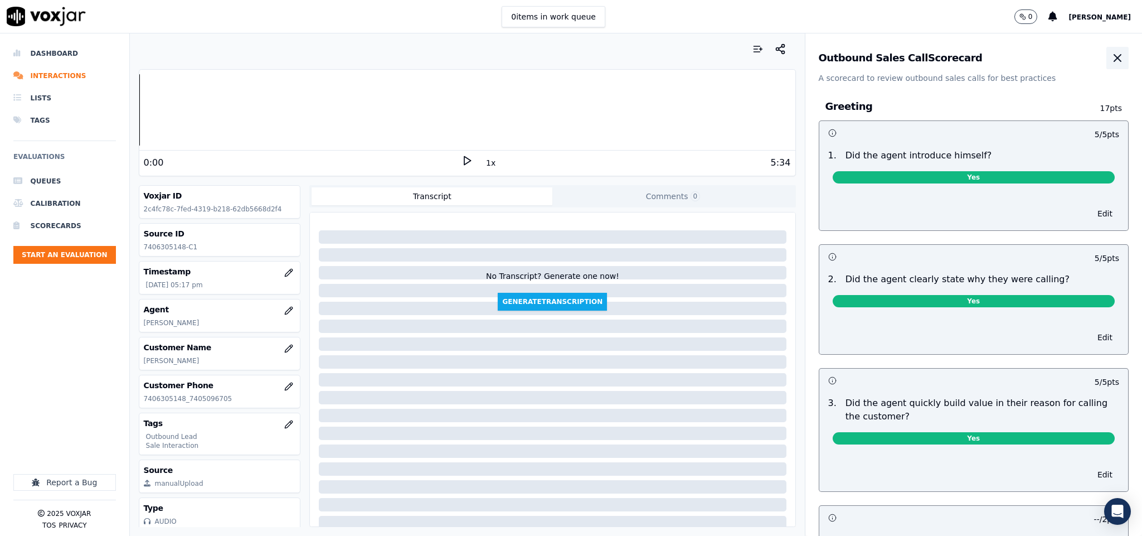
click at [1107, 60] on button "button" at bounding box center [1118, 58] width 22 height 22
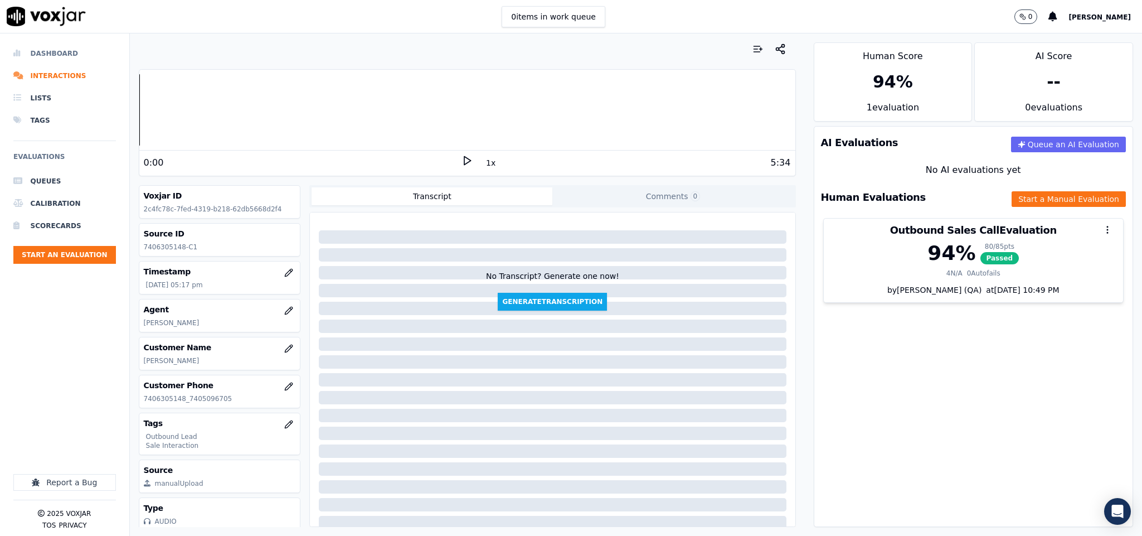
click at [50, 49] on li "Dashboard" at bounding box center [64, 53] width 103 height 22
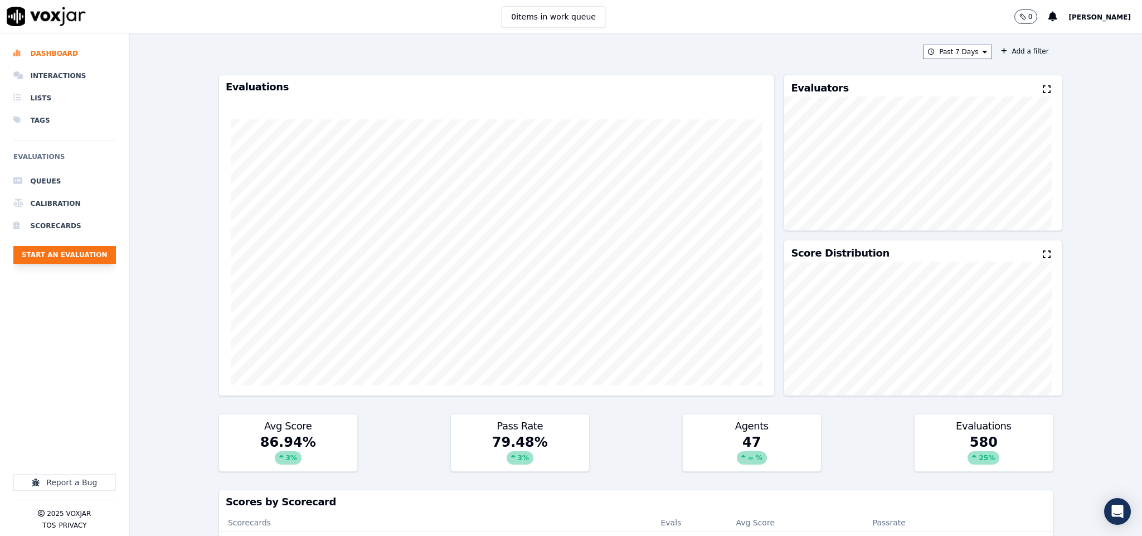
click at [93, 250] on button "Start an Evaluation" at bounding box center [64, 255] width 103 height 18
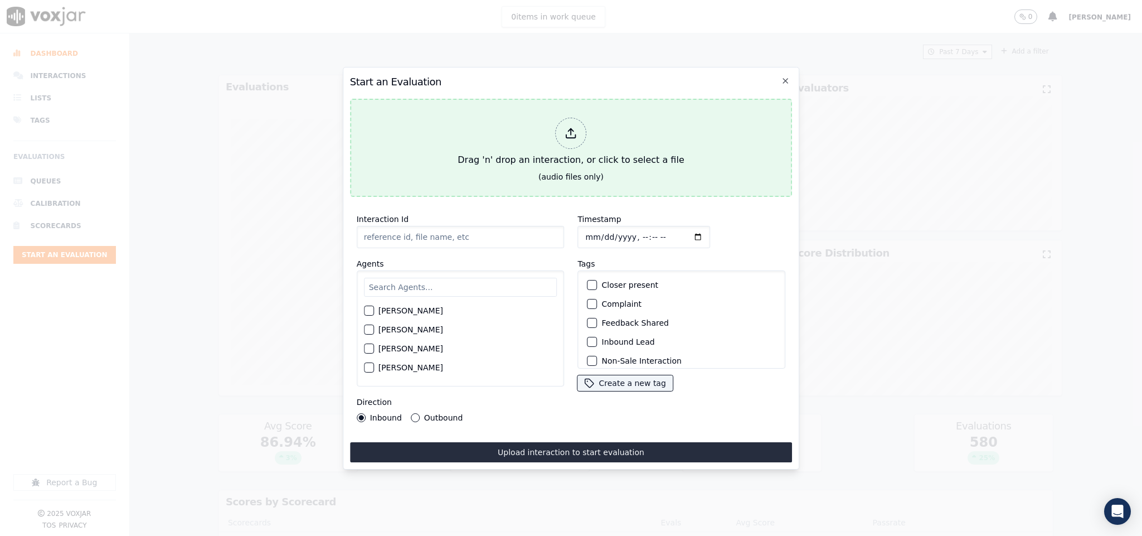
click at [585, 139] on div "Drag 'n' drop an interaction, or click to select a file" at bounding box center [570, 142] width 235 height 58
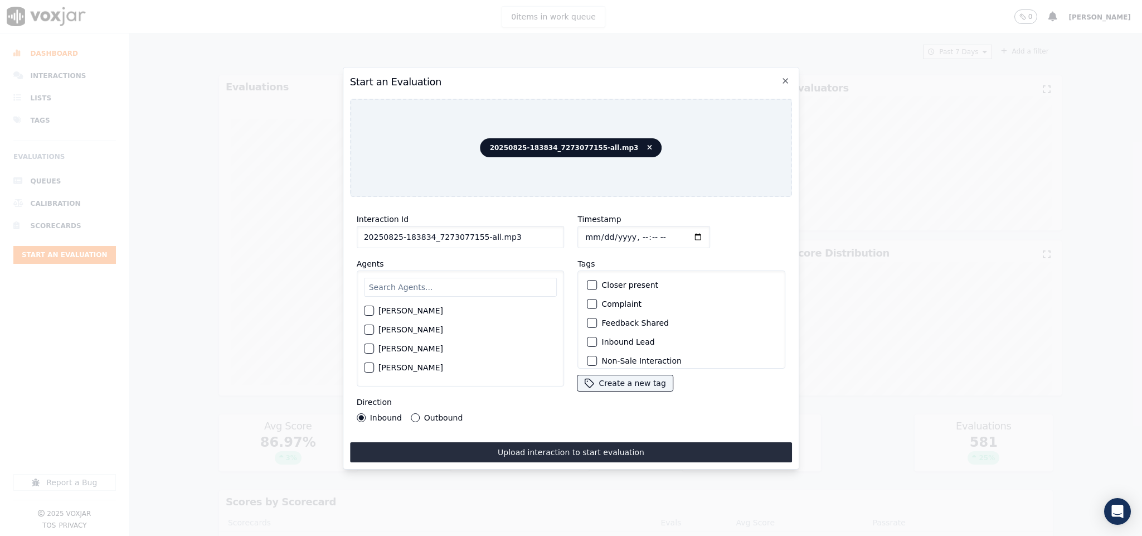
drag, startPoint x: 475, startPoint y: 233, endPoint x: 559, endPoint y: 234, distance: 83.6
click at [559, 234] on div "Interaction Id 20250825-183834_7273077155-all.mp3 Agents [PERSON_NAME] [PERSON_…" at bounding box center [460, 317] width 221 height 223
type input "20250825-183834_7273077155-C1"
click at [582, 231] on input "Timestamp" at bounding box center [644, 237] width 133 height 22
type input "[DATE]T17:33"
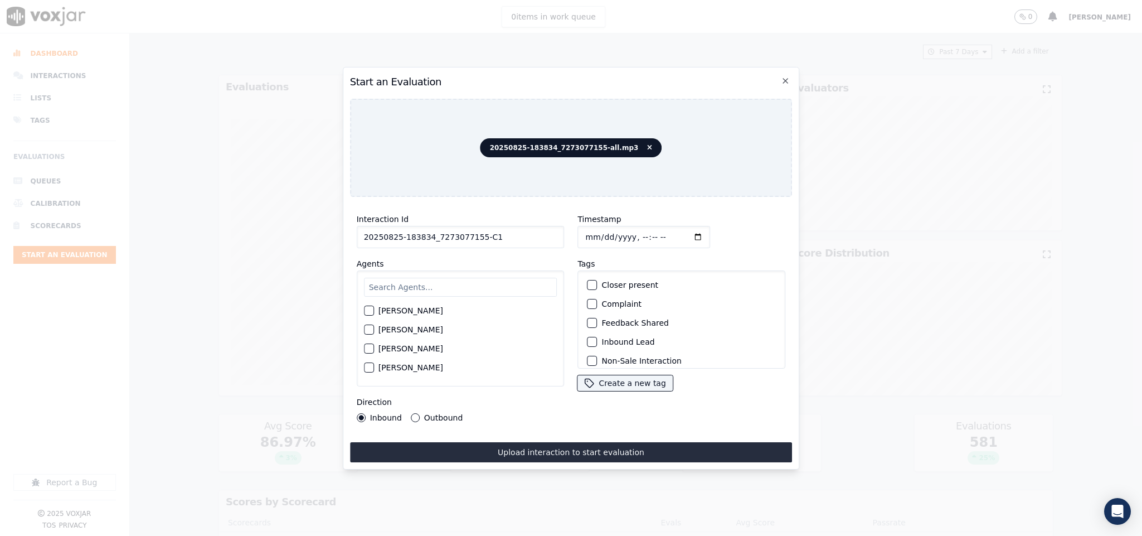
click at [419, 283] on input "text" at bounding box center [460, 287] width 193 height 19
type input "mark"
click at [369, 312] on button "[PERSON_NAME]" at bounding box center [369, 314] width 10 height 10
click at [411, 415] on div "Outbound" at bounding box center [437, 417] width 52 height 9
click at [411, 413] on button "Outbound" at bounding box center [415, 417] width 9 height 9
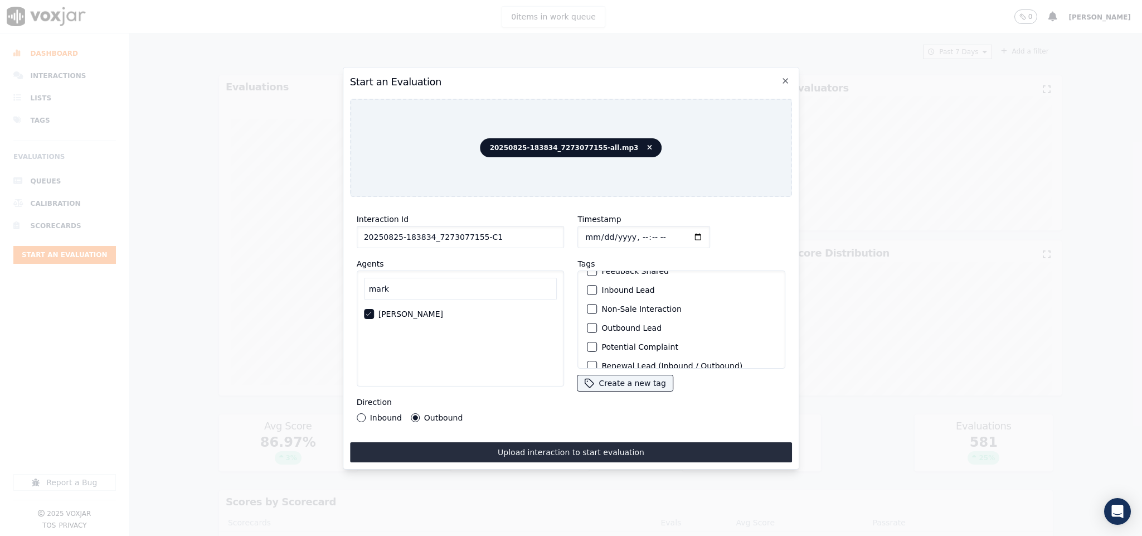
scroll to position [84, 0]
click at [588, 295] on div "button" at bounding box center [592, 297] width 8 height 8
click at [588, 350] on div "button" at bounding box center [592, 354] width 8 height 8
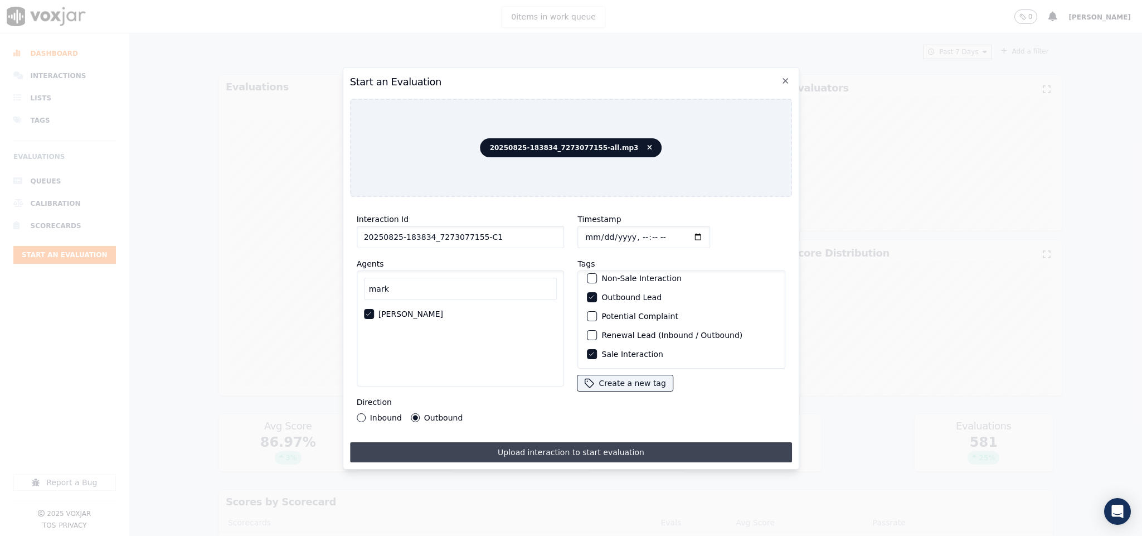
click at [571, 443] on button "Upload interaction to start evaluation" at bounding box center [571, 452] width 443 height 20
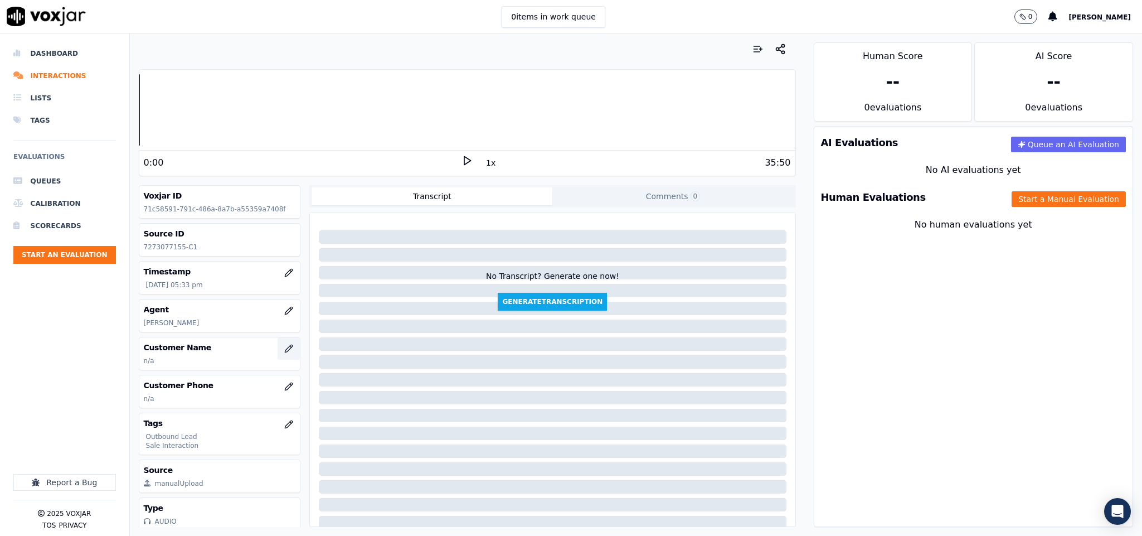
click at [284, 352] on icon "button" at bounding box center [288, 348] width 9 height 9
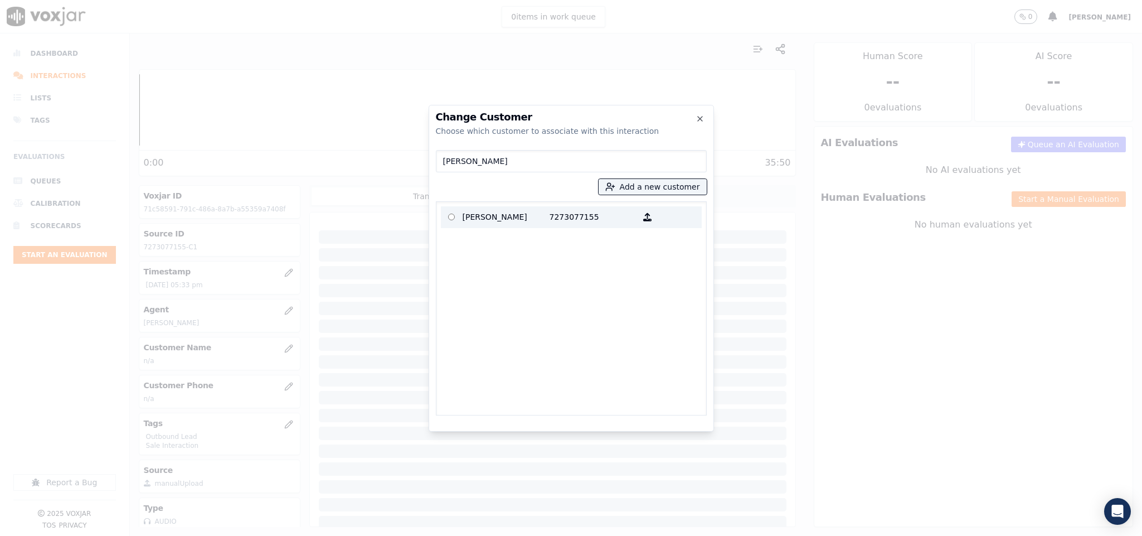
type input "[PERSON_NAME]"
click at [517, 220] on p "[PERSON_NAME]" at bounding box center [506, 217] width 87 height 17
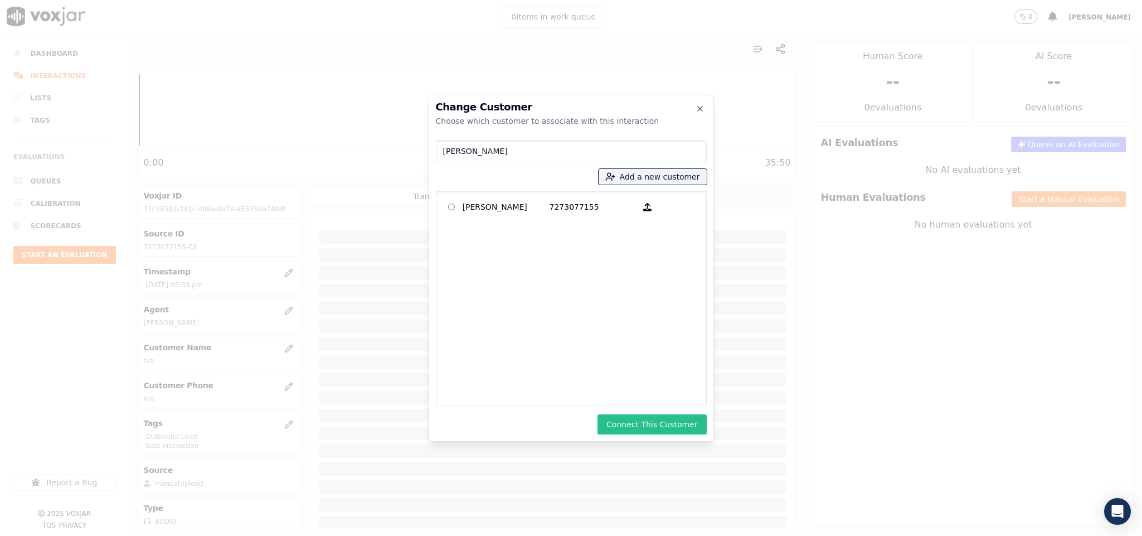
click at [654, 430] on button "Connect This Customer" at bounding box center [652, 424] width 109 height 20
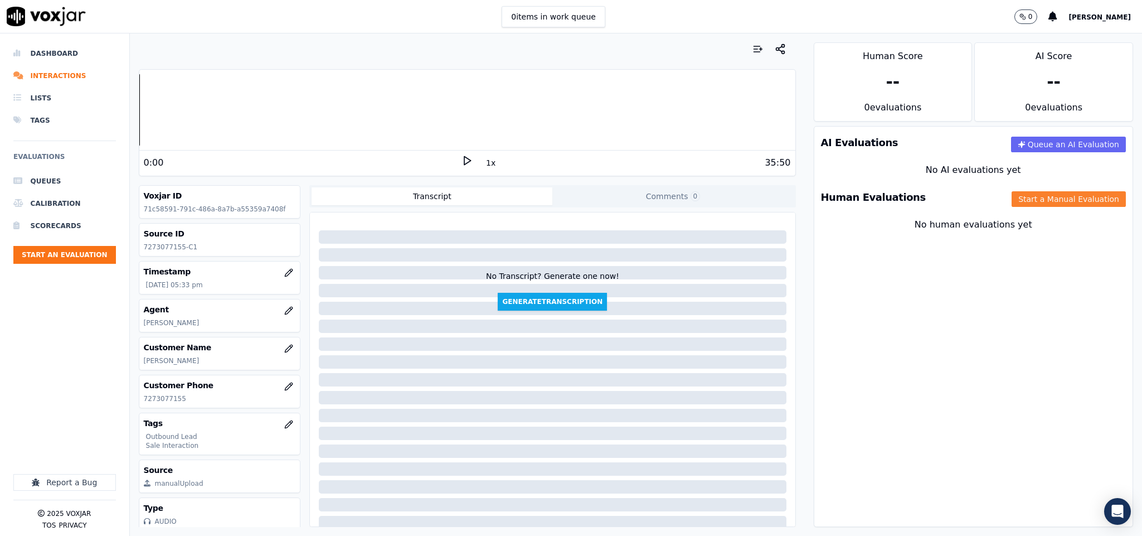
click at [1012, 201] on button "Start a Manual Evaluation" at bounding box center [1069, 199] width 114 height 16
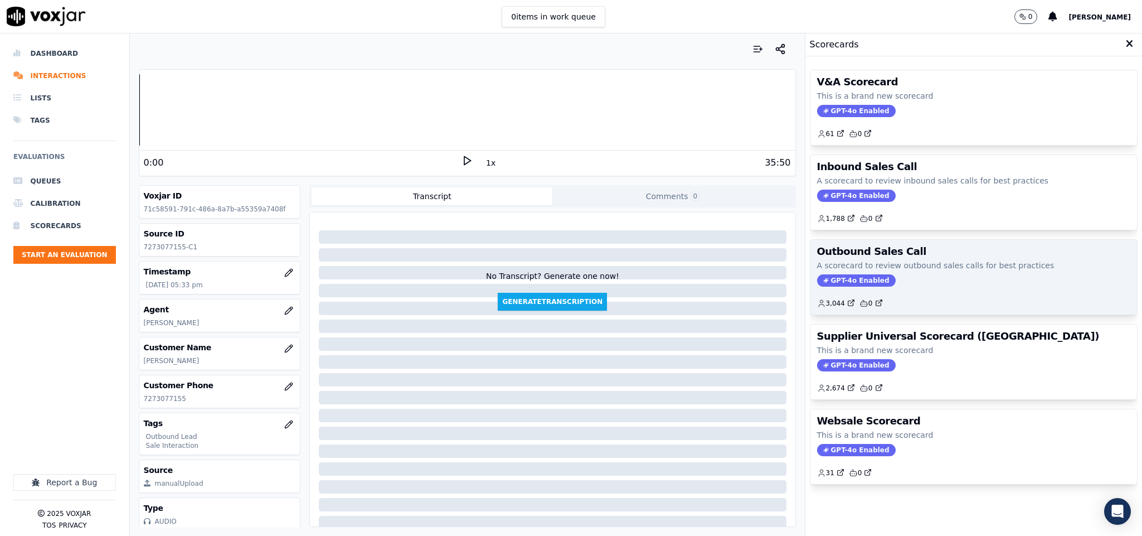
click at [827, 281] on span "GPT-4o Enabled" at bounding box center [856, 280] width 79 height 12
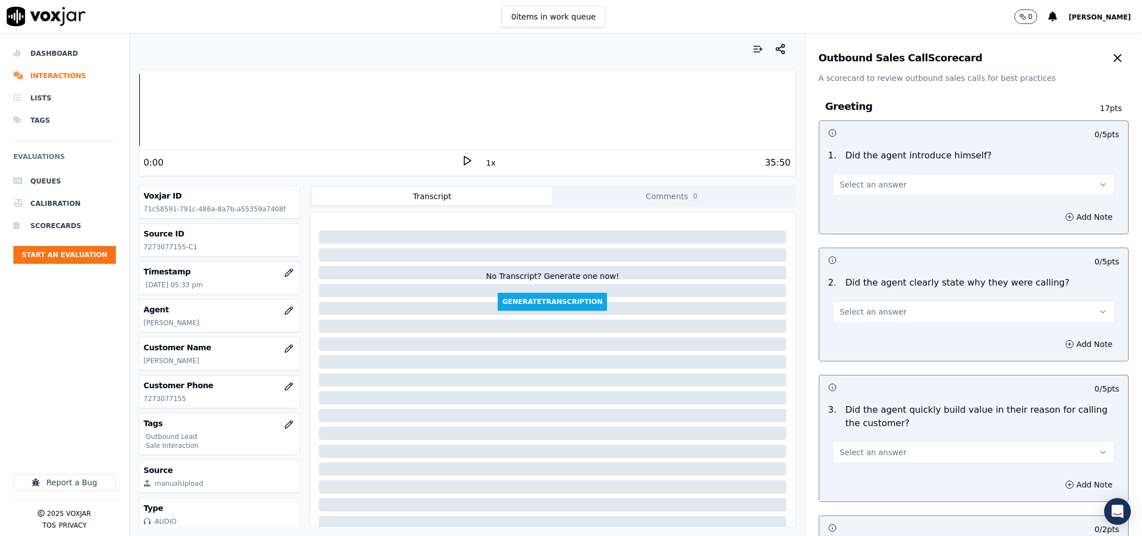
click at [917, 177] on button "Select an answer" at bounding box center [974, 184] width 283 height 22
click at [889, 203] on div "Yes" at bounding box center [946, 210] width 255 height 18
click at [894, 308] on button "Select an answer" at bounding box center [974, 312] width 283 height 22
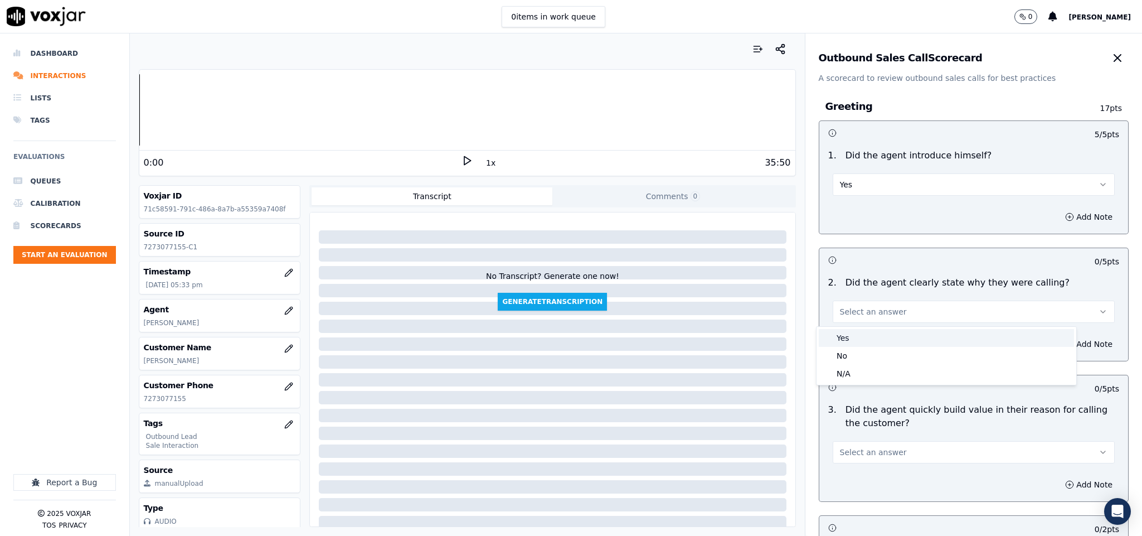
click at [853, 341] on div "Yes" at bounding box center [946, 338] width 255 height 18
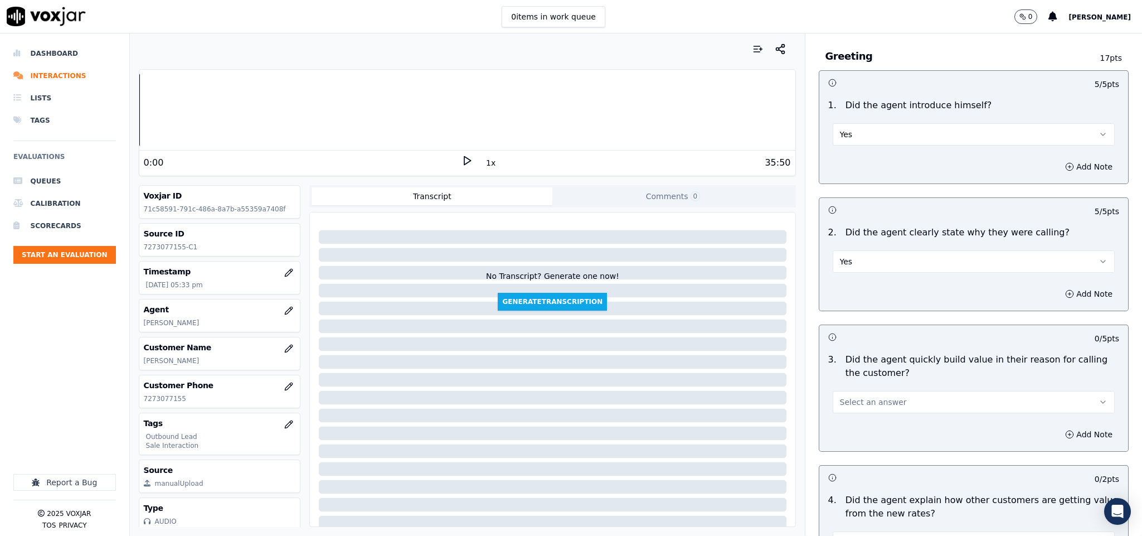
scroll to position [84, 0]
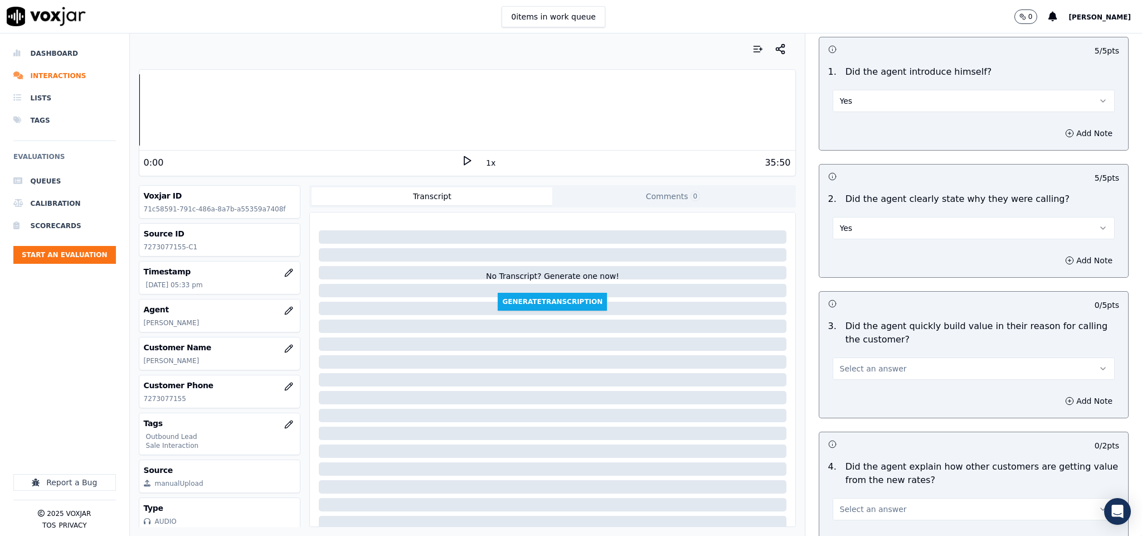
drag, startPoint x: 915, startPoint y: 366, endPoint x: 909, endPoint y: 375, distance: 10.7
click at [914, 370] on button "Select an answer" at bounding box center [974, 368] width 283 height 22
click at [888, 390] on div "Yes" at bounding box center [946, 395] width 255 height 18
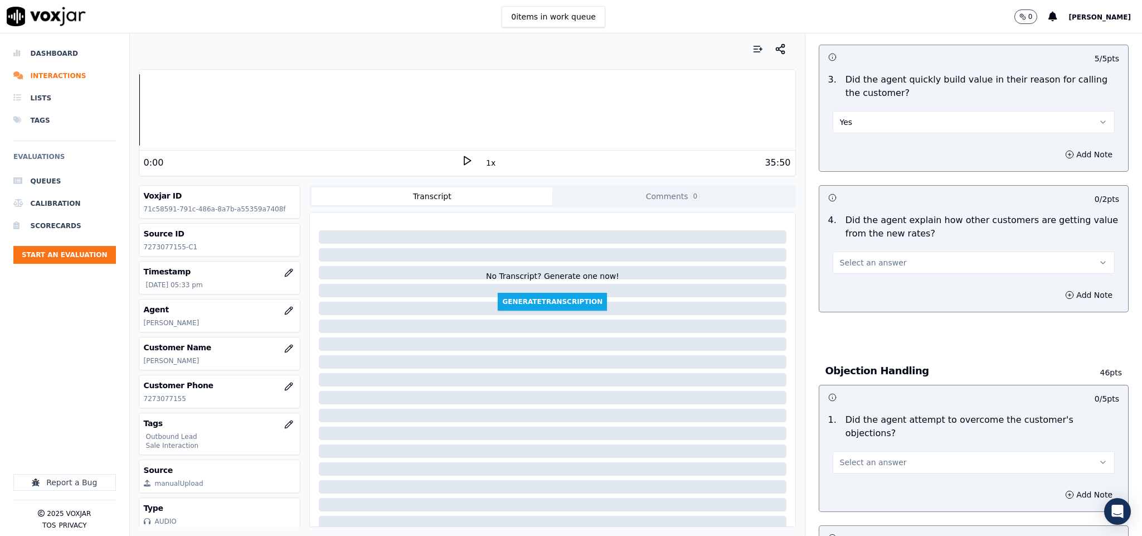
scroll to position [335, 0]
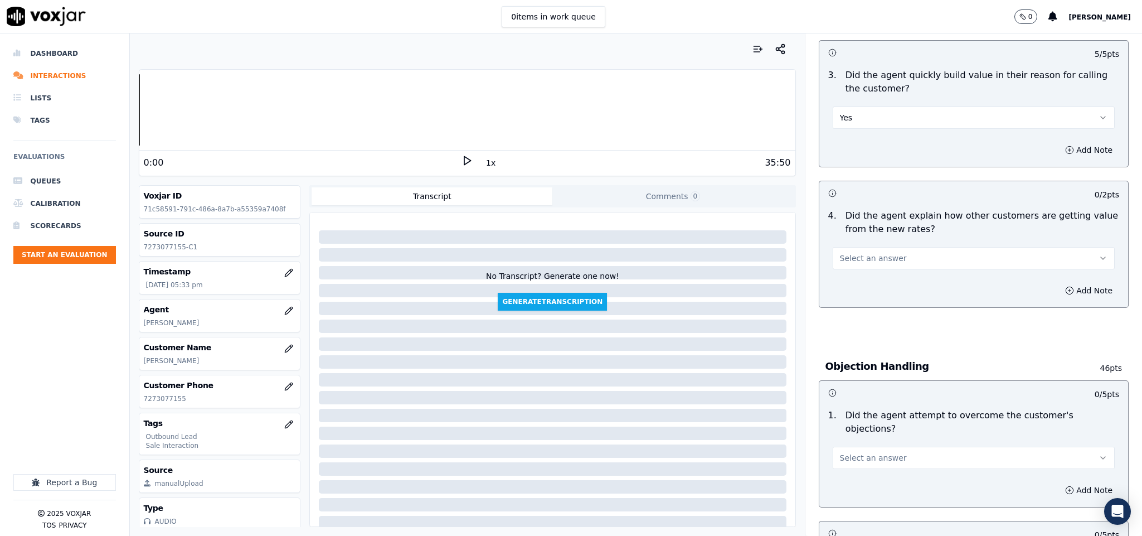
click at [918, 263] on button "Select an answer" at bounding box center [974, 258] width 283 height 22
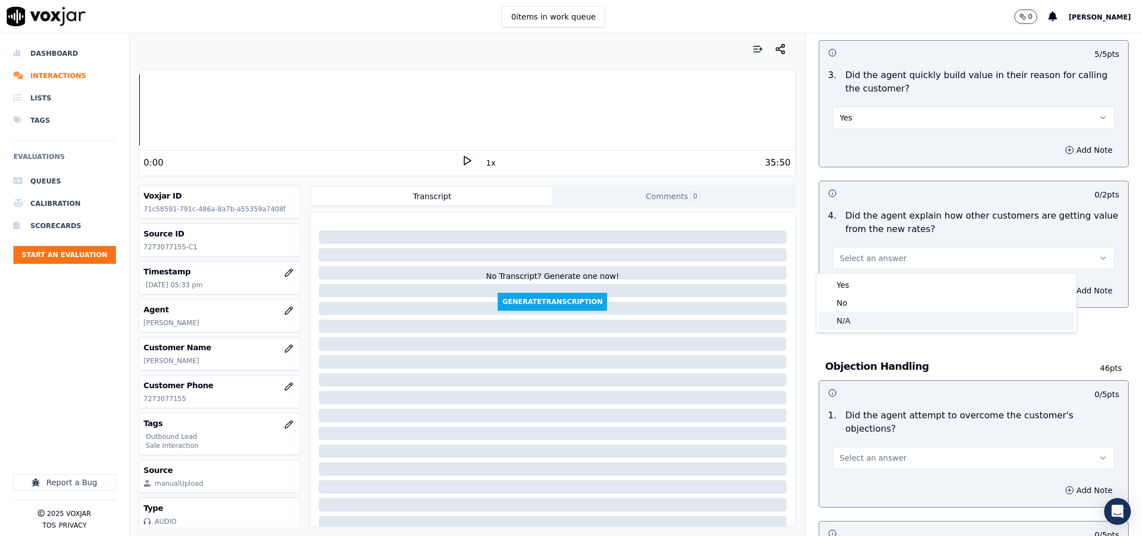
click at [865, 323] on div "N/A" at bounding box center [946, 321] width 255 height 18
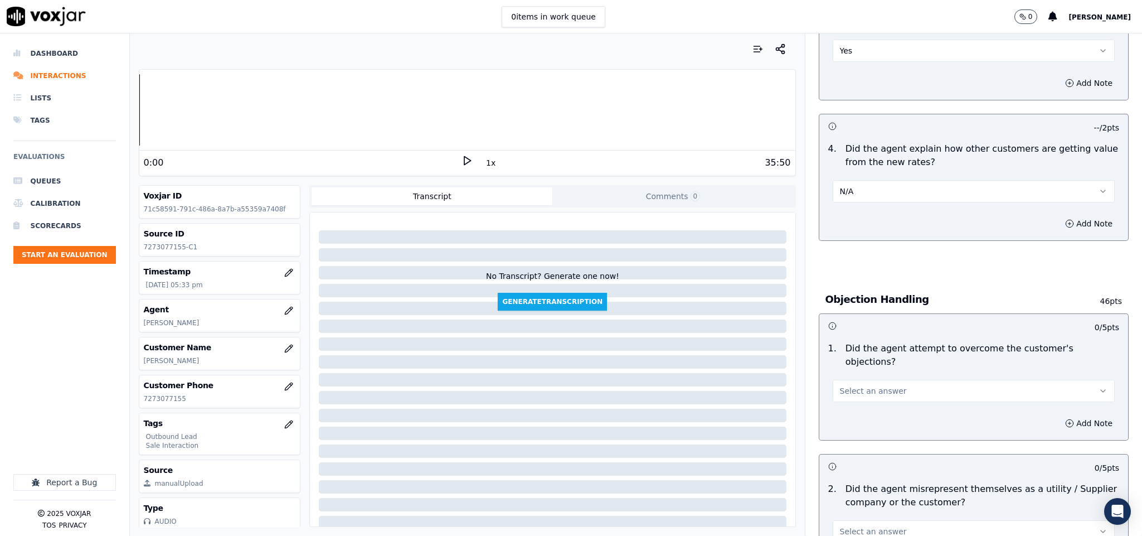
scroll to position [585, 0]
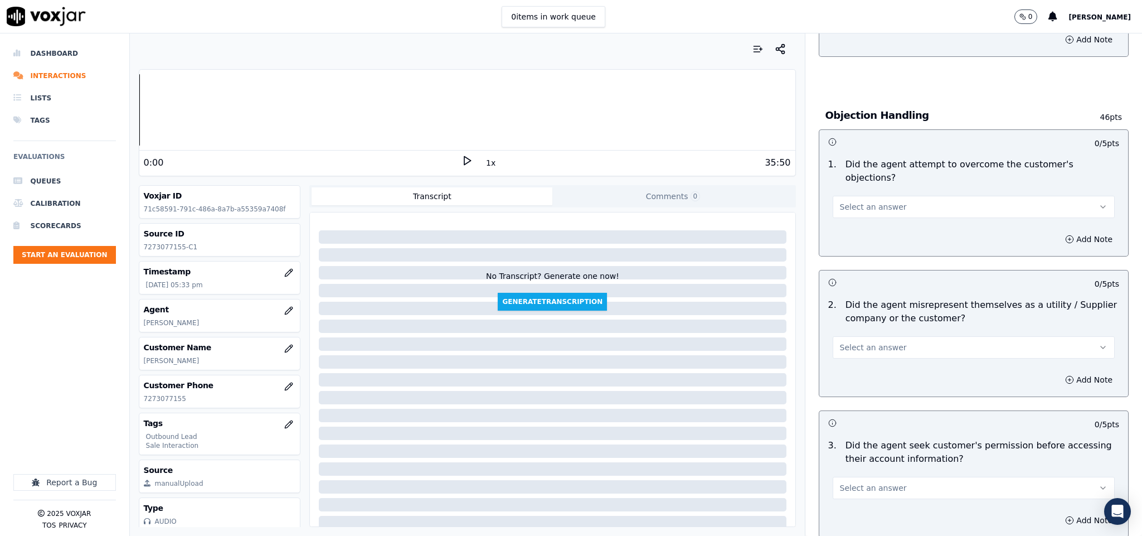
click at [890, 197] on button "Select an answer" at bounding box center [974, 207] width 283 height 22
click at [875, 222] on div "Yes" at bounding box center [946, 221] width 255 height 18
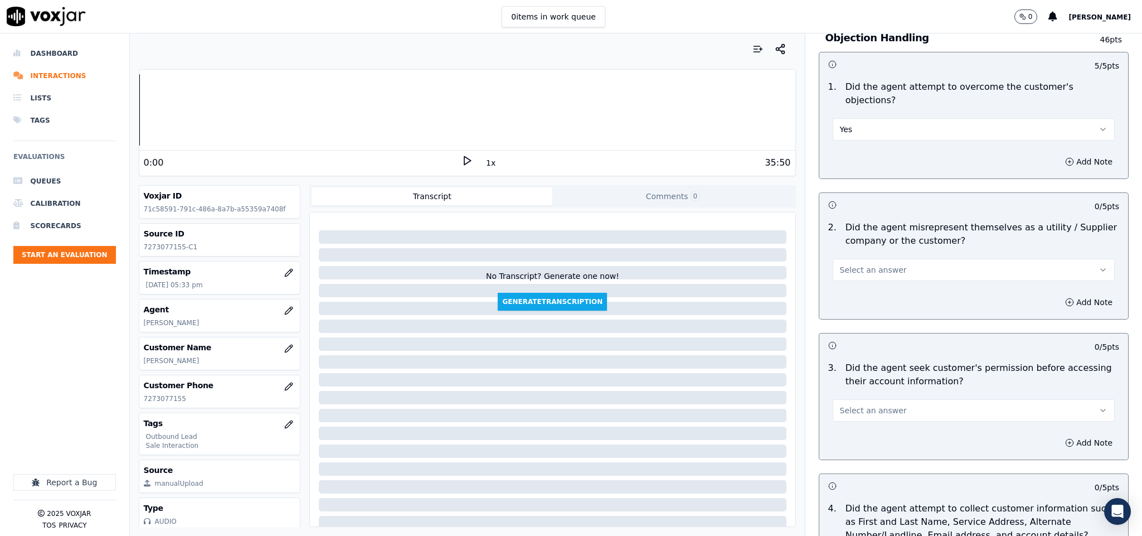
scroll to position [753, 0]
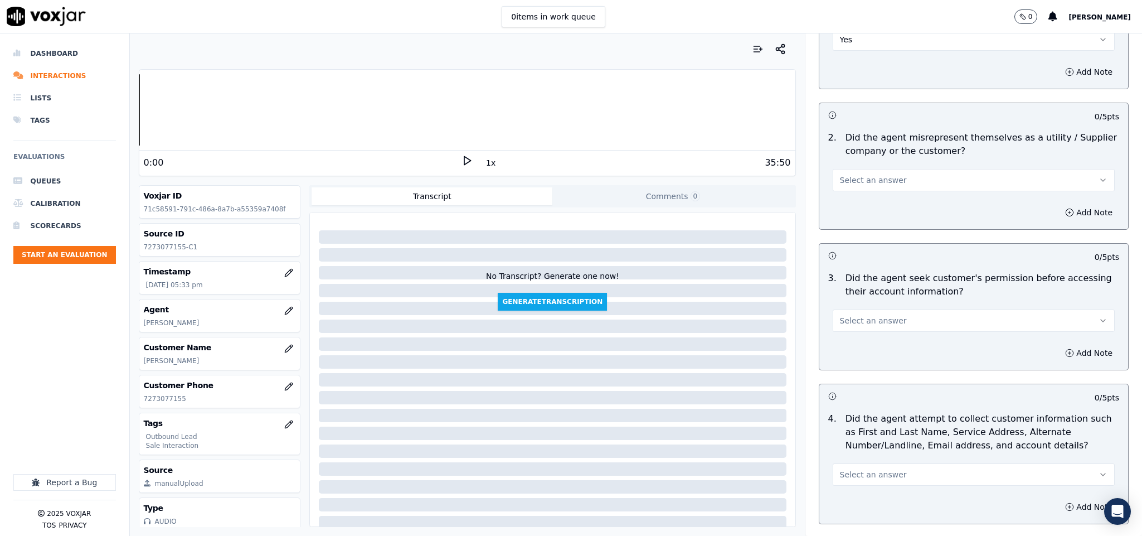
click at [890, 169] on button "Select an answer" at bounding box center [974, 180] width 283 height 22
click at [869, 213] on div "No" at bounding box center [946, 212] width 255 height 18
click at [864, 315] on span "Select an answer" at bounding box center [873, 320] width 67 height 11
click at [858, 328] on div "Yes" at bounding box center [946, 336] width 255 height 18
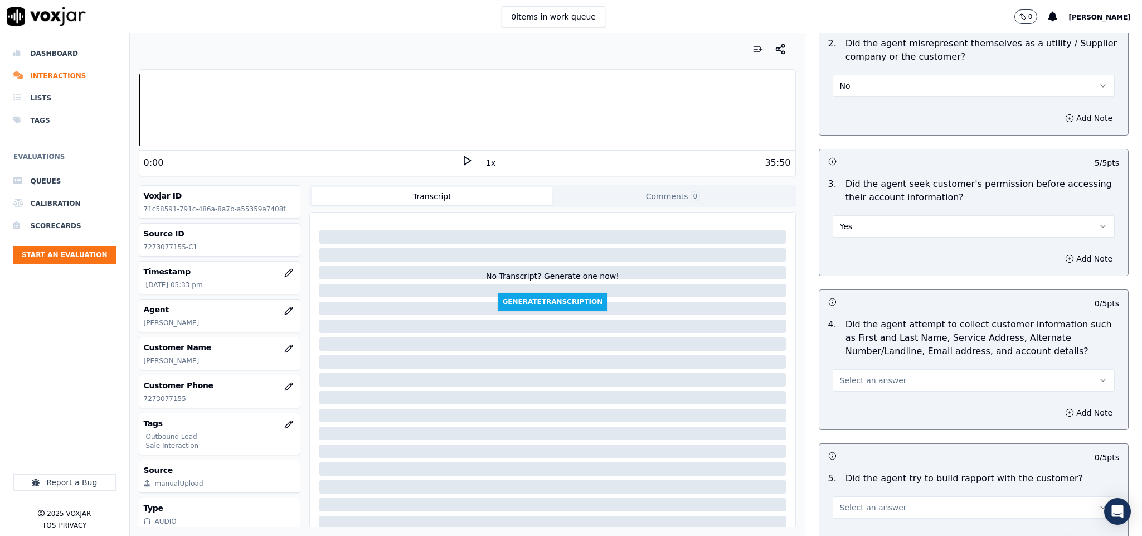
scroll to position [1004, 0]
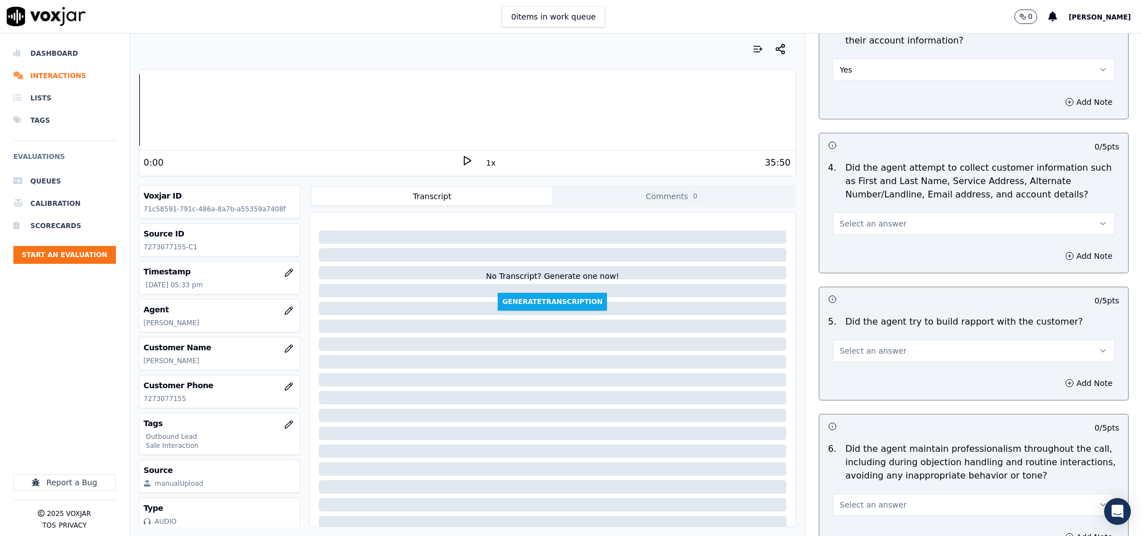
click at [878, 218] on span "Select an answer" at bounding box center [873, 223] width 67 height 11
click at [854, 279] on div "N/A" at bounding box center [946, 275] width 255 height 18
click at [864, 345] on span "Select an answer" at bounding box center [873, 350] width 67 height 11
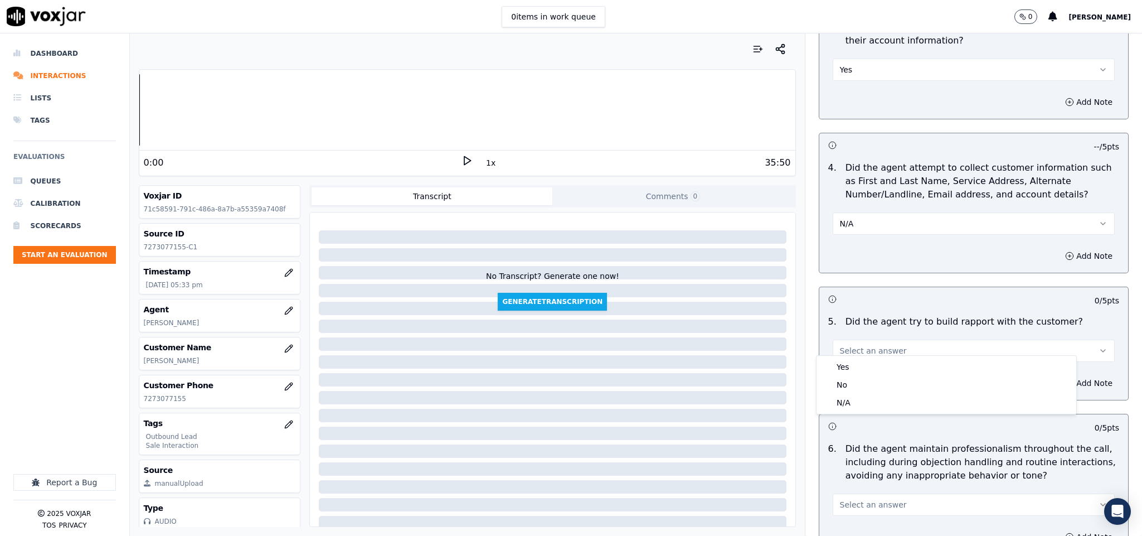
click at [862, 358] on div "Yes" at bounding box center [946, 367] width 255 height 18
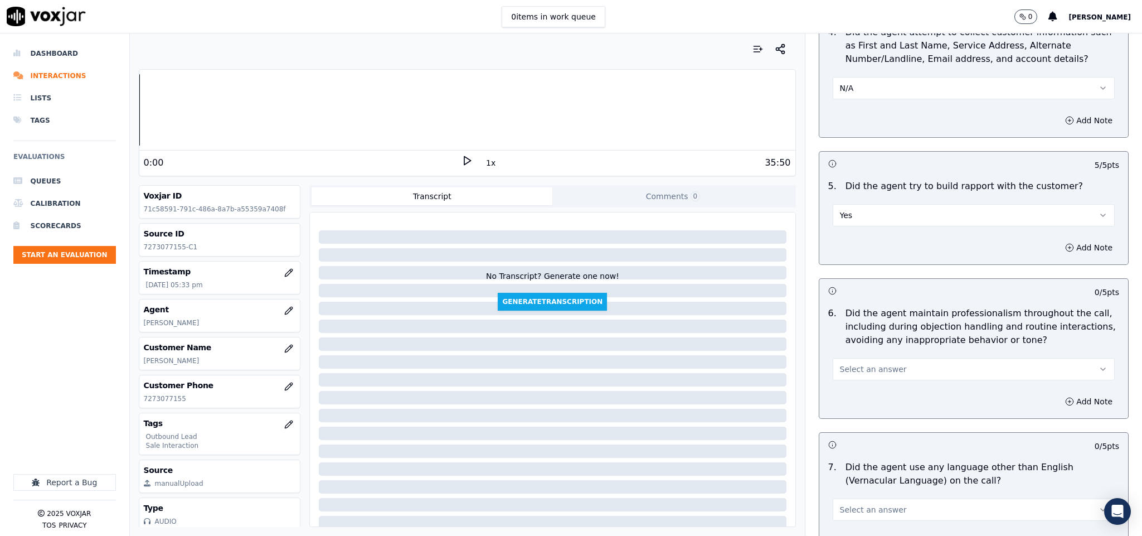
scroll to position [1254, 0]
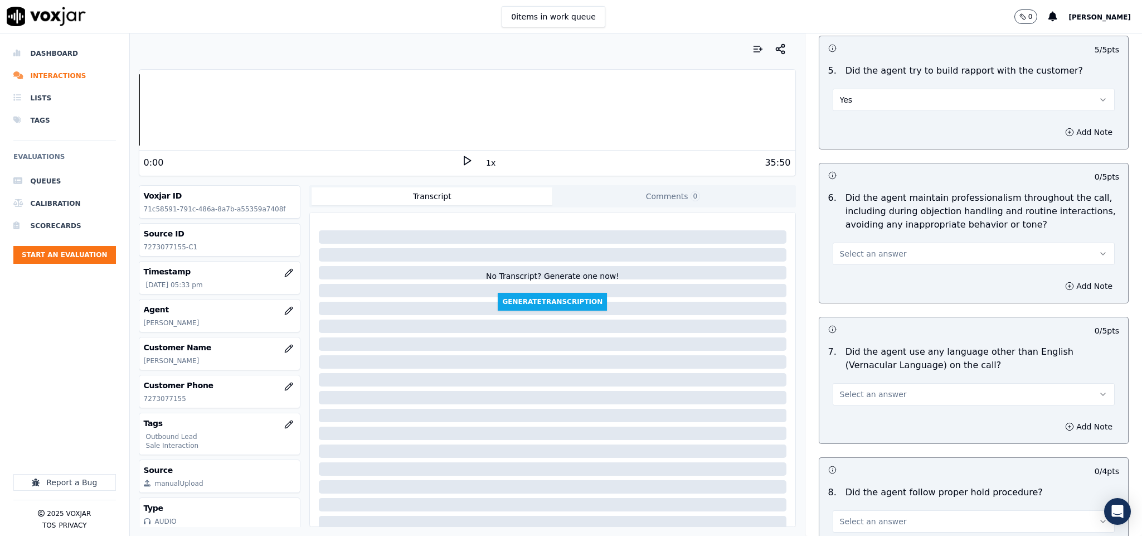
click at [875, 248] on span "Select an answer" at bounding box center [873, 253] width 67 height 11
click at [860, 263] on div "Yes" at bounding box center [946, 270] width 255 height 18
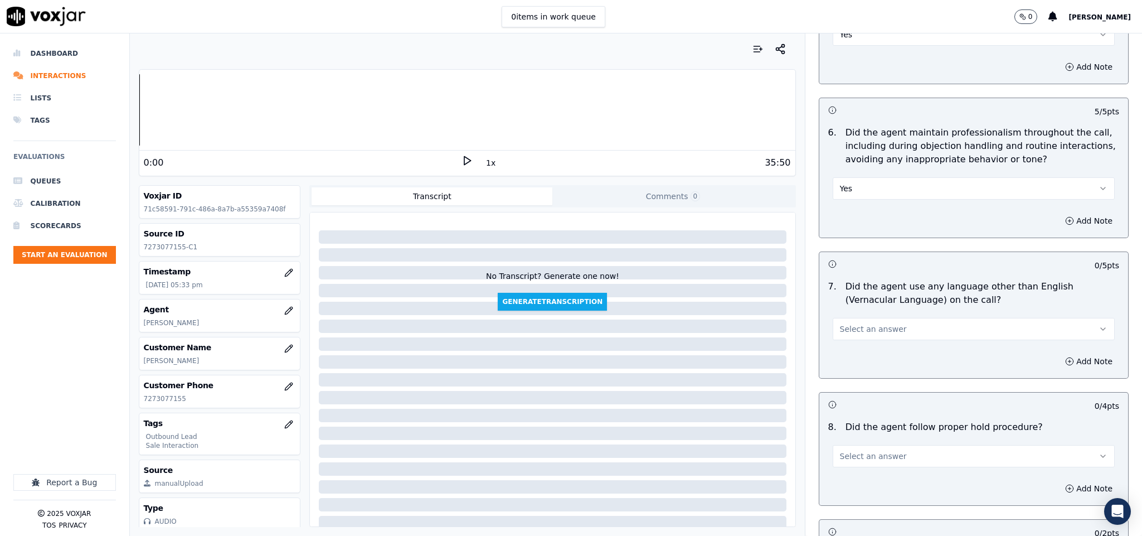
scroll to position [1422, 0]
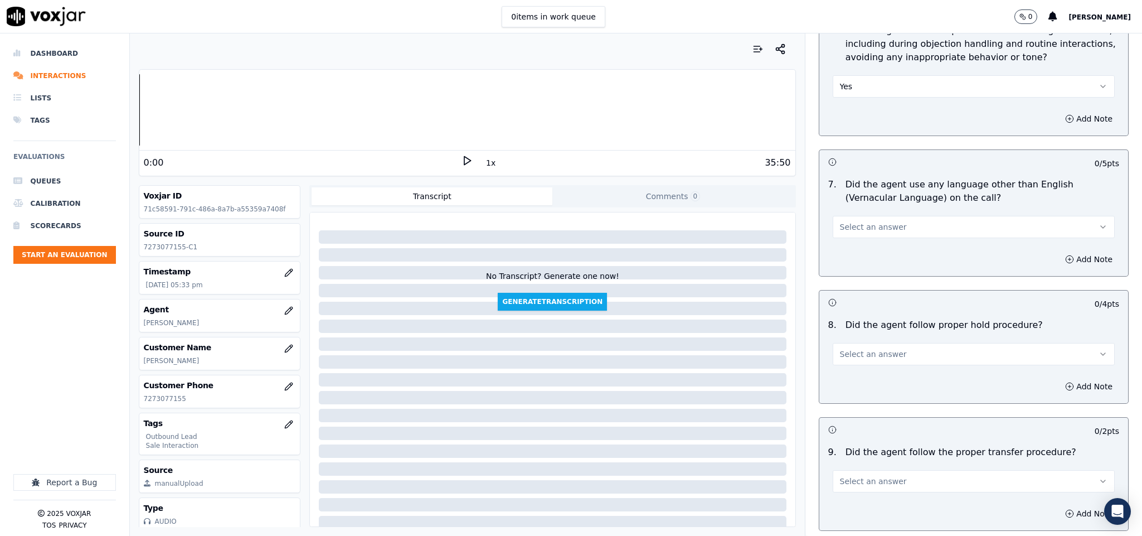
click at [899, 216] on button "Select an answer" at bounding box center [974, 227] width 283 height 22
click at [861, 261] on div "No" at bounding box center [946, 262] width 255 height 18
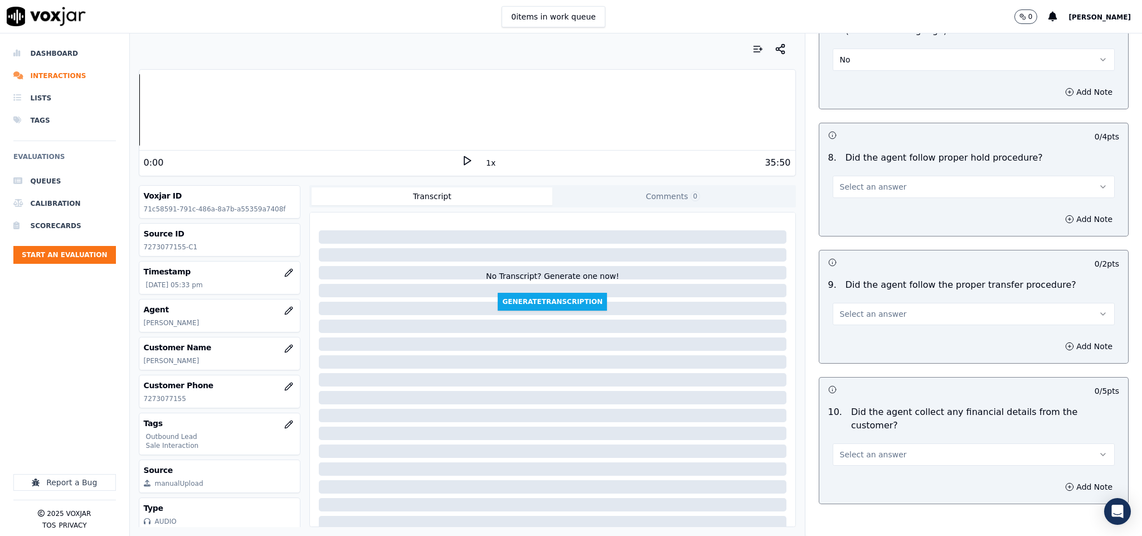
click at [895, 181] on button "Select an answer" at bounding box center [974, 187] width 283 height 22
click at [870, 206] on div "Yes" at bounding box center [946, 204] width 255 height 18
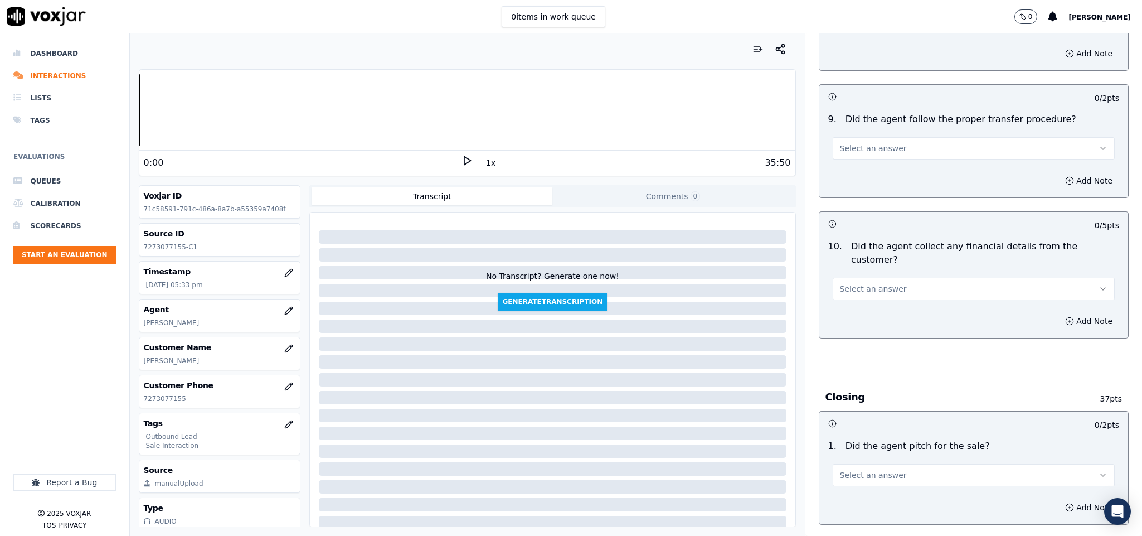
scroll to position [1756, 0]
click at [887, 137] on button "Select an answer" at bounding box center [974, 146] width 283 height 22
click at [873, 164] on div "Yes" at bounding box center [946, 165] width 255 height 18
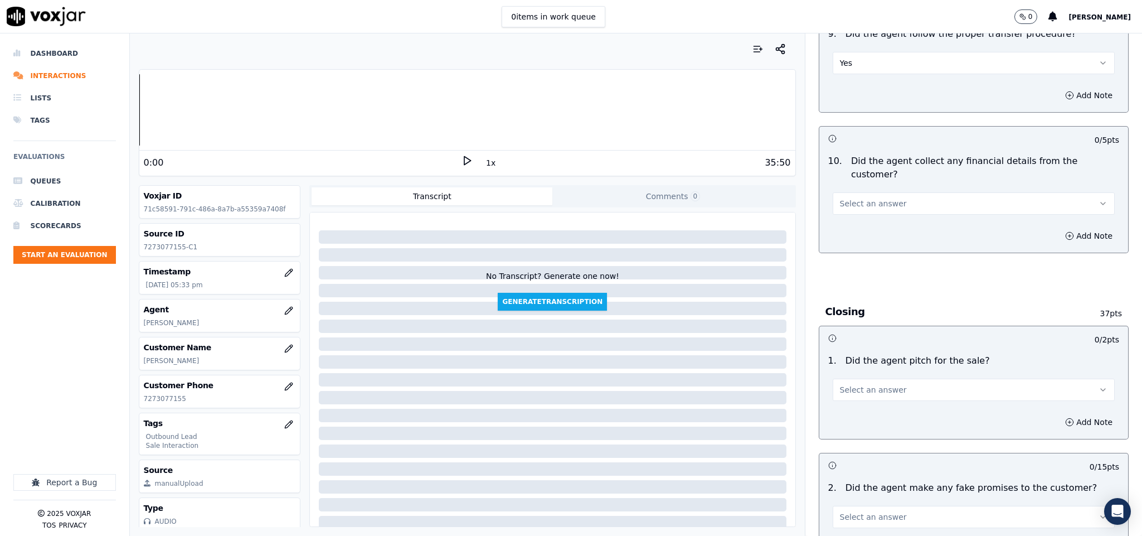
click at [875, 198] on span "Select an answer" at bounding box center [873, 203] width 67 height 11
click at [862, 231] on div "No" at bounding box center [946, 226] width 255 height 18
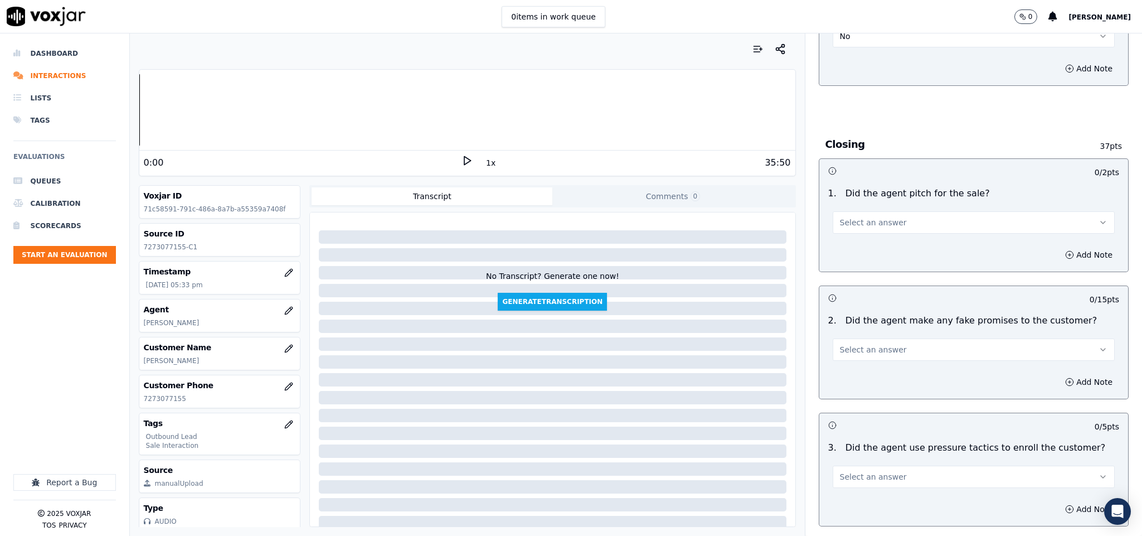
click at [880, 217] on span "Select an answer" at bounding box center [873, 222] width 67 height 11
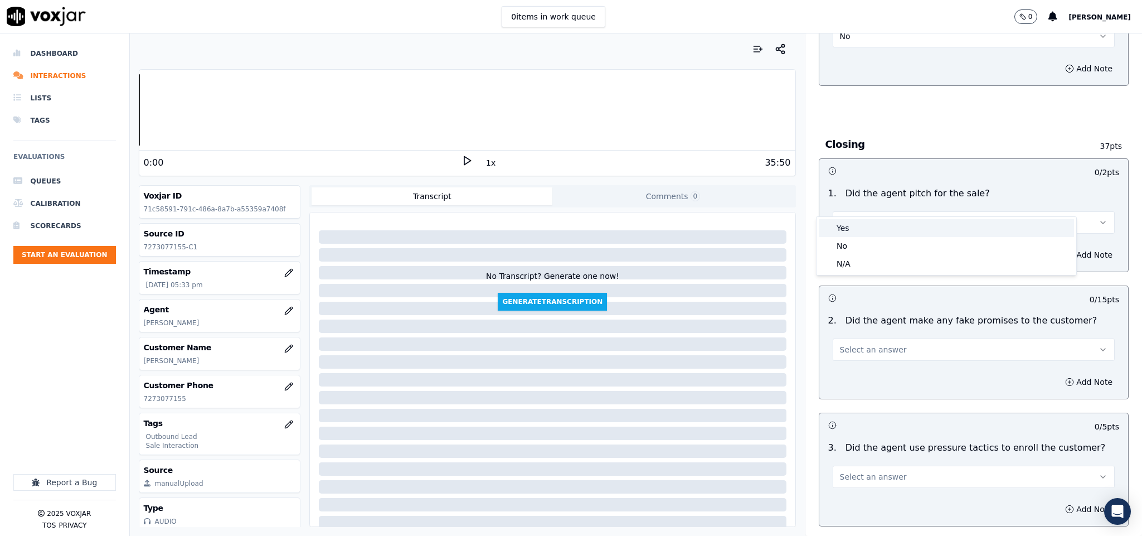
click at [865, 225] on div "Yes" at bounding box center [946, 228] width 255 height 18
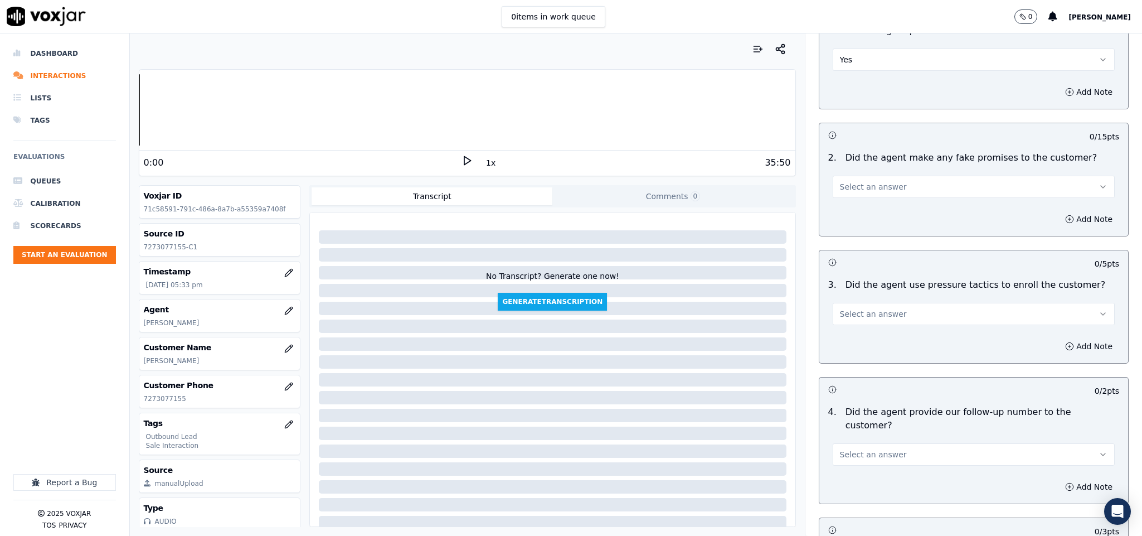
scroll to position [2174, 0]
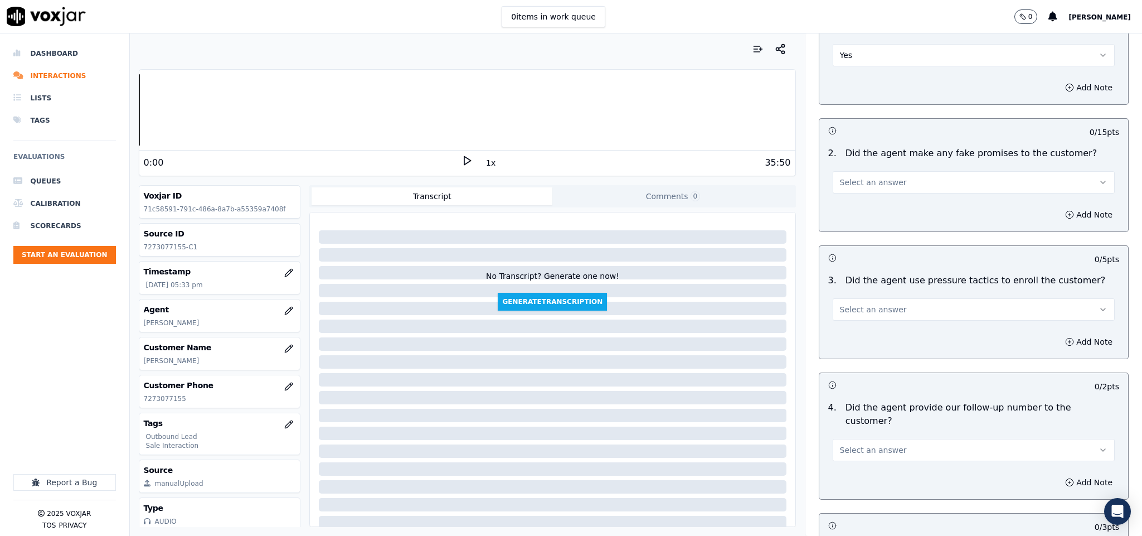
click at [915, 171] on button "Select an answer" at bounding box center [974, 182] width 283 height 22
click at [862, 205] on div "No" at bounding box center [946, 206] width 255 height 18
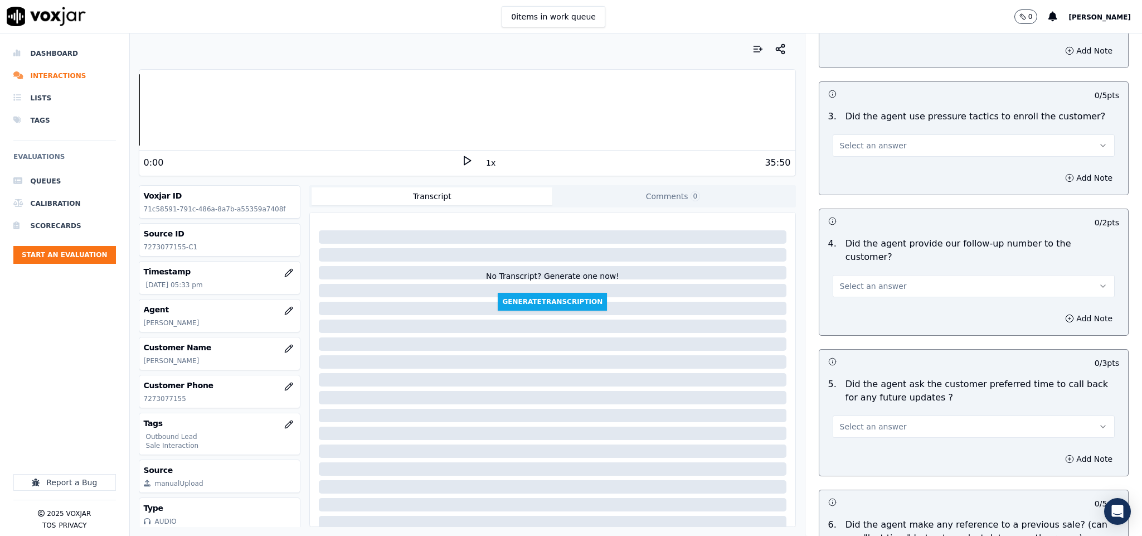
scroll to position [2342, 0]
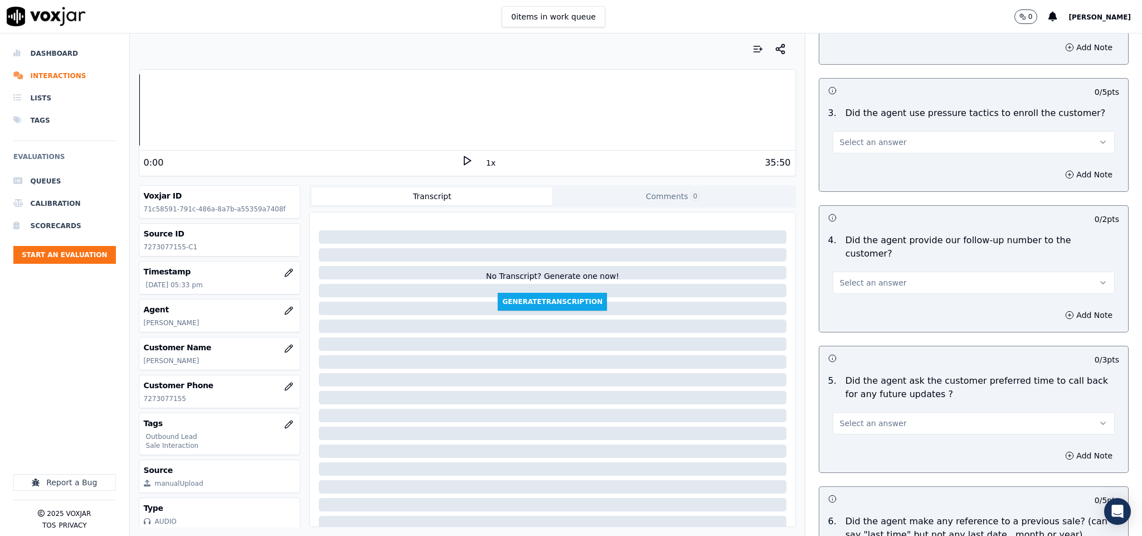
click at [915, 131] on button "Select an answer" at bounding box center [974, 142] width 283 height 22
click at [886, 162] on div "No" at bounding box center [946, 166] width 255 height 18
click at [900, 272] on button "Select an answer" at bounding box center [974, 283] width 283 height 22
click at [883, 308] on div "N/A" at bounding box center [946, 312] width 255 height 18
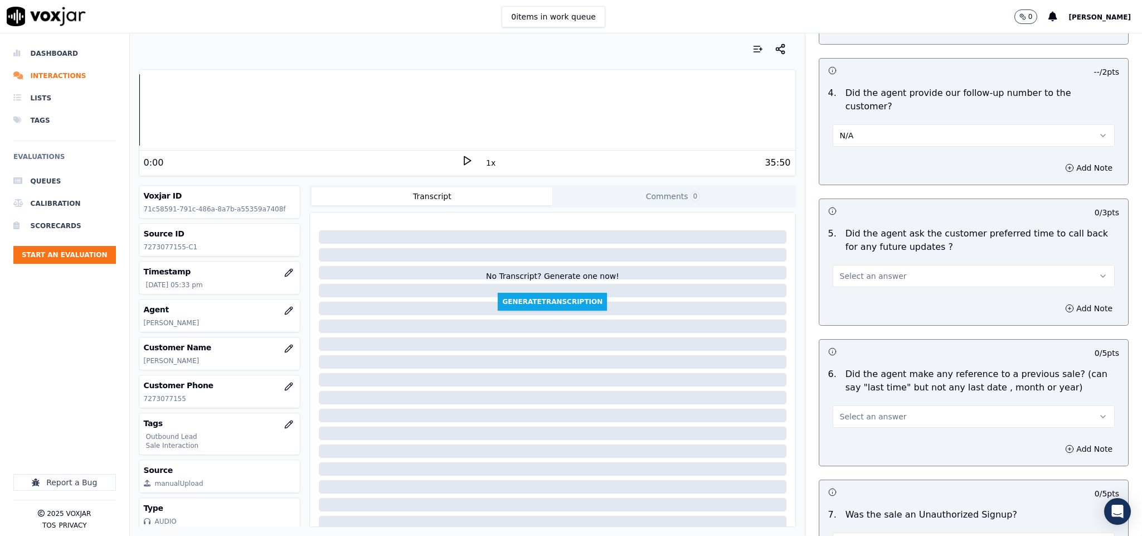
scroll to position [2509, 0]
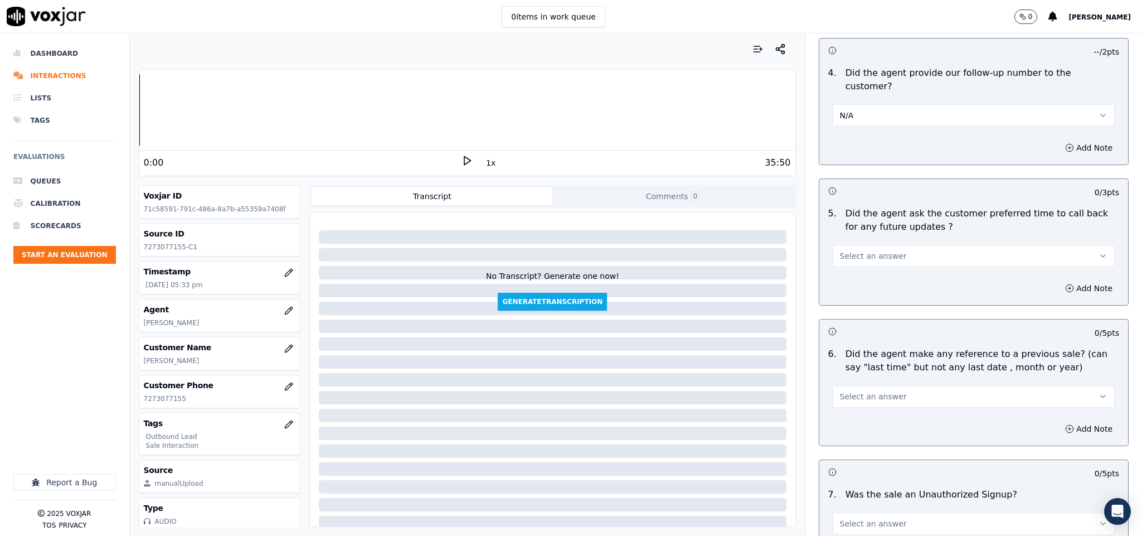
drag, startPoint x: 875, startPoint y: 223, endPoint x: 876, endPoint y: 233, distance: 10.1
click at [876, 250] on span "Select an answer" at bounding box center [873, 255] width 67 height 11
click at [854, 284] on div "N/A" at bounding box center [946, 286] width 255 height 18
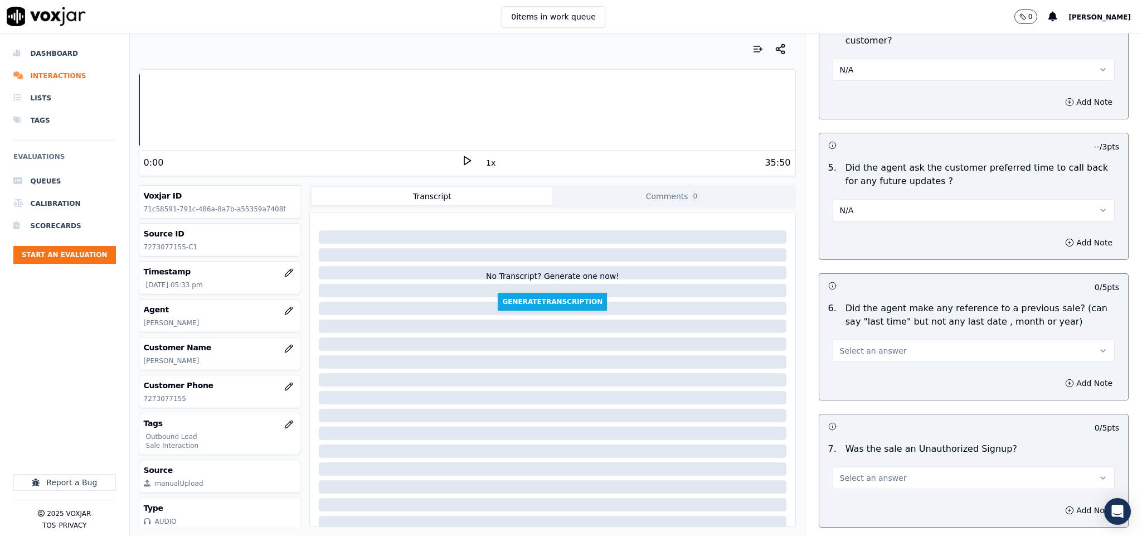
scroll to position [2620, 0]
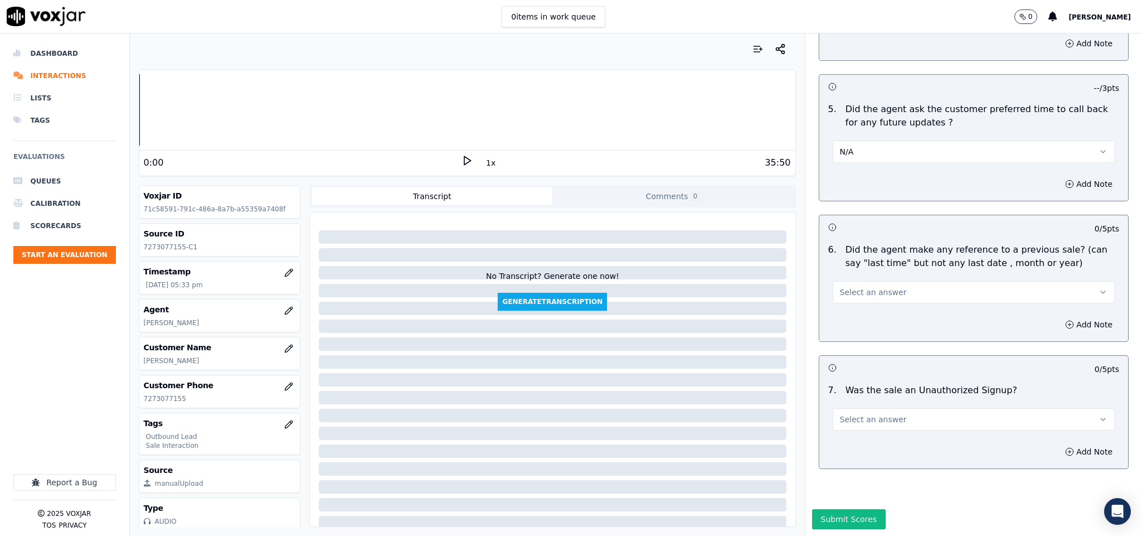
click at [874, 281] on button "Select an answer" at bounding box center [974, 292] width 283 height 22
click at [864, 277] on div "Yes" at bounding box center [946, 279] width 255 height 18
click at [888, 281] on button "Yes" at bounding box center [974, 292] width 283 height 22
click at [862, 296] on div "No" at bounding box center [946, 297] width 255 height 18
click at [865, 414] on span "Select an answer" at bounding box center [873, 419] width 67 height 11
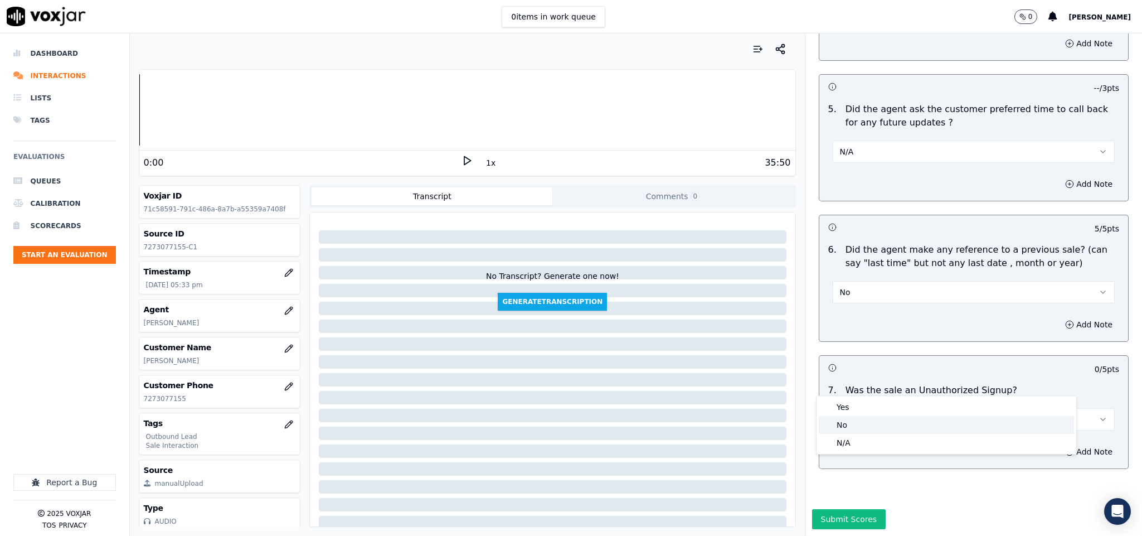
click at [850, 429] on div "No" at bounding box center [946, 425] width 255 height 18
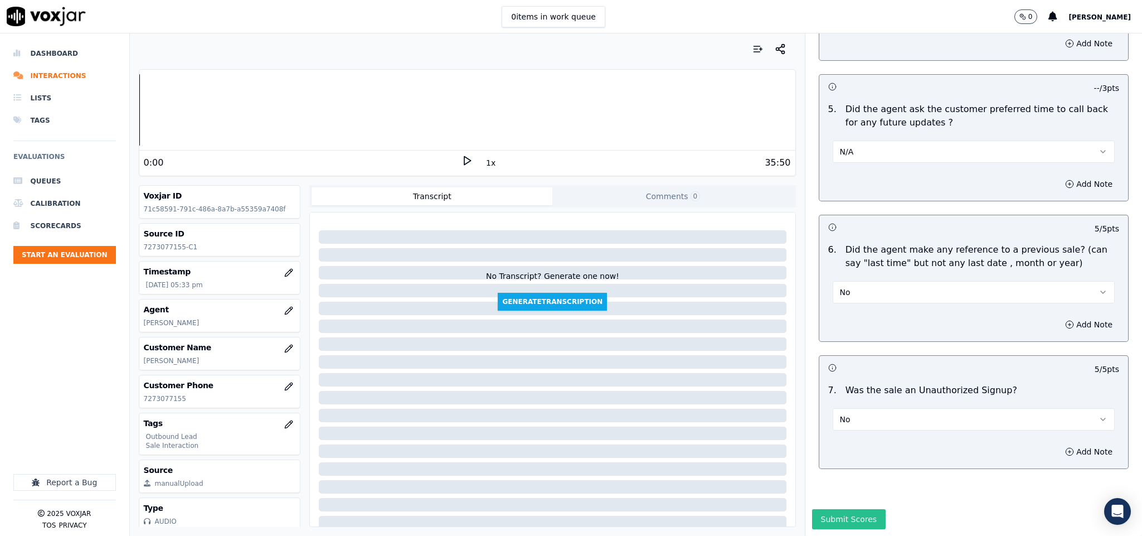
click at [815, 509] on button "Submit Scores" at bounding box center [849, 519] width 74 height 20
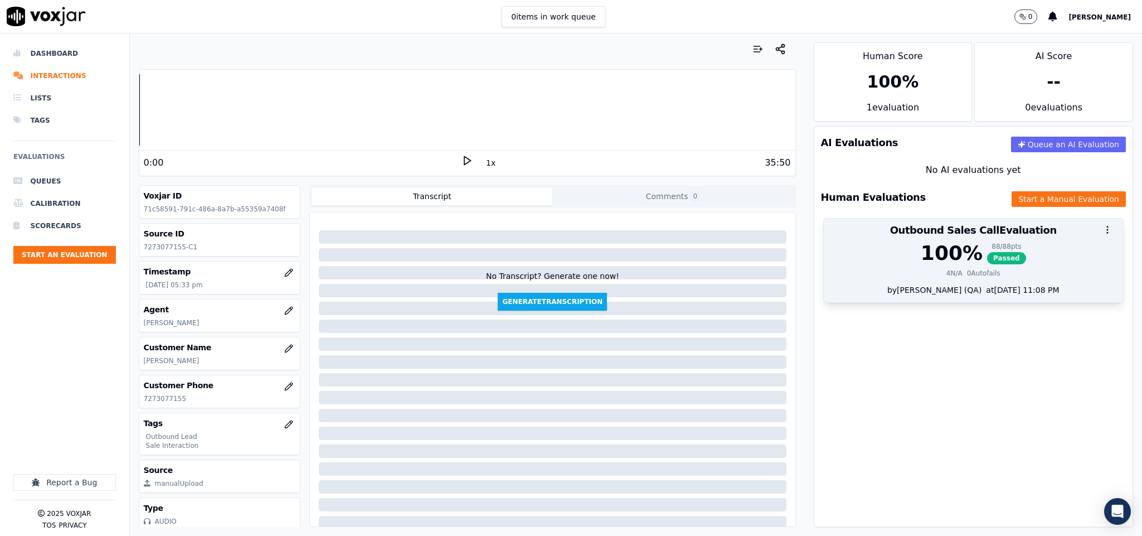
click at [987, 249] on div "88 / 88 pts" at bounding box center [1006, 246] width 39 height 9
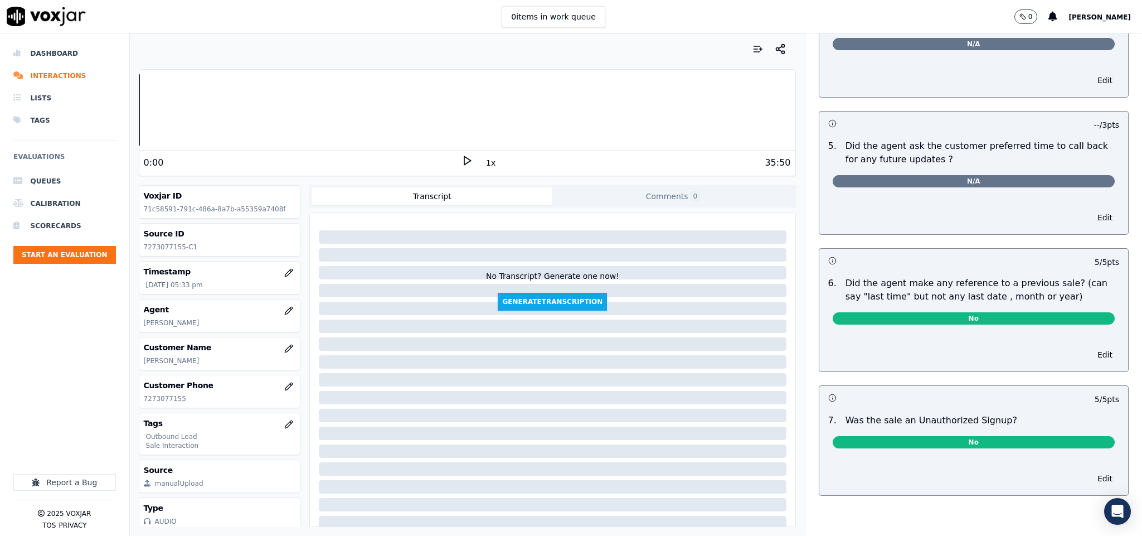
scroll to position [0, 0]
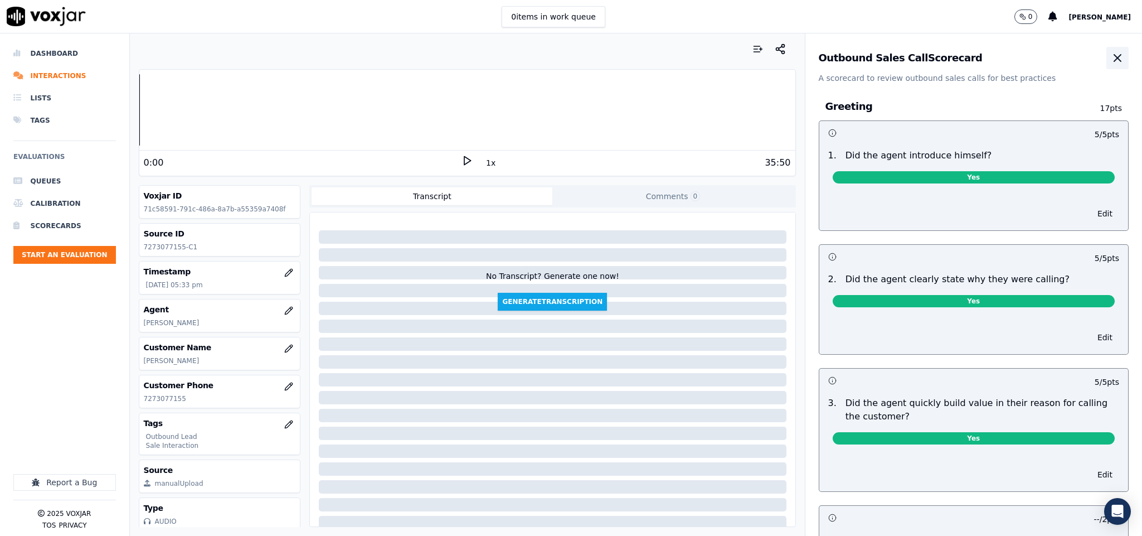
click at [1111, 54] on icon "button" at bounding box center [1117, 57] width 13 height 13
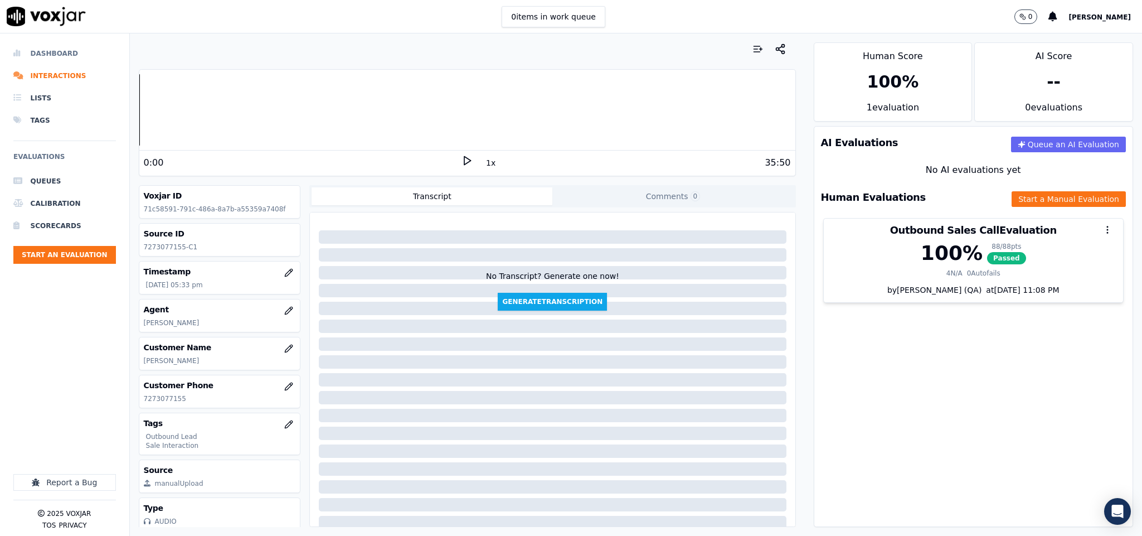
click at [54, 55] on li "Dashboard" at bounding box center [64, 53] width 103 height 22
